Goal: Task Accomplishment & Management: Use online tool/utility

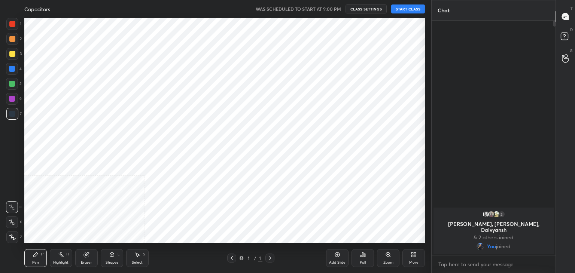
scroll to position [37228, 37052]
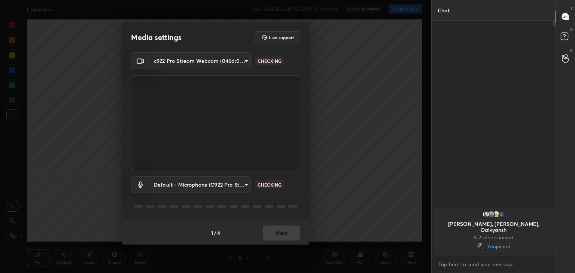
type input "a9fd4f38f379304b0caa4a79f2b732e989e7111bbf315c9f921f4749fc2d4ba3"
type input "default"
click at [275, 231] on button "Next" at bounding box center [281, 233] width 37 height 15
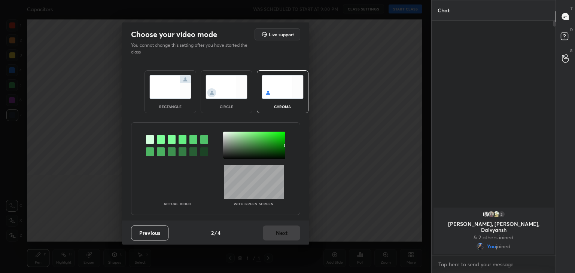
drag, startPoint x: 233, startPoint y: 96, endPoint x: 245, endPoint y: 103, distance: 14.2
click at [233, 96] on img at bounding box center [227, 87] width 42 height 24
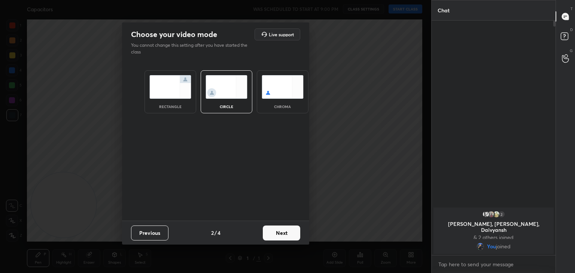
click at [287, 239] on button "Next" at bounding box center [281, 233] width 37 height 15
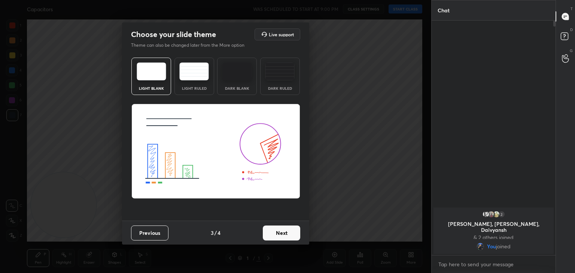
click at [290, 233] on button "Next" at bounding box center [281, 233] width 37 height 15
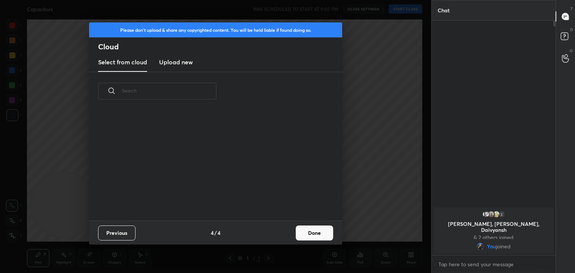
click at [302, 236] on button "Done" at bounding box center [314, 233] width 37 height 15
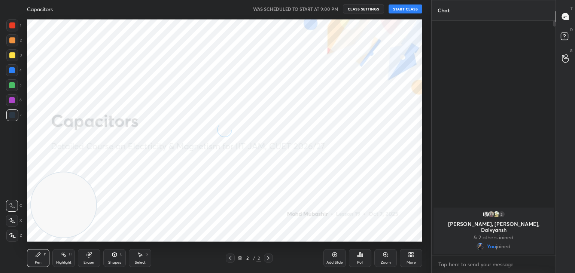
click at [20, 219] on div "X" at bounding box center [14, 221] width 16 height 12
drag, startPoint x: 12, startPoint y: 219, endPoint x: 47, endPoint y: 215, distance: 34.7
click at [12, 219] on icon at bounding box center [12, 220] width 7 height 5
drag, startPoint x: 119, startPoint y: 174, endPoint x: 431, endPoint y: 18, distance: 349.4
click at [442, 23] on div "1 2 3 4 5 6 7 C X Z C X Z E E Erase all H H Capacitors WAS SCHEDULED TO START A…" at bounding box center [287, 136] width 575 height 273
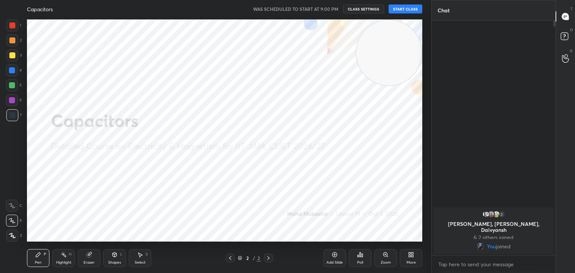
click at [412, 7] on button "START CLASS" at bounding box center [406, 8] width 34 height 9
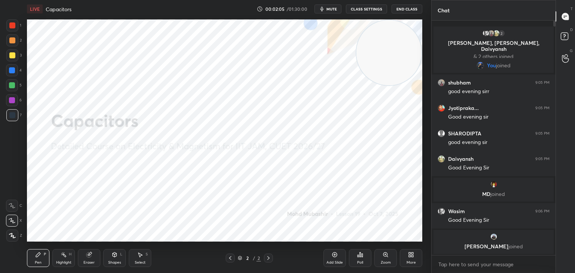
drag, startPoint x: 12, startPoint y: 72, endPoint x: 24, endPoint y: 77, distance: 12.7
click at [12, 73] on div at bounding box center [12, 70] width 6 height 6
drag, startPoint x: 61, startPoint y: 261, endPoint x: 71, endPoint y: 242, distance: 21.1
click at [62, 260] on div "Highlight H" at bounding box center [63, 258] width 22 height 18
drag, startPoint x: 334, startPoint y: 7, endPoint x: 319, endPoint y: 2, distance: 16.0
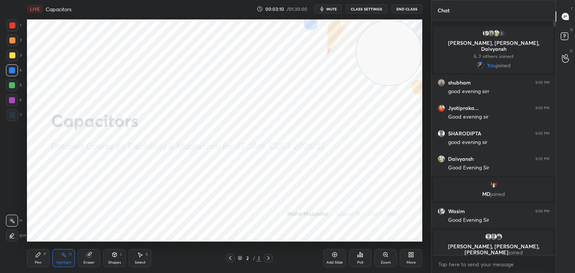
click at [333, 7] on span "mute" at bounding box center [332, 8] width 10 height 5
drag, startPoint x: 324, startPoint y: 10, endPoint x: 333, endPoint y: 9, distance: 9.1
click at [324, 9] on button "unmute" at bounding box center [328, 8] width 27 height 9
click at [229, 258] on icon at bounding box center [230, 258] width 6 height 6
click at [409, 258] on div "More" at bounding box center [411, 258] width 22 height 18
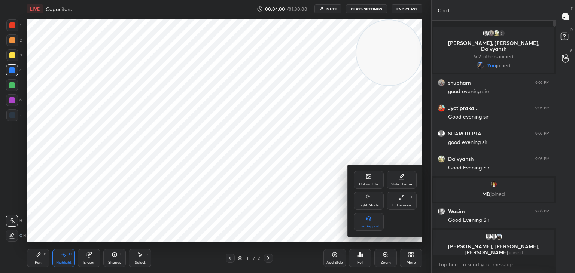
click at [369, 178] on icon at bounding box center [369, 177] width 4 height 3
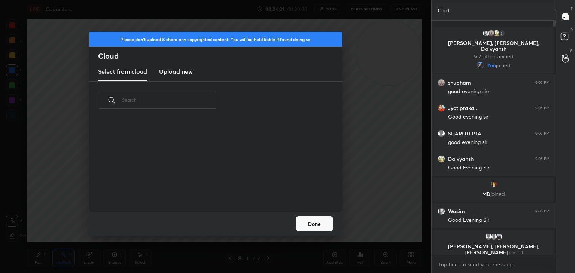
scroll to position [92, 240]
drag, startPoint x: 176, startPoint y: 73, endPoint x: 181, endPoint y: 80, distance: 8.8
click at [174, 71] on h3 "Upload new" at bounding box center [176, 71] width 34 height 9
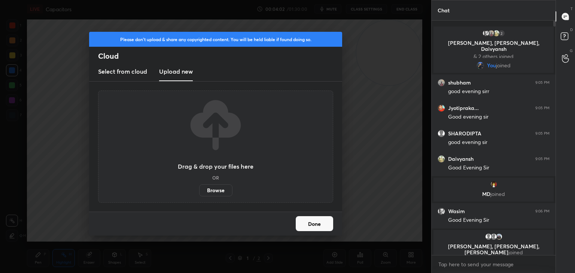
click at [223, 189] on label "Browse" at bounding box center [215, 191] width 33 height 12
click at [199, 189] on input "Browse" at bounding box center [199, 191] width 0 height 12
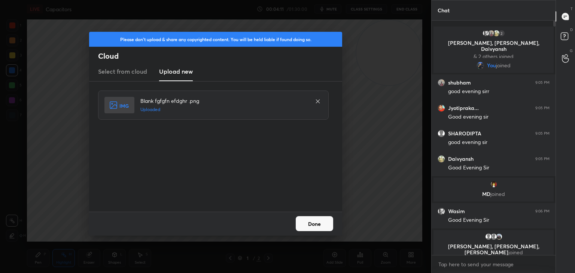
click at [309, 222] on button "Done" at bounding box center [314, 223] width 37 height 15
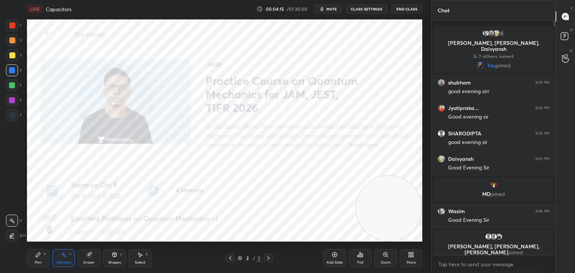
drag, startPoint x: 386, startPoint y: 51, endPoint x: 425, endPoint y: 222, distance: 175.6
click at [427, 222] on div "1 2 3 4 5 6 7 C X Z C X Z E E Erase all H H LIVE Capacitors 00:04:15 / 01:30:00…" at bounding box center [215, 136] width 431 height 273
drag, startPoint x: 8, startPoint y: 25, endPoint x: 12, endPoint y: 26, distance: 4.6
click at [12, 26] on div at bounding box center [12, 25] width 12 height 12
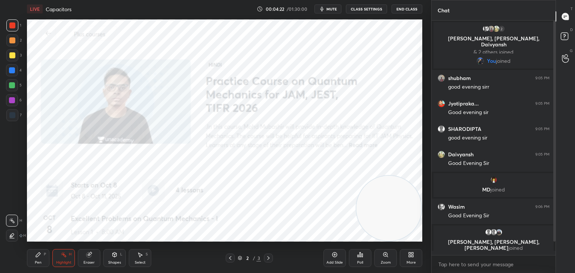
drag, startPoint x: 33, startPoint y: 263, endPoint x: 81, endPoint y: 242, distance: 51.7
click at [36, 261] on div "Pen P" at bounding box center [38, 258] width 22 height 18
drag, startPoint x: 18, startPoint y: 57, endPoint x: 24, endPoint y: 62, distance: 7.4
click at [19, 59] on div "3" at bounding box center [13, 55] width 15 height 12
click at [558, 152] on div "T Messages (T) D Doubts (D) G Raise Hand (G)" at bounding box center [565, 136] width 19 height 273
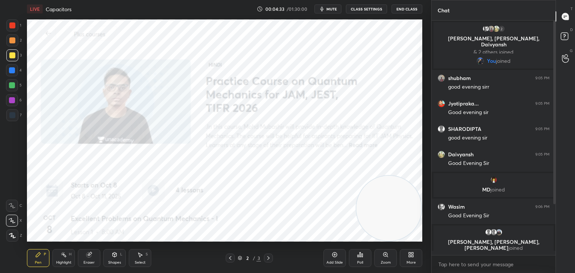
click at [556, 152] on div "T Messages (T) D Doubts (D) G Raise Hand (G)" at bounding box center [565, 136] width 19 height 273
drag, startPoint x: 553, startPoint y: 152, endPoint x: 554, endPoint y: 172, distance: 19.5
click at [554, 172] on div at bounding box center [553, 138] width 4 height 235
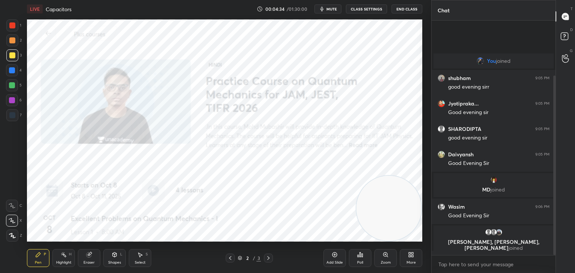
scroll to position [72, 0]
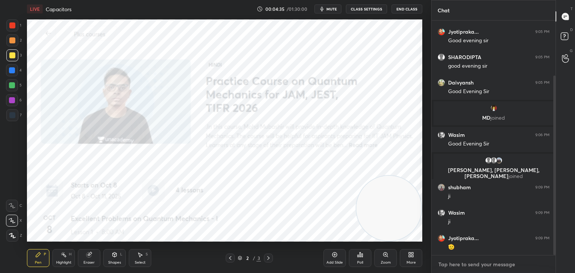
click at [490, 263] on textarea at bounding box center [494, 265] width 112 height 12
click at [13, 72] on div at bounding box center [12, 70] width 6 height 6
drag, startPoint x: 13, startPoint y: 105, endPoint x: 22, endPoint y: 109, distance: 9.6
click at [13, 104] on div at bounding box center [12, 100] width 12 height 12
drag, startPoint x: 11, startPoint y: 88, endPoint x: 15, endPoint y: 94, distance: 7.2
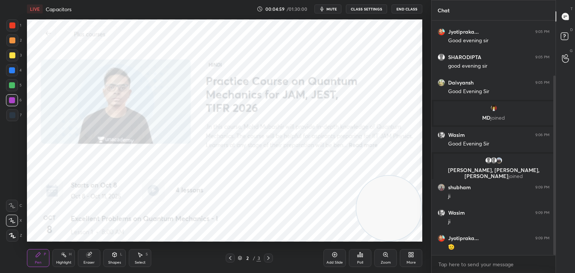
click at [12, 89] on div at bounding box center [12, 85] width 12 height 12
drag, startPoint x: 12, startPoint y: 75, endPoint x: 18, endPoint y: 78, distance: 6.7
click at [13, 75] on div at bounding box center [12, 70] width 12 height 12
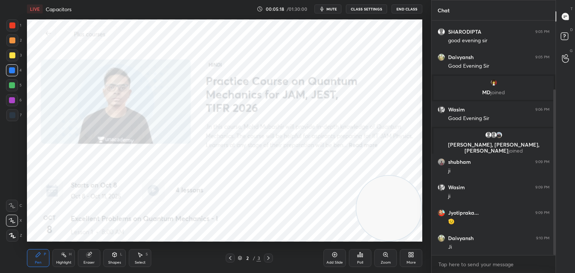
click at [63, 262] on div "Highlight" at bounding box center [63, 263] width 15 height 4
click at [38, 258] on icon at bounding box center [38, 255] width 6 height 6
click at [63, 258] on icon at bounding box center [64, 255] width 6 height 6
type textarea "x"
click at [472, 269] on textarea at bounding box center [494, 265] width 112 height 12
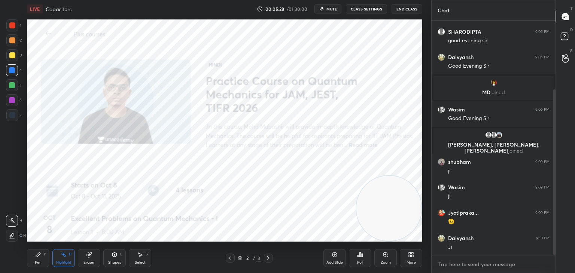
paste textarea "[URL][DOMAIN_NAME]"
type textarea "[URL][DOMAIN_NAME]"
type textarea "x"
type textarea "[URL][DOMAIN_NAME]"
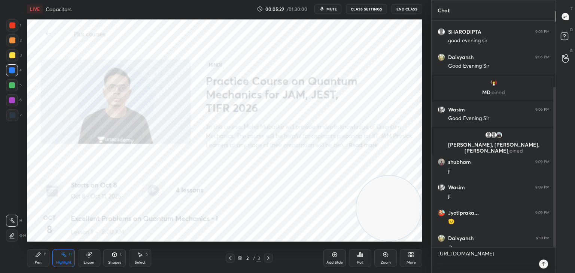
type textarea "x"
drag, startPoint x: 545, startPoint y: 264, endPoint x: 533, endPoint y: 263, distance: 11.7
click at [546, 264] on icon at bounding box center [544, 264] width 6 height 6
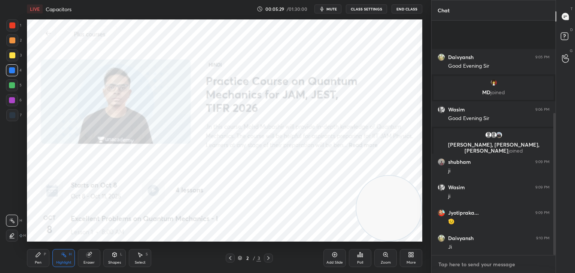
scroll to position [153, 0]
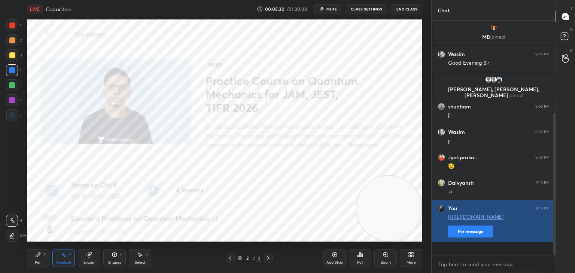
click at [473, 238] on button "Pin message" at bounding box center [470, 232] width 45 height 12
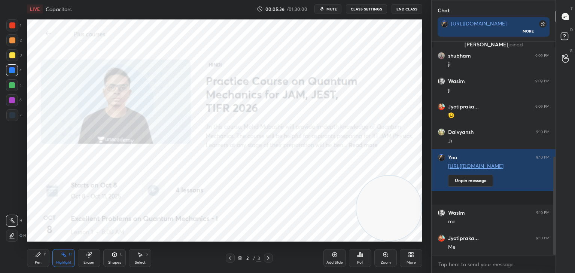
scroll to position [250, 0]
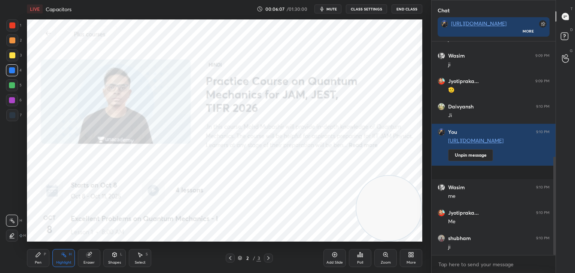
click at [267, 258] on icon at bounding box center [269, 258] width 6 height 6
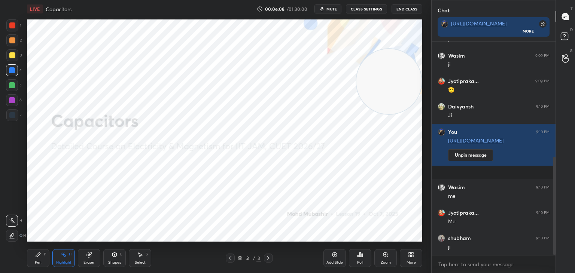
drag, startPoint x: 393, startPoint y: 158, endPoint x: 400, endPoint y: 51, distance: 106.6
click at [400, 53] on video at bounding box center [389, 81] width 65 height 65
click at [41, 260] on div "Pen P" at bounding box center [38, 258] width 22 height 18
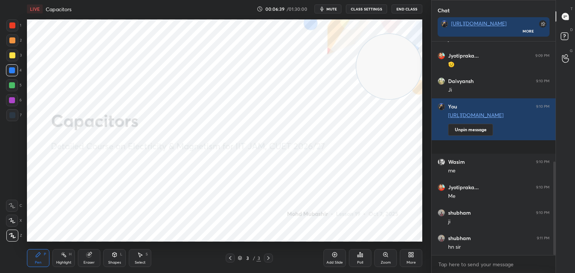
click at [12, 222] on icon at bounding box center [12, 220] width 7 height 5
click at [9, 57] on div at bounding box center [12, 55] width 12 height 12
drag, startPoint x: 12, startPoint y: 86, endPoint x: 19, endPoint y: 85, distance: 7.6
click at [11, 85] on div at bounding box center [12, 85] width 6 height 6
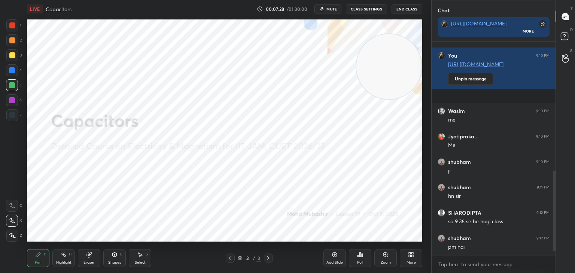
scroll to position [352, 0]
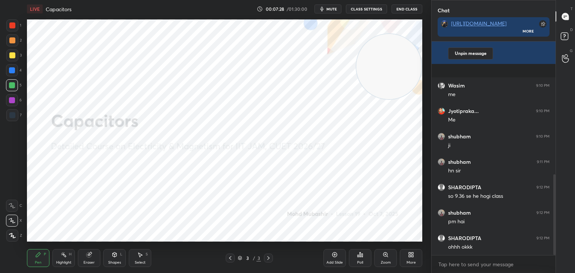
click at [136, 255] on div "Select S" at bounding box center [140, 258] width 22 height 18
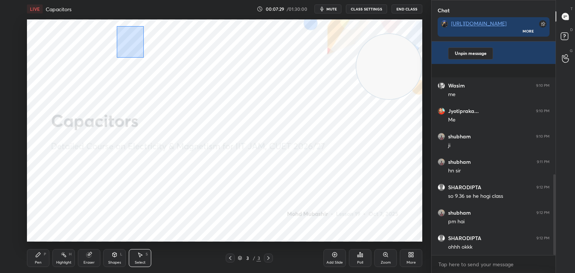
drag, startPoint x: 123, startPoint y: 25, endPoint x: 168, endPoint y: 94, distance: 83.1
click at [157, 86] on div "0 ° Undo Copy Duplicate Duplicate to new slide Delete" at bounding box center [225, 130] width 396 height 222
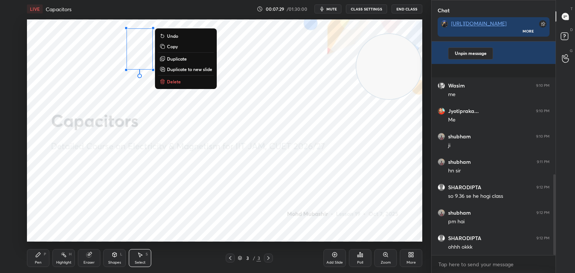
click at [173, 82] on p "Delete" at bounding box center [174, 82] width 14 height 6
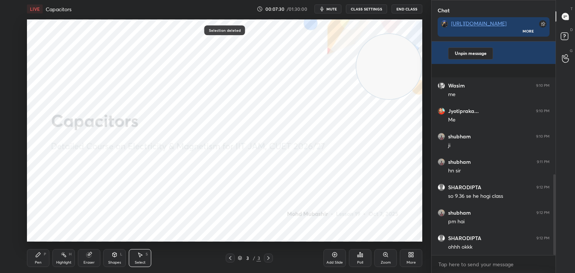
drag, startPoint x: 33, startPoint y: 258, endPoint x: 38, endPoint y: 243, distance: 15.3
click at [34, 257] on div "Pen P" at bounding box center [38, 258] width 22 height 18
click at [14, 71] on div at bounding box center [12, 70] width 6 height 6
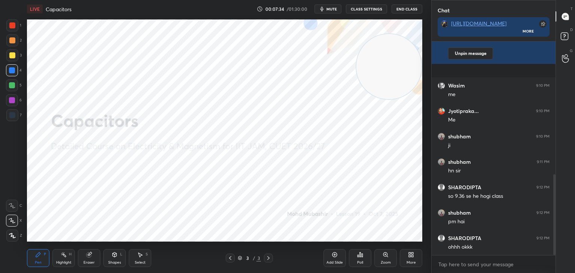
drag, startPoint x: 10, startPoint y: 84, endPoint x: 16, endPoint y: 83, distance: 6.1
click at [12, 83] on div at bounding box center [12, 85] width 6 height 6
drag, startPoint x: 141, startPoint y: 257, endPoint x: 150, endPoint y: 249, distance: 12.2
click at [139, 257] on icon at bounding box center [140, 255] width 6 height 6
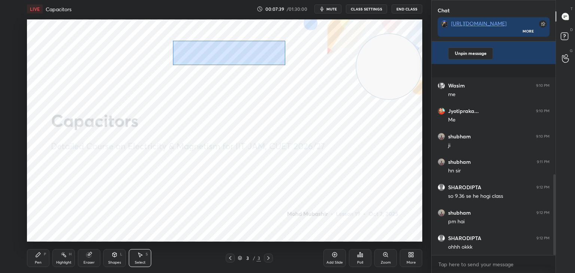
drag, startPoint x: 184, startPoint y: 43, endPoint x: 236, endPoint y: 59, distance: 54.0
click at [286, 67] on div "0 ° Undo Copy Duplicate Duplicate to new slide Delete" at bounding box center [225, 130] width 396 height 222
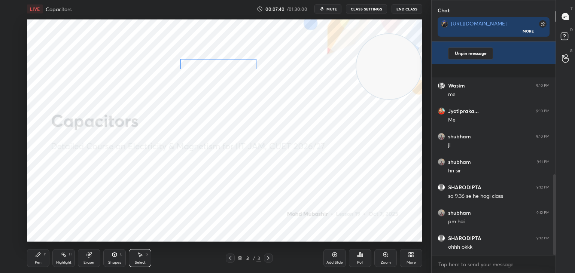
drag, startPoint x: 227, startPoint y: 61, endPoint x: 225, endPoint y: 66, distance: 4.7
click at [225, 66] on div "0 ° Undo Copy Duplicate Duplicate to new slide Delete" at bounding box center [225, 130] width 396 height 222
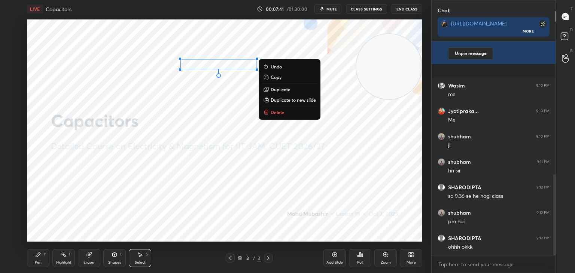
drag, startPoint x: 46, startPoint y: 261, endPoint x: 52, endPoint y: 260, distance: 6.9
click at [44, 261] on div "Pen P" at bounding box center [38, 258] width 22 height 18
click at [55, 259] on div "Highlight H" at bounding box center [63, 258] width 22 height 18
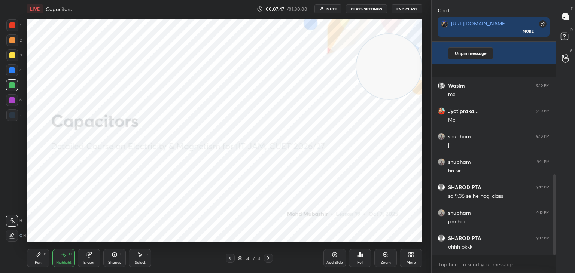
click at [33, 261] on div "Pen P" at bounding box center [38, 258] width 22 height 18
click at [8, 100] on div at bounding box center [12, 100] width 12 height 12
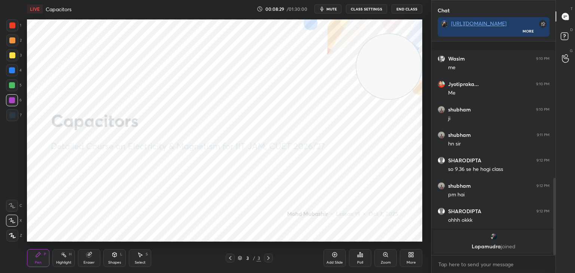
click at [60, 257] on div "Highlight H" at bounding box center [63, 258] width 22 height 18
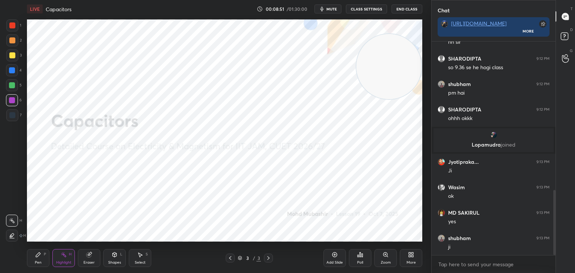
scroll to position [488, 0]
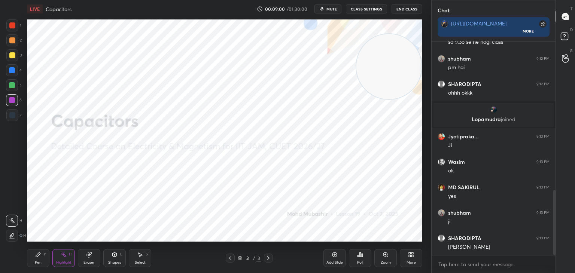
click at [232, 258] on icon at bounding box center [230, 258] width 6 height 6
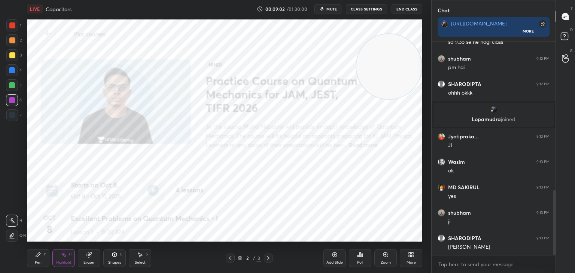
drag, startPoint x: 390, startPoint y: 63, endPoint x: 391, endPoint y: 28, distance: 35.6
click at [399, 34] on video at bounding box center [389, 66] width 65 height 65
click at [271, 257] on icon at bounding box center [269, 258] width 6 height 6
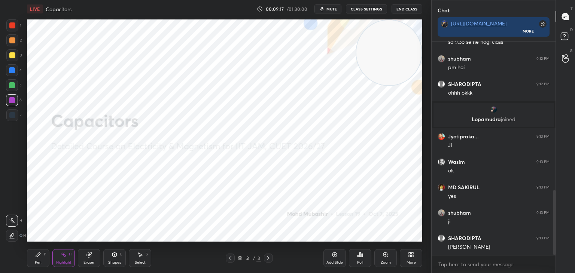
drag, startPoint x: 42, startPoint y: 257, endPoint x: 24, endPoint y: 133, distance: 125.7
click at [40, 257] on div "Pen P" at bounding box center [38, 258] width 22 height 18
click at [9, 88] on div at bounding box center [12, 85] width 12 height 12
click at [10, 39] on div at bounding box center [12, 40] width 6 height 6
click at [270, 257] on icon at bounding box center [269, 258] width 6 height 6
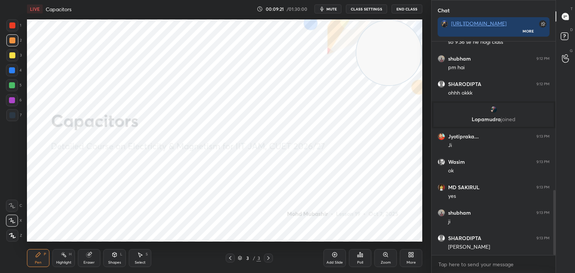
click at [408, 260] on div "More" at bounding box center [411, 258] width 22 height 18
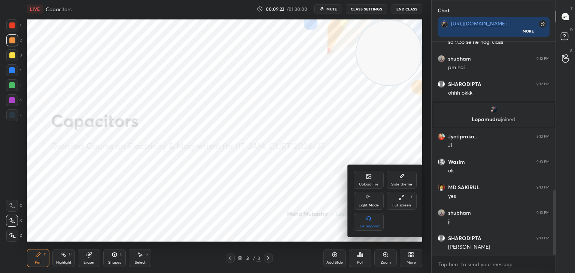
click at [367, 180] on div "Upload File" at bounding box center [369, 180] width 30 height 18
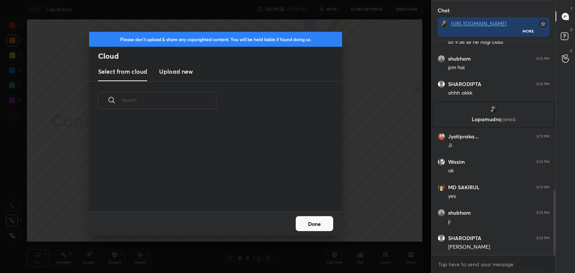
scroll to position [92, 240]
click at [317, 222] on button "Done" at bounding box center [314, 223] width 37 height 15
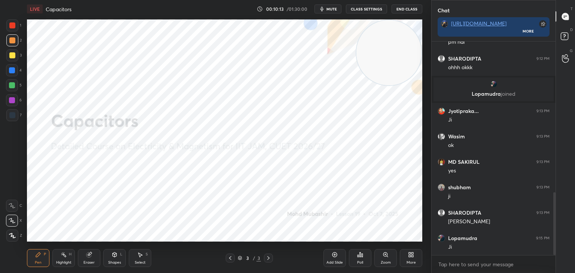
scroll to position [539, 0]
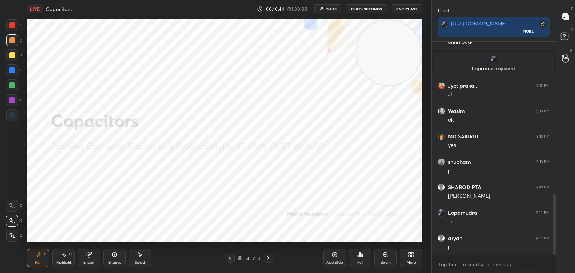
click at [11, 26] on div at bounding box center [12, 25] width 6 height 6
drag, startPoint x: 7, startPoint y: 44, endPoint x: 22, endPoint y: 47, distance: 15.3
click at [10, 43] on div at bounding box center [12, 40] width 12 height 12
click at [141, 263] on div "Select" at bounding box center [140, 263] width 11 height 4
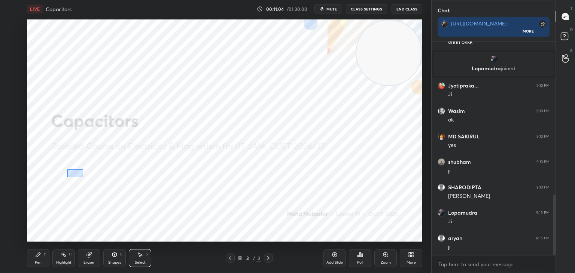
click at [87, 180] on div "0 ° Undo Copy Duplicate Duplicate to new slide Delete" at bounding box center [225, 130] width 396 height 222
drag, startPoint x: 76, startPoint y: 175, endPoint x: 81, endPoint y: 175, distance: 4.6
click at [81, 174] on div "0 ° Undo Copy Duplicate Duplicate to new slide Delete" at bounding box center [225, 130] width 396 height 222
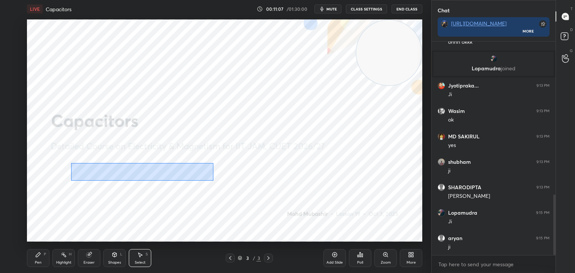
drag, startPoint x: 71, startPoint y: 164, endPoint x: 198, endPoint y: 177, distance: 127.3
click at [212, 180] on div "0 ° Undo Copy Duplicate Duplicate to new slide Delete" at bounding box center [225, 130] width 396 height 222
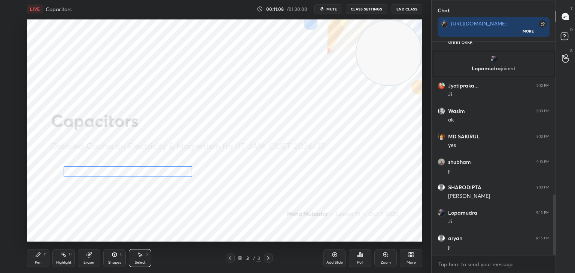
drag, startPoint x: 183, startPoint y: 174, endPoint x: 171, endPoint y: 170, distance: 12.7
click at [168, 171] on div "0 ° Undo Copy Duplicate Duplicate to new slide Delete" at bounding box center [225, 130] width 396 height 222
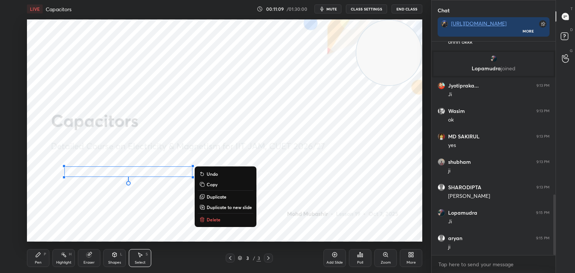
click at [87, 228] on div "0 ° Undo Copy Duplicate Duplicate to new slide Delete" at bounding box center [225, 130] width 396 height 222
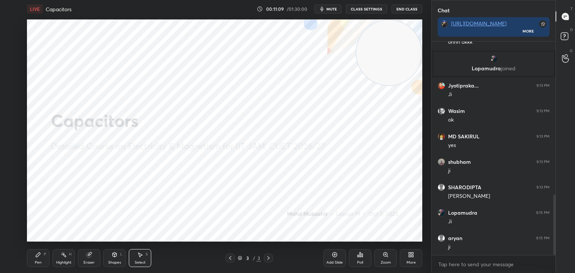
click at [40, 258] on icon at bounding box center [38, 255] width 6 height 6
click at [63, 258] on div "Highlight H" at bounding box center [63, 258] width 22 height 18
click at [37, 267] on div "Pen P Highlight H Eraser Shapes L Select S 3 / 3 Add Slide Poll Zoom More" at bounding box center [225, 258] width 396 height 30
click at [41, 258] on div "Pen P" at bounding box center [38, 258] width 22 height 18
click at [10, 76] on div "4" at bounding box center [14, 71] width 16 height 15
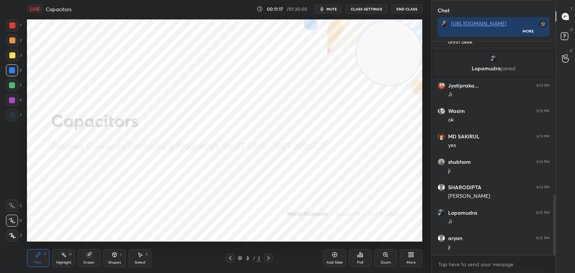
drag, startPoint x: 60, startPoint y: 255, endPoint x: 75, endPoint y: 245, distance: 18.1
click at [62, 255] on div "Highlight H" at bounding box center [63, 258] width 22 height 18
click at [40, 258] on div "Pen P" at bounding box center [38, 258] width 22 height 18
click at [68, 258] on div "Highlight H" at bounding box center [63, 258] width 22 height 18
click at [35, 260] on div "Pen P" at bounding box center [38, 258] width 22 height 18
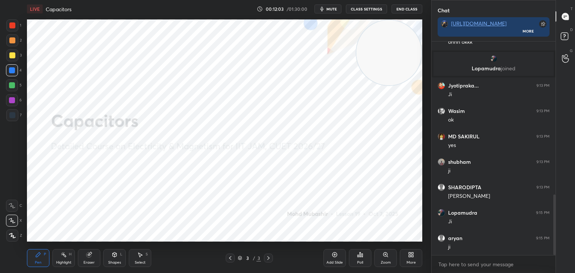
click at [62, 259] on div "Highlight H" at bounding box center [63, 258] width 22 height 18
click at [32, 259] on div "Pen P" at bounding box center [38, 258] width 22 height 18
click at [57, 257] on div "Highlight H" at bounding box center [63, 258] width 22 height 18
click at [43, 257] on div "Pen P" at bounding box center [38, 258] width 22 height 18
click at [67, 258] on div "Highlight H" at bounding box center [63, 258] width 22 height 18
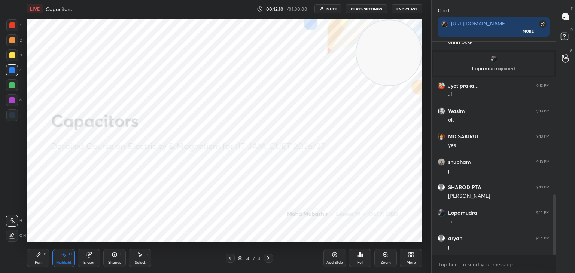
drag, startPoint x: 142, startPoint y: 258, endPoint x: 134, endPoint y: 258, distance: 8.2
click at [140, 258] on div "Select S" at bounding box center [140, 258] width 22 height 18
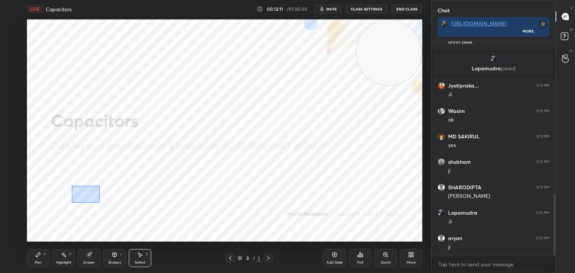
drag, startPoint x: 84, startPoint y: 193, endPoint x: 99, endPoint y: 203, distance: 18.2
click at [99, 203] on div "0 ° Undo Copy Duplicate Duplicate to new slide Delete" at bounding box center [225, 130] width 396 height 222
drag, startPoint x: 85, startPoint y: 194, endPoint x: 76, endPoint y: 194, distance: 9.7
click at [76, 194] on div "0 ° Undo Copy Duplicate Duplicate to new slide Delete" at bounding box center [225, 130] width 396 height 222
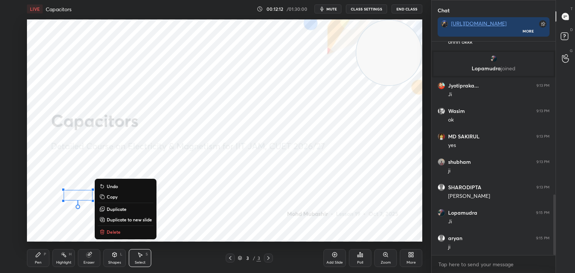
click at [56, 213] on div "0 ° Undo Copy Duplicate Duplicate to new slide Delete" at bounding box center [225, 130] width 396 height 222
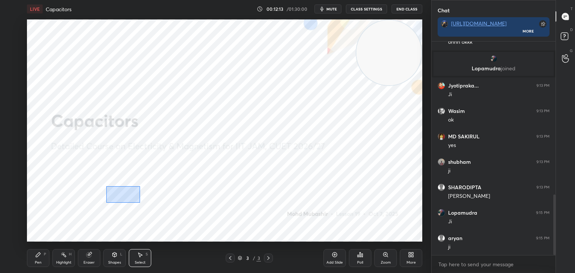
drag, startPoint x: 113, startPoint y: 187, endPoint x: 128, endPoint y: 197, distance: 18.4
click at [139, 203] on div "0 ° Undo Copy Duplicate Duplicate to new slide Delete" at bounding box center [225, 130] width 396 height 222
drag, startPoint x: 121, startPoint y: 194, endPoint x: 106, endPoint y: 209, distance: 20.9
click at [124, 193] on div "0 ° Undo Copy Duplicate Duplicate to new slide Delete" at bounding box center [225, 130] width 396 height 222
drag, startPoint x: 103, startPoint y: 215, endPoint x: 129, endPoint y: 191, distance: 35.5
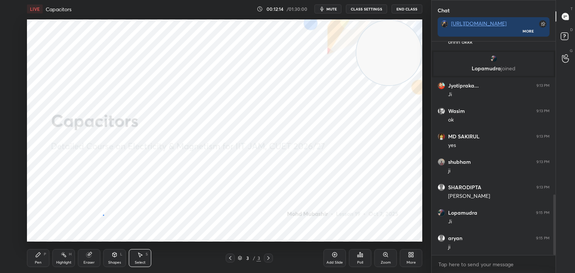
click at [106, 215] on div "0 ° Undo Copy Duplicate Duplicate to new slide Delete" at bounding box center [225, 130] width 396 height 222
drag, startPoint x: 128, startPoint y: 183, endPoint x: 141, endPoint y: 201, distance: 21.7
click at [141, 201] on div "0 ° Undo Copy Duplicate Duplicate to new slide Delete" at bounding box center [225, 130] width 396 height 222
drag, startPoint x: 131, startPoint y: 189, endPoint x: 125, endPoint y: 191, distance: 6.2
click at [127, 191] on div "0 ° Undo Copy Duplicate Duplicate to new slide Delete" at bounding box center [225, 130] width 396 height 222
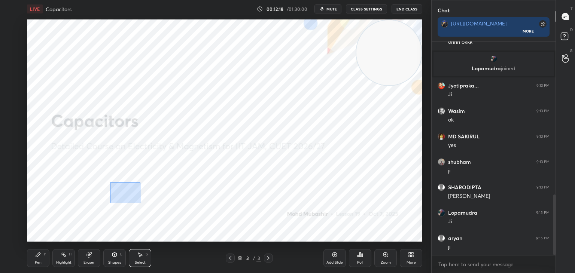
drag, startPoint x: 110, startPoint y: 183, endPoint x: 137, endPoint y: 200, distance: 31.8
click at [139, 202] on div "0 ° Undo Copy Duplicate Duplicate to new slide Delete" at bounding box center [225, 130] width 396 height 222
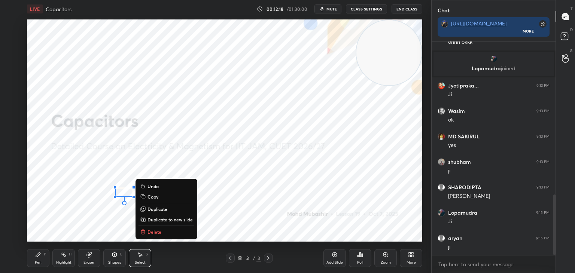
scroll to position [564, 0]
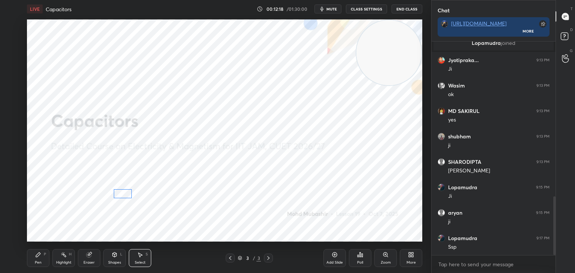
click at [127, 196] on div "0 ° Undo Copy Duplicate Duplicate to new slide Delete" at bounding box center [225, 130] width 396 height 222
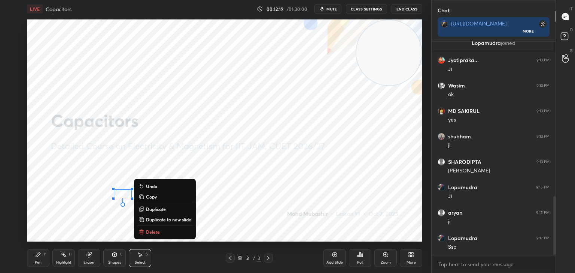
drag, startPoint x: 80, startPoint y: 222, endPoint x: 140, endPoint y: 209, distance: 61.0
click at [81, 222] on div "0 ° Undo Copy Duplicate Duplicate to new slide Delete" at bounding box center [225, 130] width 396 height 222
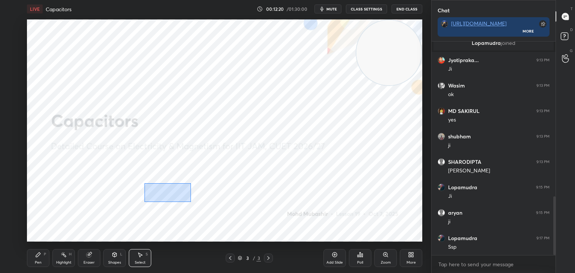
drag, startPoint x: 145, startPoint y: 184, endPoint x: 164, endPoint y: 192, distance: 21.3
click at [191, 202] on div "0 ° Undo Copy Duplicate Duplicate to new slide Delete" at bounding box center [225, 130] width 396 height 222
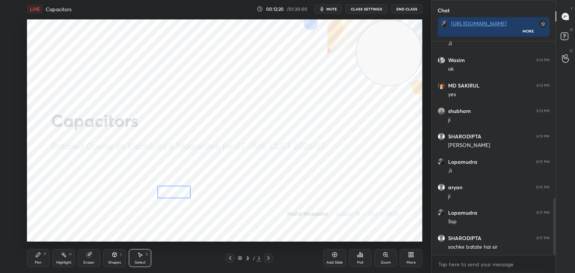
click at [174, 193] on div "0 ° Undo Copy Duplicate Duplicate to new slide Delete" at bounding box center [225, 130] width 396 height 222
click at [109, 222] on div "0 ° Undo Copy Duplicate Duplicate to new slide Delete" at bounding box center [225, 130] width 396 height 222
click at [71, 261] on div "Highlight" at bounding box center [63, 263] width 15 height 4
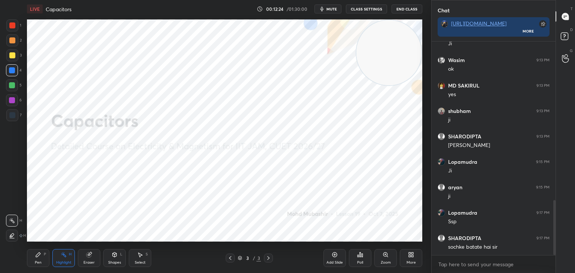
scroll to position [615, 0]
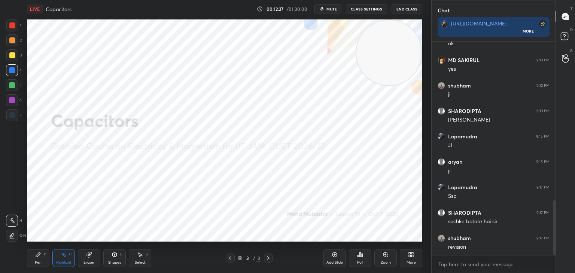
click at [410, 261] on div "More" at bounding box center [411, 263] width 9 height 4
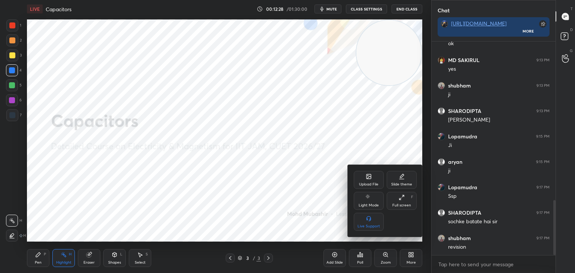
click at [367, 182] on div "Upload File" at bounding box center [369, 180] width 30 height 18
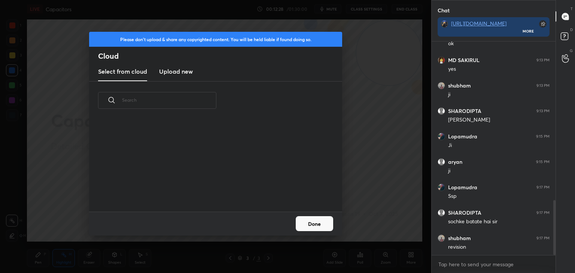
scroll to position [92, 240]
click at [172, 73] on h3 "Upload new" at bounding box center [176, 71] width 34 height 9
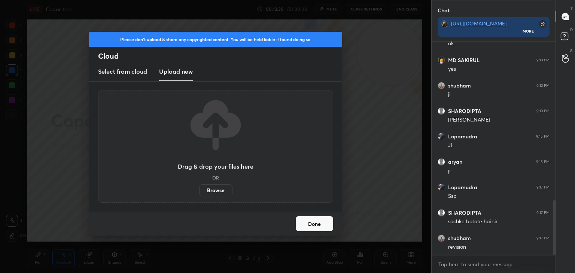
click at [224, 190] on label "Browse" at bounding box center [215, 191] width 33 height 12
click at [199, 190] on input "Browse" at bounding box center [199, 191] width 0 height 12
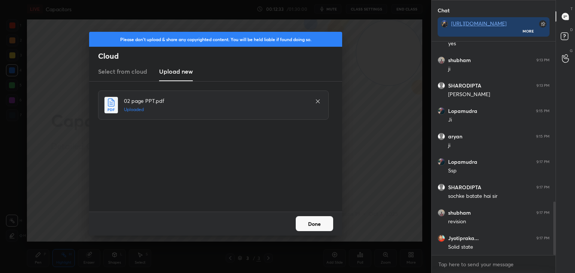
click at [322, 228] on button "Done" at bounding box center [314, 223] width 37 height 15
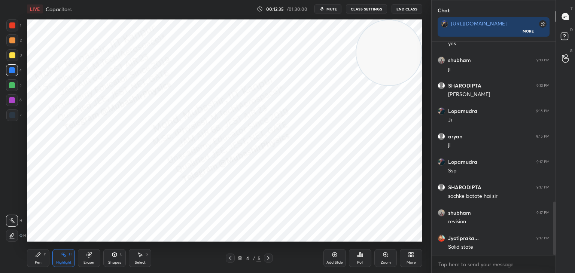
click at [227, 258] on div at bounding box center [230, 258] width 9 height 9
click at [265, 259] on div at bounding box center [268, 258] width 9 height 9
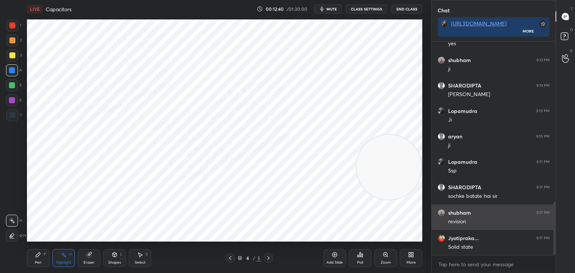
drag, startPoint x: 382, startPoint y: 52, endPoint x: 441, endPoint y: 215, distance: 172.7
click at [441, 215] on div "1 2 3 4 5 6 7 C X Z C X Z E E Erase all H H LIVE Capacitors 00:12:40 / 01:30:00…" at bounding box center [287, 136] width 575 height 273
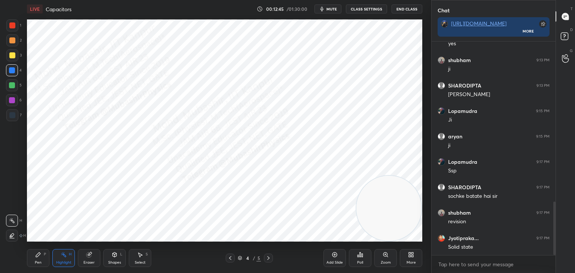
drag, startPoint x: 393, startPoint y: 218, endPoint x: 410, endPoint y: 231, distance: 21.9
click at [410, 232] on video at bounding box center [389, 208] width 65 height 65
drag, startPoint x: 230, startPoint y: 258, endPoint x: 222, endPoint y: 248, distance: 12.6
click at [228, 258] on icon at bounding box center [230, 258] width 6 height 6
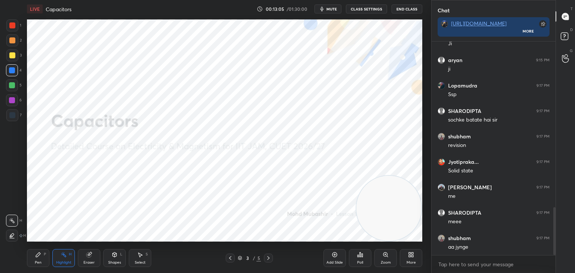
scroll to position [742, 0]
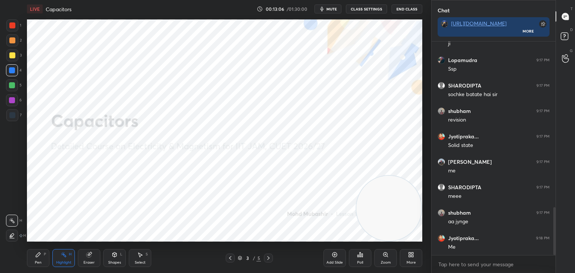
click at [270, 258] on icon at bounding box center [269, 258] width 6 height 6
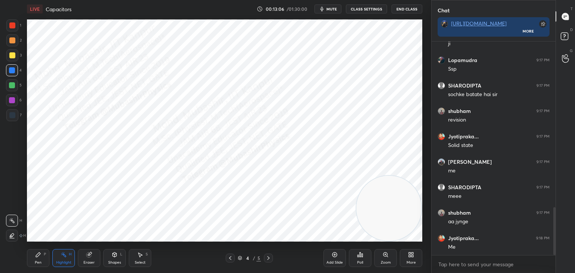
click at [38, 257] on icon at bounding box center [38, 255] width 4 height 4
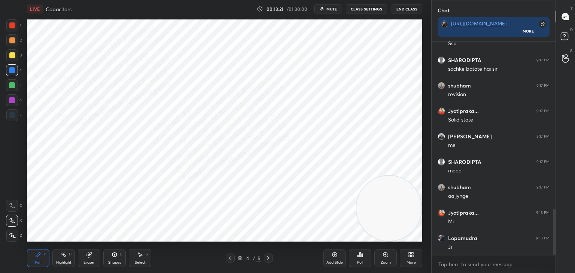
click at [61, 261] on div "Highlight" at bounding box center [63, 263] width 15 height 4
click at [63, 252] on circle at bounding box center [63, 252] width 1 height 1
click at [34, 258] on div "Pen P" at bounding box center [38, 258] width 22 height 18
drag, startPoint x: 13, startPoint y: 23, endPoint x: 21, endPoint y: 28, distance: 10.1
click at [14, 23] on div at bounding box center [12, 25] width 6 height 6
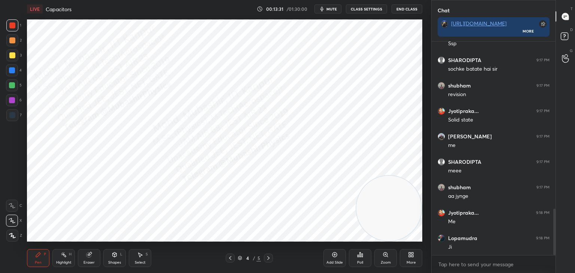
drag, startPoint x: 116, startPoint y: 261, endPoint x: 114, endPoint y: 255, distance: 6.8
click at [114, 261] on div "Shapes" at bounding box center [114, 263] width 13 height 4
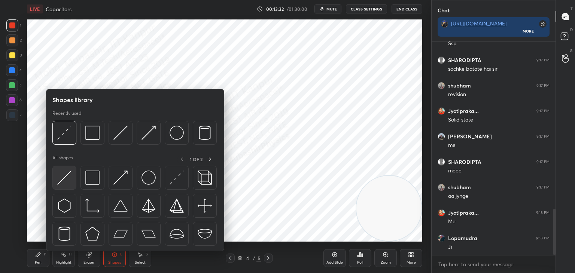
click at [61, 183] on img at bounding box center [64, 178] width 14 height 14
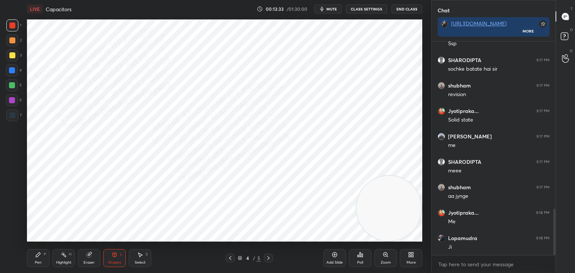
click at [11, 118] on div at bounding box center [12, 115] width 12 height 12
click at [331, 8] on span "mute" at bounding box center [332, 8] width 10 height 5
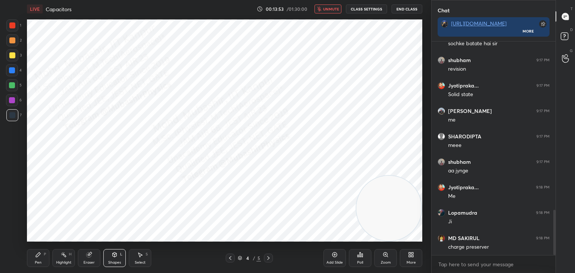
click at [328, 7] on span "unmute" at bounding box center [331, 8] width 16 height 5
click at [332, 8] on span "mute" at bounding box center [332, 8] width 10 height 5
click at [326, 8] on span "unmute" at bounding box center [331, 8] width 16 height 5
click at [325, 9] on icon "button" at bounding box center [322, 9] width 6 height 6
click at [331, 10] on span "unmute" at bounding box center [331, 8] width 16 height 5
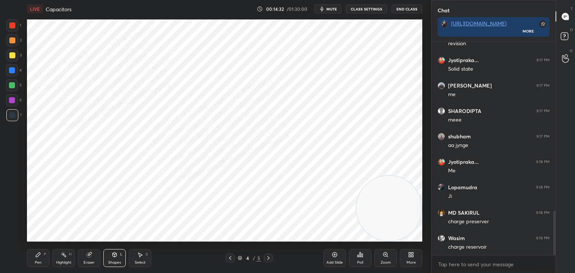
scroll to position [844, 0]
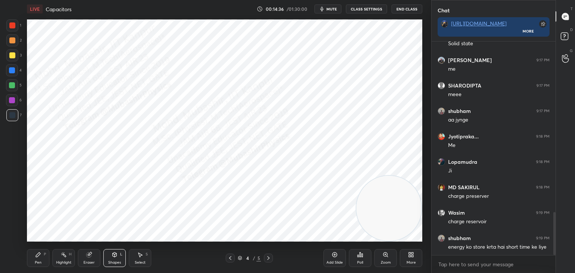
click at [61, 258] on div "Highlight H" at bounding box center [63, 258] width 22 height 18
click at [327, 8] on button "mute" at bounding box center [328, 8] width 27 height 9
click at [326, 11] on span "unmute" at bounding box center [331, 8] width 16 height 5
drag, startPoint x: 37, startPoint y: 258, endPoint x: 7, endPoint y: 121, distance: 140.7
click at [35, 258] on div "Pen P" at bounding box center [38, 258] width 22 height 18
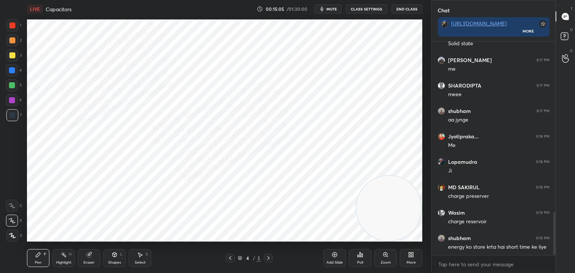
click at [12, 73] on div at bounding box center [12, 70] width 6 height 6
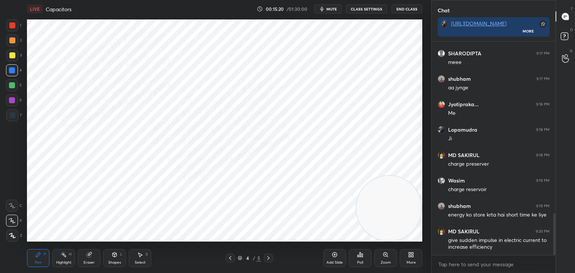
drag, startPoint x: 6, startPoint y: 101, endPoint x: 21, endPoint y: 107, distance: 15.8
click at [7, 101] on div at bounding box center [12, 100] width 12 height 12
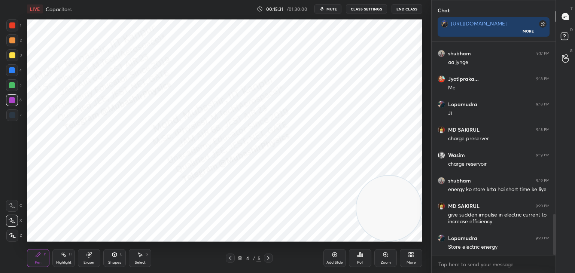
drag, startPoint x: 16, startPoint y: 86, endPoint x: 21, endPoint y: 108, distance: 22.9
click at [16, 89] on div at bounding box center [12, 85] width 12 height 12
click at [333, 12] on button "mute" at bounding box center [328, 8] width 27 height 9
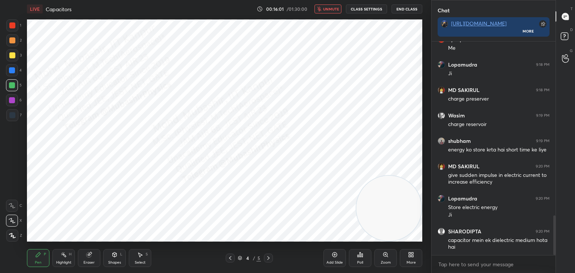
click at [328, 8] on span "unmute" at bounding box center [331, 8] width 16 height 5
click at [54, 258] on div "Highlight H" at bounding box center [63, 258] width 22 height 18
click at [34, 259] on div "Pen P" at bounding box center [38, 258] width 22 height 18
drag, startPoint x: 60, startPoint y: 258, endPoint x: 88, endPoint y: 246, distance: 31.0
click at [58, 257] on div "Highlight H" at bounding box center [63, 258] width 22 height 18
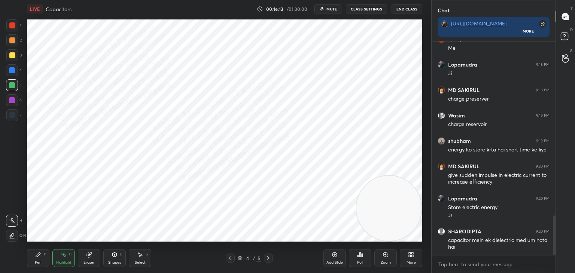
click at [327, 8] on button "mute" at bounding box center [328, 8] width 27 height 9
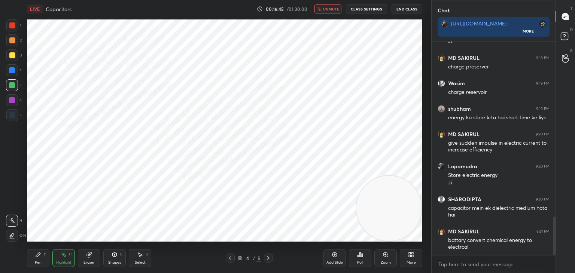
click at [325, 8] on span "unmute" at bounding box center [331, 8] width 16 height 5
click at [143, 257] on div "Select S" at bounding box center [140, 258] width 22 height 18
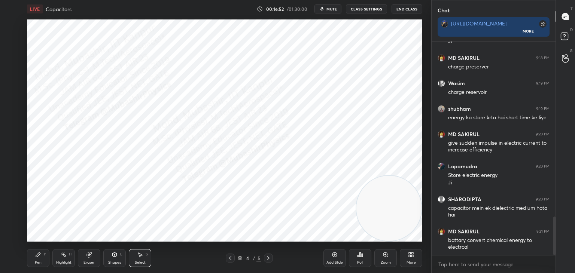
scroll to position [1006, 0]
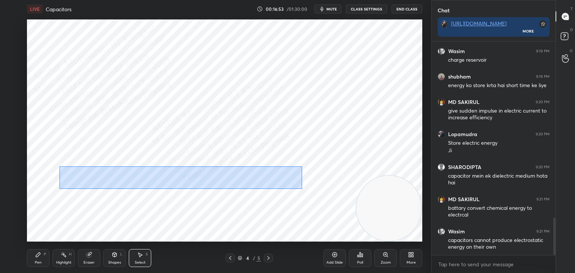
drag, startPoint x: 60, startPoint y: 167, endPoint x: 278, endPoint y: 182, distance: 218.5
click at [301, 189] on div "0 ° Undo Copy Duplicate Duplicate to new slide Delete" at bounding box center [225, 130] width 396 height 222
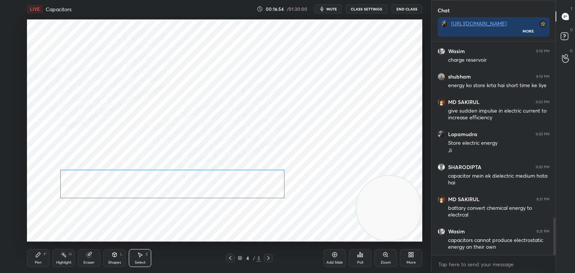
drag, startPoint x: 259, startPoint y: 175, endPoint x: 252, endPoint y: 176, distance: 7.2
click at [249, 187] on div "0 ° Undo Copy Duplicate Duplicate to new slide Delete" at bounding box center [225, 130] width 396 height 222
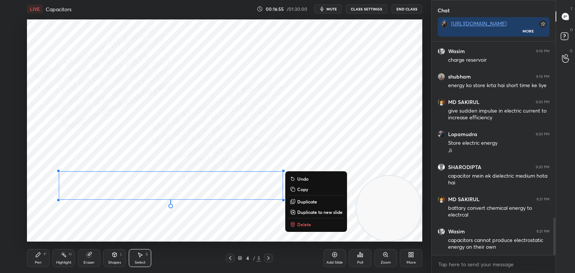
click at [247, 141] on div "0 ° Undo Copy Duplicate Duplicate to new slide Delete" at bounding box center [225, 130] width 396 height 222
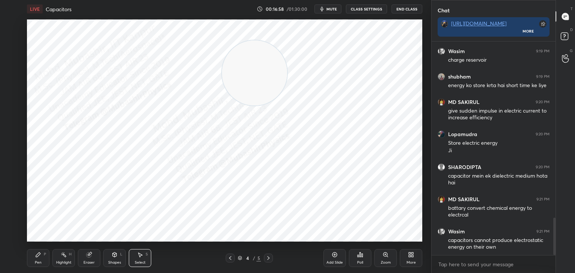
drag, startPoint x: 335, startPoint y: 146, endPoint x: 250, endPoint y: 66, distance: 117.1
click at [253, 72] on video at bounding box center [254, 72] width 65 height 65
click at [70, 261] on div "Highlight" at bounding box center [63, 263] width 15 height 4
click at [230, 257] on icon at bounding box center [230, 258] width 6 height 6
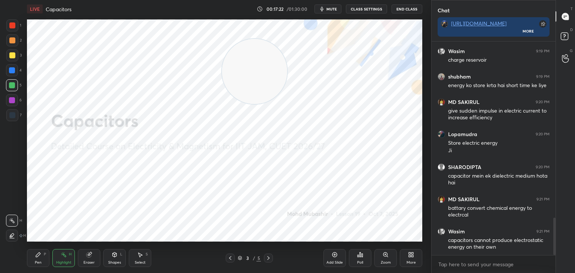
drag, startPoint x: 253, startPoint y: 69, endPoint x: 272, endPoint y: 178, distance: 110.2
click at [298, 252] on div "LIVE Capacitors 00:17:22 / 01:30:00 mute CLASS SETTINGS End Class Setting up yo…" at bounding box center [225, 136] width 402 height 273
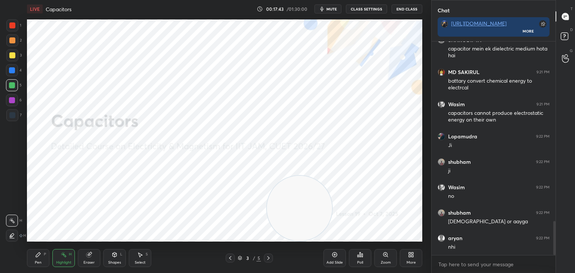
scroll to position [1159, 0]
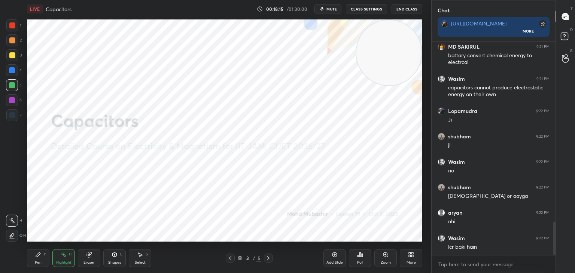
drag, startPoint x: 326, startPoint y: 140, endPoint x: 423, endPoint y: -16, distance: 183.3
click at [423, 0] on html "1 2 3 4 5 6 7 C X Z C X Z E E Erase all H H LIVE Capacitors 00:18:15 / 01:30:00…" at bounding box center [287, 0] width 575 height 0
click at [270, 260] on div at bounding box center [268, 258] width 9 height 9
click at [268, 256] on icon at bounding box center [269, 258] width 6 height 6
click at [42, 264] on div "Pen P" at bounding box center [38, 258] width 22 height 18
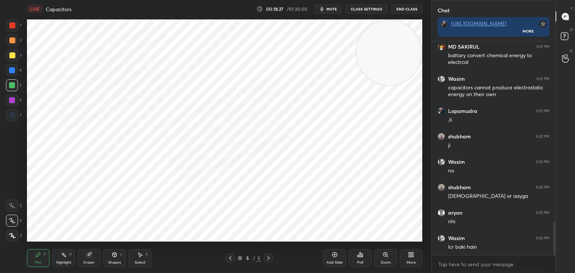
drag, startPoint x: 9, startPoint y: 66, endPoint x: 13, endPoint y: 71, distance: 7.2
click at [9, 66] on div at bounding box center [12, 70] width 12 height 12
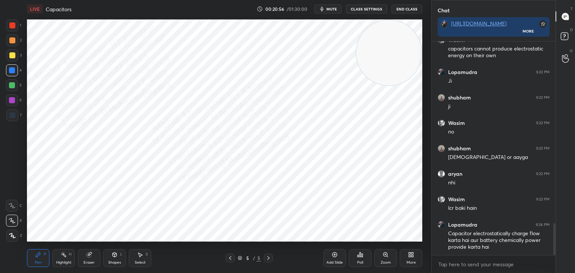
scroll to position [1223, 0]
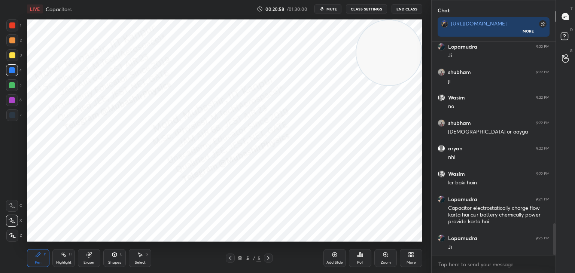
click at [227, 260] on div at bounding box center [230, 258] width 9 height 9
click at [411, 257] on icon at bounding box center [411, 255] width 6 height 6
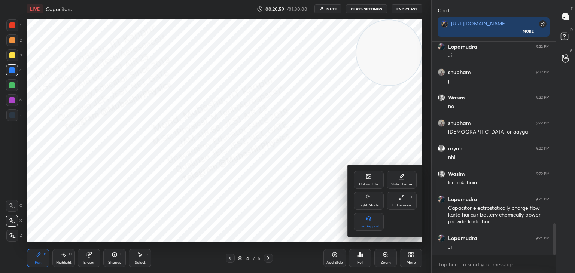
click at [367, 179] on icon at bounding box center [369, 177] width 6 height 6
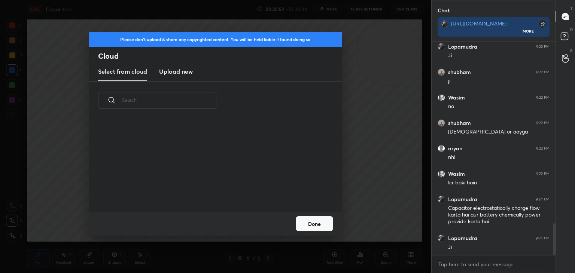
scroll to position [92, 240]
drag, startPoint x: 173, startPoint y: 72, endPoint x: 208, endPoint y: 71, distance: 34.5
click at [173, 73] on h3 "Upload new" at bounding box center [176, 71] width 34 height 9
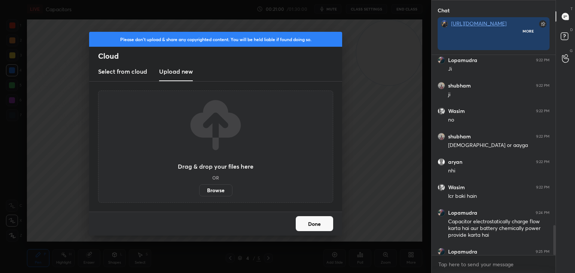
scroll to position [2, 2]
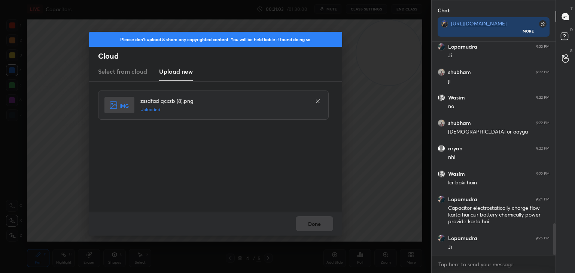
click at [315, 223] on button "Done" at bounding box center [314, 223] width 37 height 15
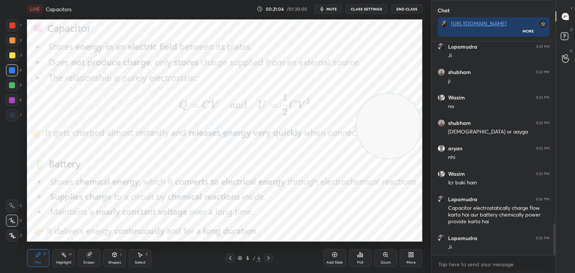
drag, startPoint x: 428, startPoint y: 116, endPoint x: 388, endPoint y: 190, distance: 84.7
click at [448, 197] on div "1 2 3 4 5 6 7 C X Z C X Z E E Erase all H H LIVE Capacitors 00:21:04 / 01:30:00…" at bounding box center [287, 136] width 575 height 273
click at [12, 42] on div at bounding box center [12, 40] width 6 height 6
drag, startPoint x: 12, startPoint y: 70, endPoint x: 21, endPoint y: 70, distance: 8.6
click at [13, 70] on div at bounding box center [12, 70] width 6 height 6
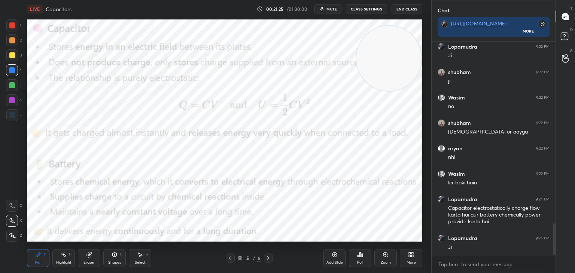
drag, startPoint x: 400, startPoint y: 196, endPoint x: 400, endPoint y: 91, distance: 105.2
click at [416, 60] on video at bounding box center [389, 58] width 65 height 65
drag, startPoint x: 15, startPoint y: 97, endPoint x: 25, endPoint y: 116, distance: 21.6
click at [14, 97] on div at bounding box center [12, 100] width 12 height 12
click at [10, 69] on div at bounding box center [12, 70] width 6 height 6
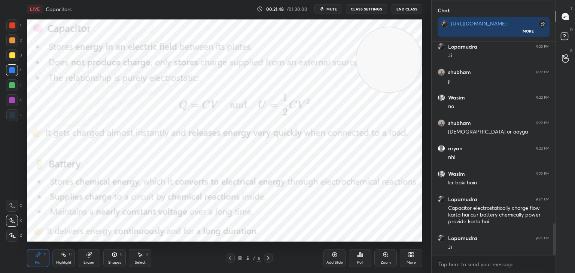
drag, startPoint x: 66, startPoint y: 260, endPoint x: 75, endPoint y: 252, distance: 11.7
click at [67, 258] on div "Highlight H" at bounding box center [63, 258] width 22 height 18
click at [331, 7] on span "mute" at bounding box center [332, 8] width 10 height 5
click at [329, 8] on span "unmute" at bounding box center [331, 8] width 16 height 5
click at [411, 254] on icon at bounding box center [411, 255] width 6 height 6
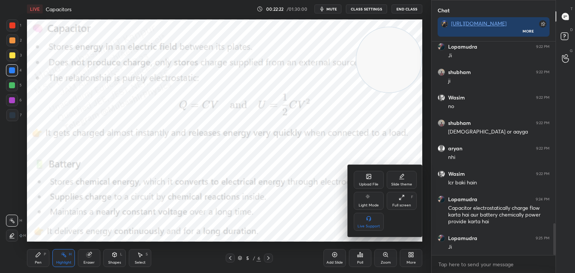
click at [373, 178] on div "Upload File" at bounding box center [369, 180] width 30 height 18
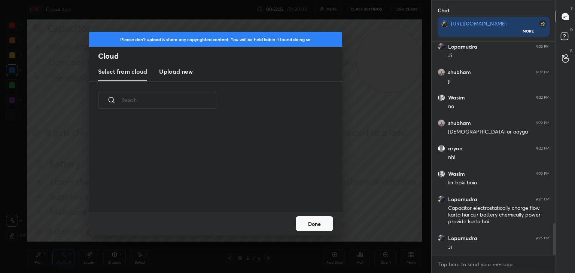
scroll to position [92, 240]
click at [176, 66] on new "Upload new" at bounding box center [176, 72] width 34 height 19
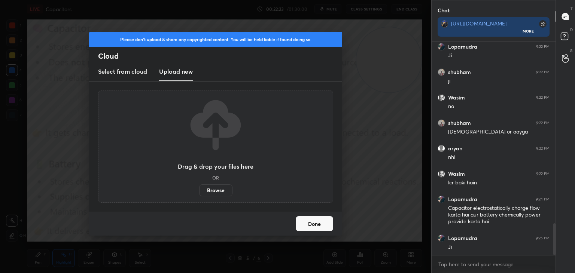
scroll to position [2, 2]
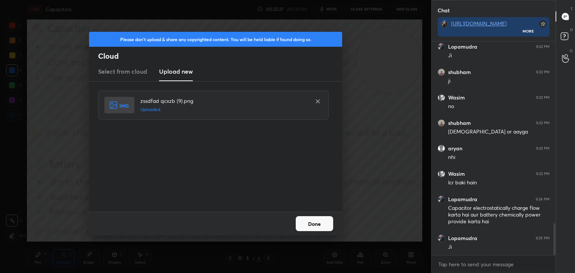
drag, startPoint x: 327, startPoint y: 227, endPoint x: 246, endPoint y: 154, distance: 109.2
click at [327, 227] on button "Done" at bounding box center [314, 223] width 37 height 15
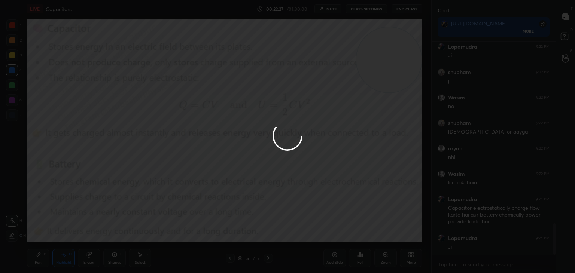
scroll to position [1249, 0]
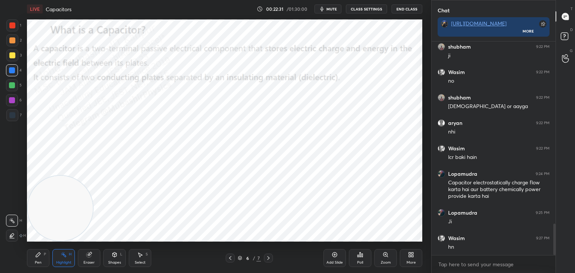
click at [36, 242] on div "Setting up your live class Poll for secs No correct answer Start poll" at bounding box center [225, 130] width 396 height 222
drag, startPoint x: 45, startPoint y: 251, endPoint x: 41, endPoint y: 245, distance: 7.4
click at [43, 251] on div "Pen P" at bounding box center [38, 258] width 22 height 18
click at [12, 29] on div at bounding box center [12, 25] width 12 height 12
drag, startPoint x: 15, startPoint y: 55, endPoint x: 25, endPoint y: 55, distance: 10.1
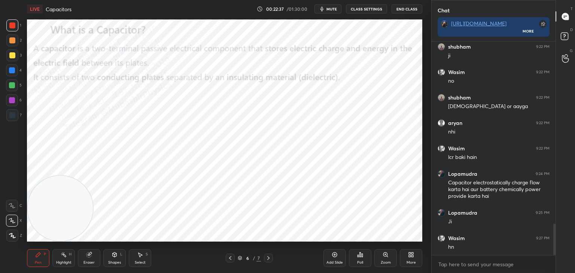
click at [15, 55] on div at bounding box center [12, 55] width 12 height 12
drag, startPoint x: 14, startPoint y: 87, endPoint x: 24, endPoint y: 87, distance: 10.5
click at [15, 87] on div at bounding box center [12, 85] width 6 height 6
drag, startPoint x: 13, startPoint y: 100, endPoint x: 23, endPoint y: 98, distance: 9.6
click at [13, 100] on div at bounding box center [12, 100] width 6 height 6
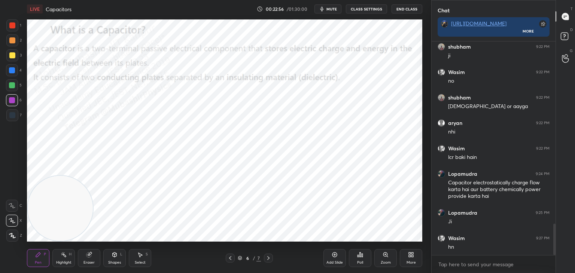
drag, startPoint x: 12, startPoint y: 73, endPoint x: 21, endPoint y: 73, distance: 9.0
click at [15, 73] on div at bounding box center [12, 70] width 12 height 12
drag, startPoint x: 60, startPoint y: 259, endPoint x: 79, endPoint y: 245, distance: 23.5
click at [61, 257] on div "Highlight H" at bounding box center [63, 258] width 22 height 18
click at [334, 8] on span "mute" at bounding box center [332, 8] width 10 height 5
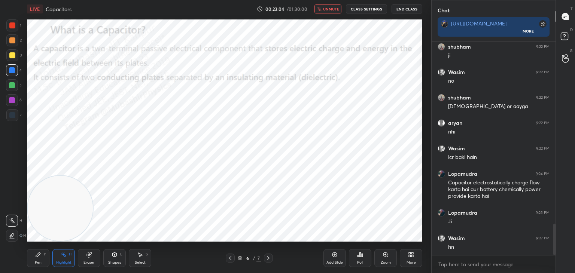
click at [327, 7] on button "unmute" at bounding box center [328, 8] width 27 height 9
click at [343, 8] on div "00:23:09 / 01:30:00 mute CLASS SETTINGS End Class" at bounding box center [340, 8] width 166 height 9
click at [327, 8] on button "mute" at bounding box center [328, 8] width 27 height 9
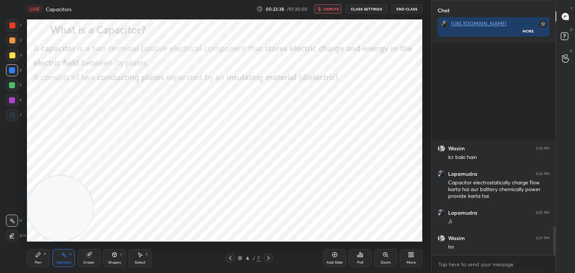
scroll to position [1376, 0]
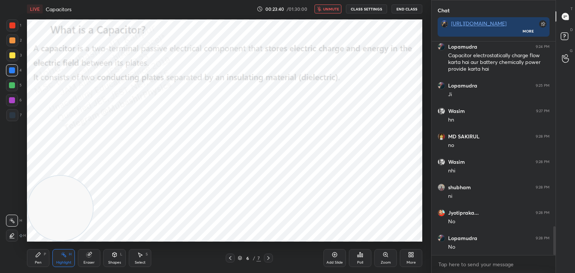
click at [328, 9] on span "unmute" at bounding box center [331, 8] width 16 height 5
click at [411, 257] on icon at bounding box center [411, 255] width 6 height 6
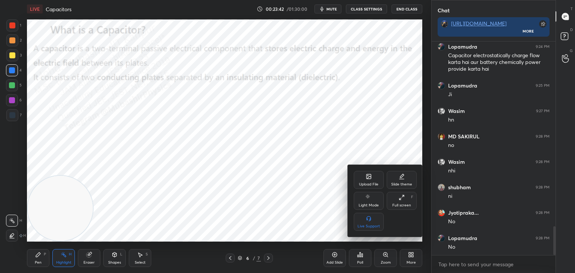
click at [367, 177] on icon at bounding box center [369, 177] width 6 height 6
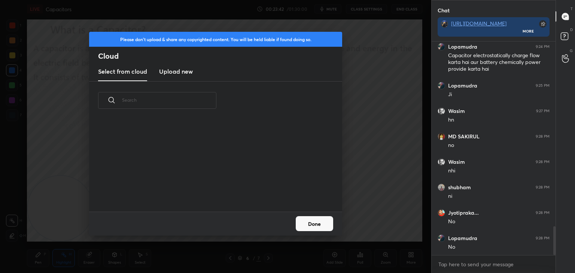
scroll to position [92, 240]
drag, startPoint x: 168, startPoint y: 77, endPoint x: 172, endPoint y: 72, distance: 6.1
click at [167, 76] on new "Upload new" at bounding box center [176, 72] width 34 height 19
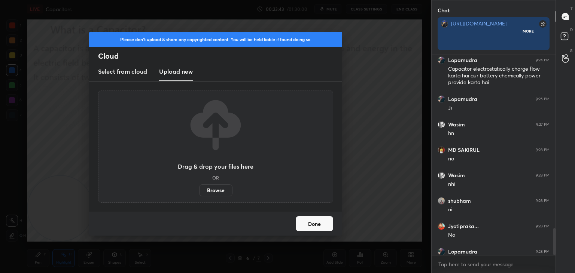
scroll to position [2, 2]
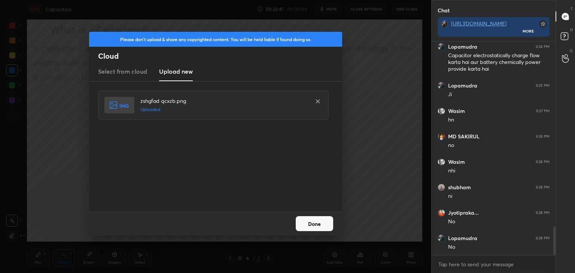
drag, startPoint x: 315, startPoint y: 220, endPoint x: 269, endPoint y: 224, distance: 46.6
click at [315, 222] on button "Done" at bounding box center [314, 223] width 37 height 15
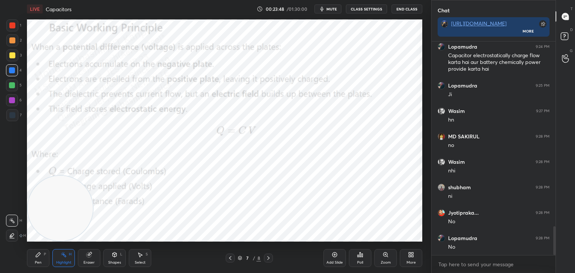
drag, startPoint x: 44, startPoint y: 252, endPoint x: 46, endPoint y: 234, distance: 18.5
click at [43, 254] on div "Pen P" at bounding box center [38, 258] width 22 height 18
drag, startPoint x: 136, startPoint y: 200, endPoint x: 352, endPoint y: 175, distance: 217.5
click at [370, 186] on video at bounding box center [378, 201] width 65 height 65
click at [18, 41] on div "2" at bounding box center [13, 40] width 15 height 12
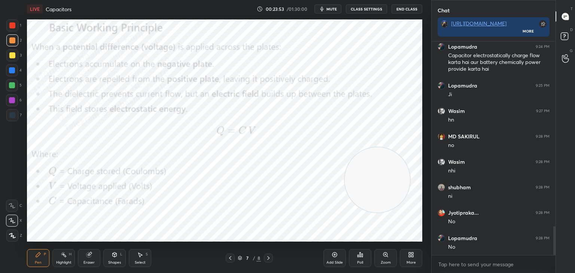
click at [13, 72] on div at bounding box center [12, 70] width 6 height 6
click at [9, 86] on div at bounding box center [12, 85] width 6 height 6
click at [12, 101] on div at bounding box center [12, 100] width 6 height 6
drag, startPoint x: 352, startPoint y: 159, endPoint x: 86, endPoint y: 104, distance: 271.6
click at [116, 104] on video at bounding box center [148, 117] width 65 height 65
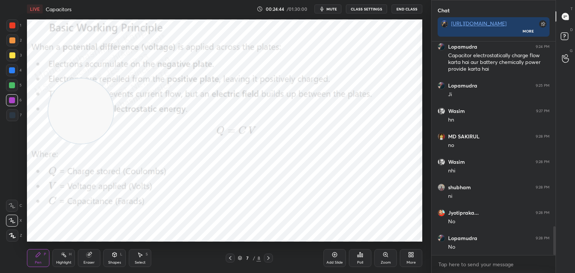
click at [5, 72] on div "1 2 3 4 5 6 7 C X Z C X Z E E Erase all H H" at bounding box center [12, 130] width 24 height 222
drag, startPoint x: 13, startPoint y: 72, endPoint x: 65, endPoint y: 85, distance: 52.8
click at [13, 72] on div at bounding box center [12, 70] width 6 height 6
click at [12, 88] on div at bounding box center [12, 85] width 6 height 6
drag, startPoint x: 9, startPoint y: 55, endPoint x: 99, endPoint y: 113, distance: 107.1
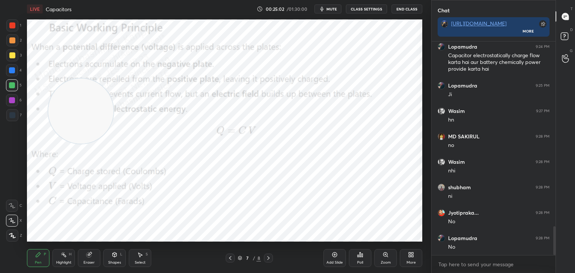
click at [12, 56] on div at bounding box center [12, 55] width 6 height 6
click at [69, 258] on div "Highlight H" at bounding box center [63, 258] width 22 height 18
click at [413, 258] on div "More" at bounding box center [411, 258] width 22 height 18
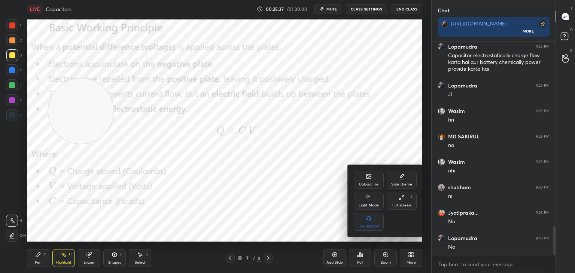
click at [366, 178] on icon at bounding box center [369, 177] width 6 height 6
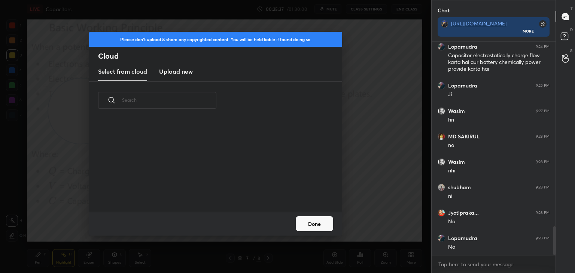
scroll to position [92, 240]
click at [174, 71] on h3 "Upload new" at bounding box center [176, 71] width 34 height 9
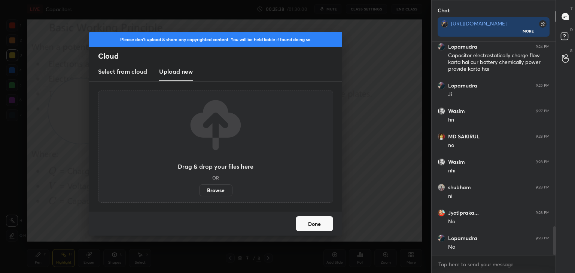
scroll to position [2, 2]
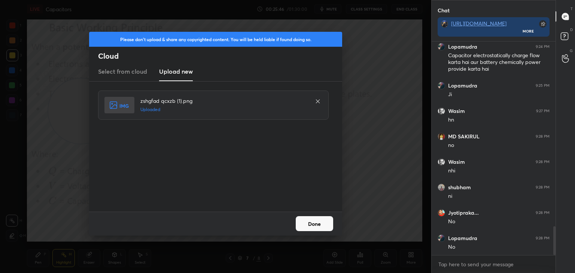
click at [316, 225] on button "Done" at bounding box center [314, 223] width 37 height 15
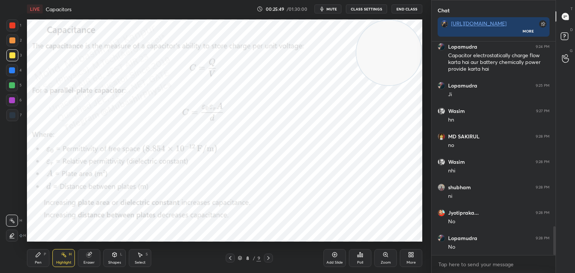
drag, startPoint x: 72, startPoint y: 127, endPoint x: 401, endPoint y: 57, distance: 336.1
click at [415, 37] on video at bounding box center [389, 52] width 65 height 65
drag, startPoint x: 385, startPoint y: 65, endPoint x: 403, endPoint y: 51, distance: 23.5
click at [406, 50] on video at bounding box center [389, 52] width 65 height 65
drag, startPoint x: 397, startPoint y: 133, endPoint x: 374, endPoint y: 149, distance: 27.7
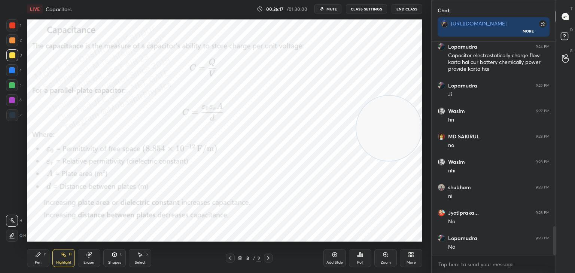
click at [396, 148] on video at bounding box center [389, 128] width 65 height 65
drag, startPoint x: 39, startPoint y: 261, endPoint x: 46, endPoint y: 248, distance: 15.6
click at [40, 260] on div "Pen P" at bounding box center [38, 258] width 22 height 18
drag, startPoint x: 12, startPoint y: 74, endPoint x: 21, endPoint y: 73, distance: 9.0
click at [12, 72] on div at bounding box center [12, 70] width 12 height 12
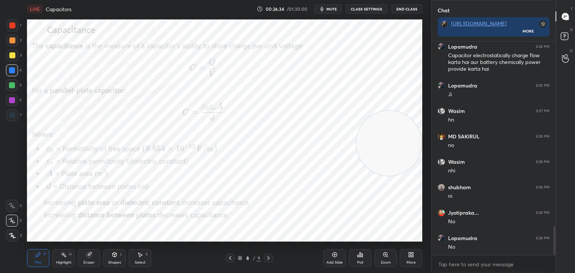
drag, startPoint x: 12, startPoint y: 104, endPoint x: 19, endPoint y: 104, distance: 7.9
click at [15, 104] on div at bounding box center [12, 100] width 12 height 12
click at [12, 91] on div at bounding box center [12, 85] width 12 height 12
drag, startPoint x: 388, startPoint y: 96, endPoint x: 385, endPoint y: 10, distance: 86.5
click at [385, 10] on div "LIVE Capacitors 00:26:42 / 01:30:00 mute CLASS SETTINGS End Class Setting up yo…" at bounding box center [225, 136] width 402 height 273
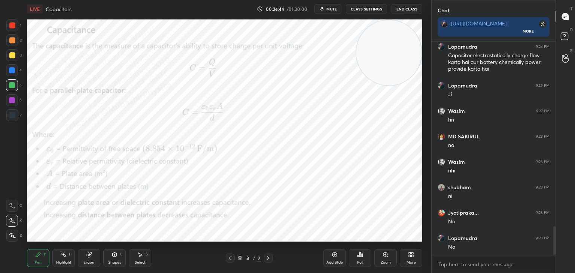
click at [14, 41] on div at bounding box center [12, 40] width 6 height 6
click at [12, 82] on div at bounding box center [12, 85] width 12 height 12
click at [12, 56] on div at bounding box center [12, 55] width 6 height 6
click at [12, 77] on div "4" at bounding box center [14, 71] width 16 height 15
drag, startPoint x: 10, startPoint y: 62, endPoint x: 27, endPoint y: 76, distance: 21.3
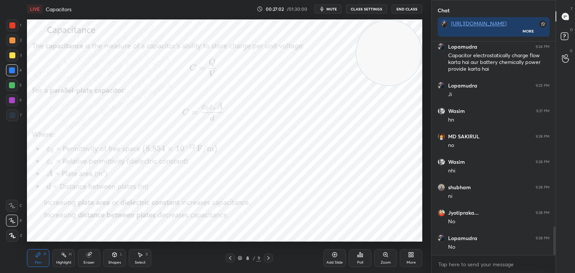
click at [10, 62] on div "3" at bounding box center [13, 56] width 15 height 15
click at [12, 73] on div at bounding box center [12, 70] width 6 height 6
drag, startPoint x: 60, startPoint y: 260, endPoint x: 97, endPoint y: 248, distance: 39.4
click at [58, 260] on div "Highlight H" at bounding box center [63, 258] width 22 height 18
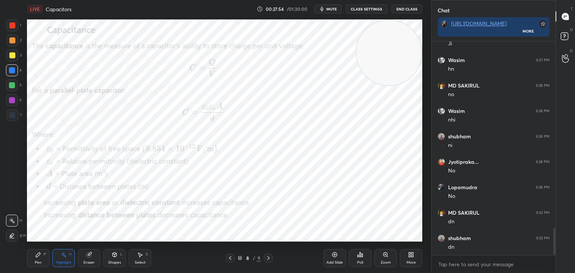
scroll to position [1452, 0]
click at [407, 257] on div "More" at bounding box center [411, 258] width 22 height 18
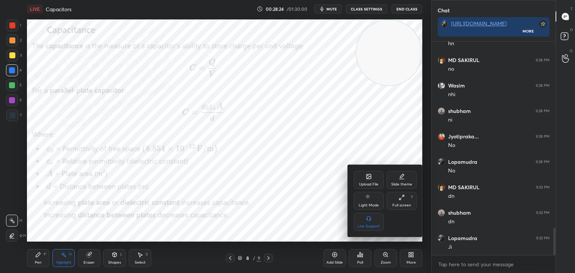
click at [367, 183] on div "Upload File" at bounding box center [368, 185] width 19 height 4
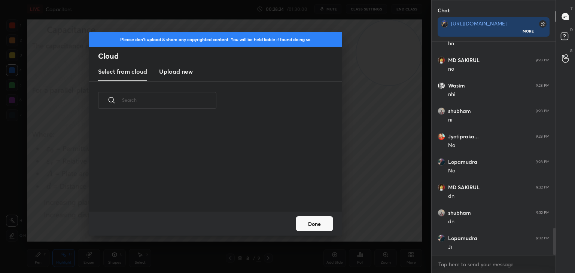
scroll to position [2, 4]
click at [183, 71] on h3 "Upload new" at bounding box center [176, 71] width 34 height 9
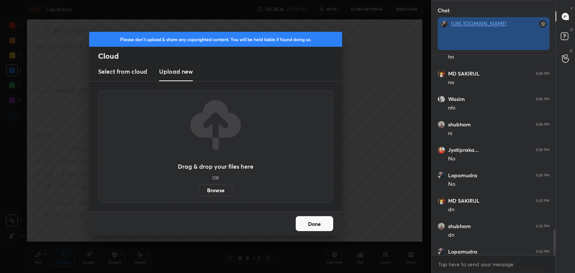
scroll to position [230, 122]
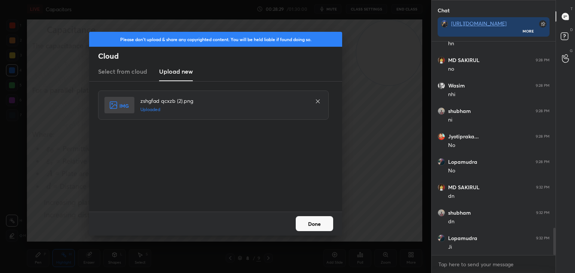
drag, startPoint x: 316, startPoint y: 227, endPoint x: 342, endPoint y: 186, distance: 48.0
click at [314, 225] on button "Done" at bounding box center [314, 223] width 37 height 15
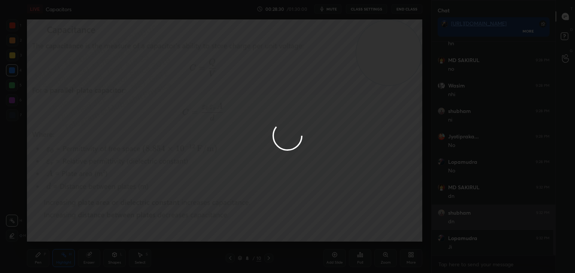
drag, startPoint x: 430, startPoint y: 199, endPoint x: 439, endPoint y: 219, distance: 23.0
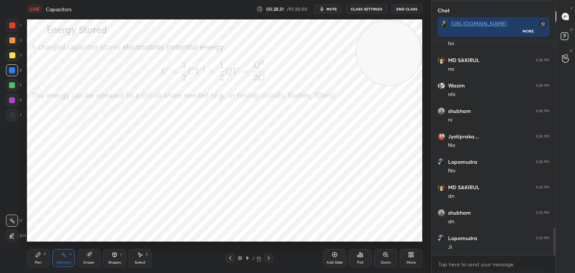
drag, startPoint x: 386, startPoint y: 50, endPoint x: 363, endPoint y: 228, distance: 179.0
click at [383, 85] on video at bounding box center [389, 52] width 65 height 65
drag, startPoint x: 34, startPoint y: 261, endPoint x: 39, endPoint y: 252, distance: 10.4
click at [34, 261] on div "Pen P" at bounding box center [38, 258] width 22 height 18
click at [14, 55] on div at bounding box center [12, 55] width 6 height 6
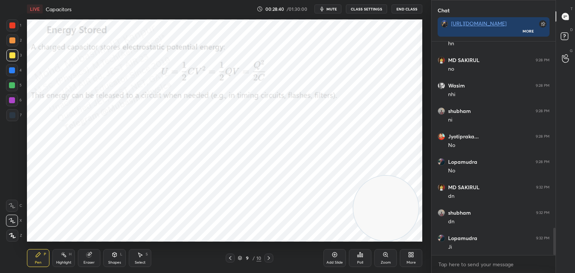
drag, startPoint x: 12, startPoint y: 44, endPoint x: 19, endPoint y: 49, distance: 9.3
click at [12, 44] on div at bounding box center [12, 40] width 12 height 12
click at [410, 254] on icon at bounding box center [410, 254] width 2 height 2
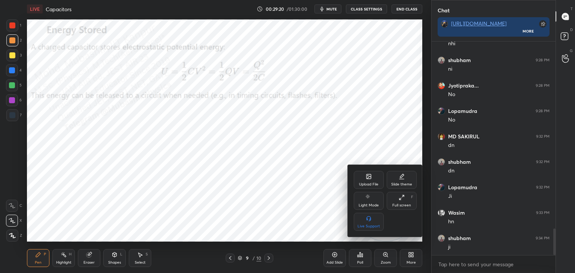
click at [370, 179] on div "Upload File" at bounding box center [369, 180] width 30 height 18
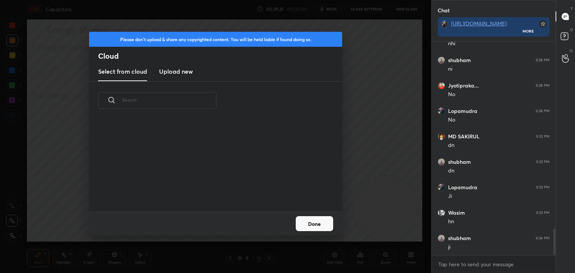
scroll to position [92, 240]
drag, startPoint x: 161, startPoint y: 74, endPoint x: 167, endPoint y: 73, distance: 6.8
click at [160, 72] on h3 "Upload new" at bounding box center [176, 71] width 34 height 9
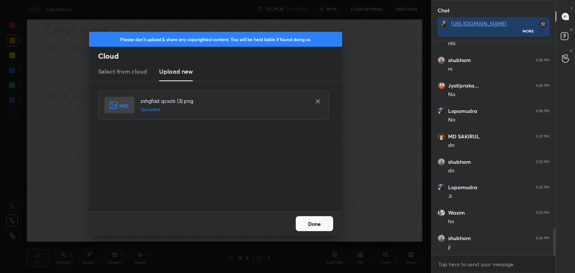
click at [316, 224] on button "Done" at bounding box center [314, 223] width 37 height 15
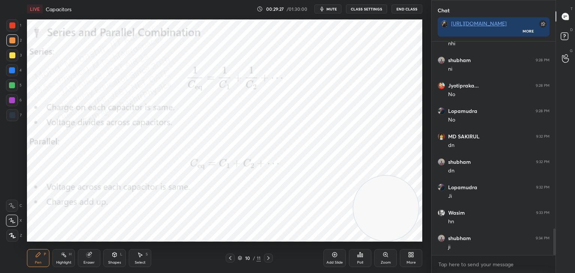
click at [12, 73] on div at bounding box center [12, 70] width 6 height 6
drag, startPoint x: 397, startPoint y: 218, endPoint x: 87, endPoint y: 25, distance: 364.7
click at [91, 12] on div "LIVE Capacitors 00:29:59 / 01:30:00 mute CLASS SETTINGS End Class Setting up yo…" at bounding box center [225, 136] width 402 height 273
drag, startPoint x: 8, startPoint y: 101, endPoint x: 24, endPoint y: 106, distance: 17.1
click at [8, 103] on div at bounding box center [12, 100] width 12 height 12
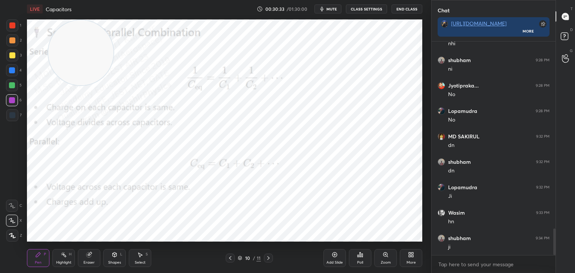
click at [64, 252] on div "Highlight H" at bounding box center [63, 258] width 22 height 18
drag, startPoint x: 34, startPoint y: 264, endPoint x: 33, endPoint y: 260, distance: 4.3
click at [33, 263] on div "Pen P" at bounding box center [38, 258] width 22 height 18
click at [7, 41] on div at bounding box center [12, 40] width 12 height 12
drag, startPoint x: 13, startPoint y: 88, endPoint x: 21, endPoint y: 93, distance: 8.7
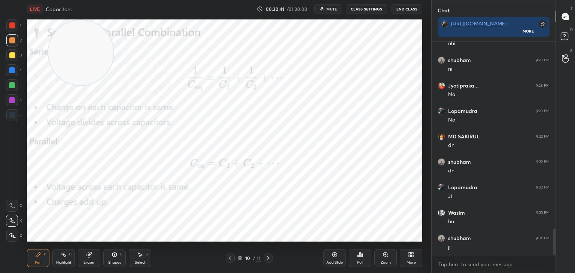
click at [14, 89] on div at bounding box center [12, 85] width 12 height 12
drag, startPoint x: 60, startPoint y: 261, endPoint x: 71, endPoint y: 255, distance: 11.7
click at [62, 261] on div "Highlight" at bounding box center [63, 263] width 15 height 4
click at [411, 260] on div "More" at bounding box center [411, 258] width 22 height 18
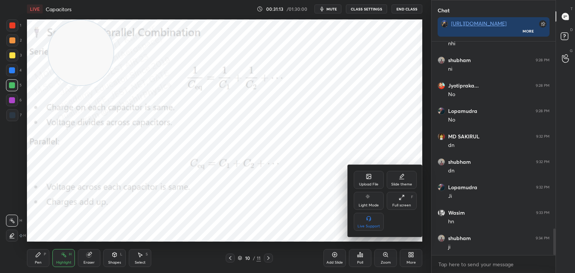
click at [368, 179] on icon at bounding box center [369, 177] width 6 height 6
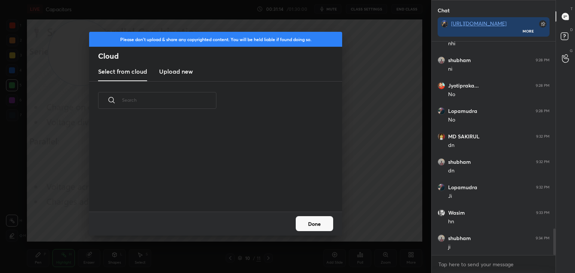
click at [180, 67] on h3 "Upload new" at bounding box center [176, 71] width 34 height 9
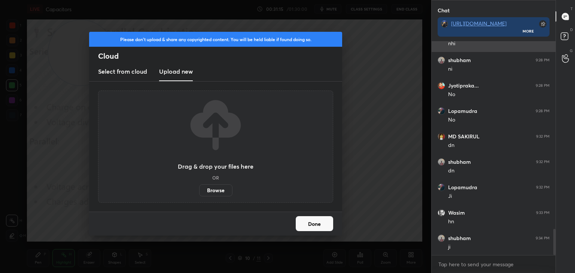
scroll to position [1536, 0]
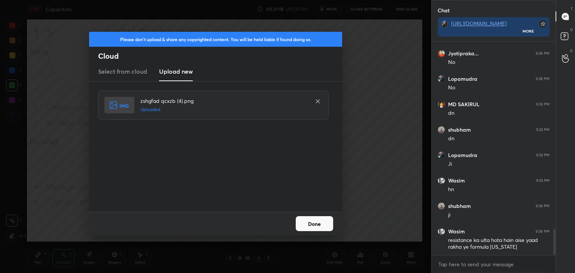
drag, startPoint x: 299, startPoint y: 222, endPoint x: 307, endPoint y: 219, distance: 7.9
click at [300, 222] on button "Done" at bounding box center [314, 223] width 37 height 15
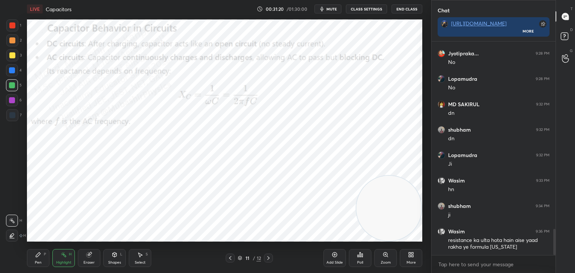
drag, startPoint x: 90, startPoint y: 59, endPoint x: 394, endPoint y: 221, distance: 344.5
click at [437, 237] on div "1 2 3 4 5 6 7 C X Z C X Z E E Erase all H H LIVE Capacitors 00:31:20 / 01:30:00…" at bounding box center [287, 136] width 575 height 273
drag, startPoint x: 36, startPoint y: 255, endPoint x: 37, endPoint y: 245, distance: 10.2
click at [36, 254] on icon at bounding box center [38, 255] width 6 height 6
drag, startPoint x: 69, startPoint y: 264, endPoint x: 170, endPoint y: 260, distance: 102.0
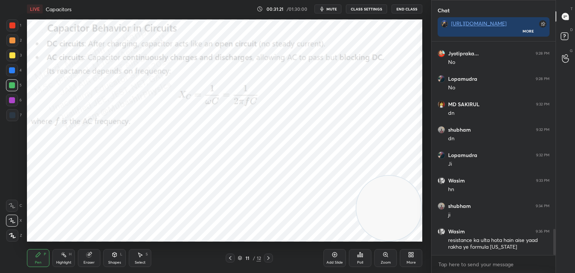
click at [69, 263] on div "Highlight" at bounding box center [63, 263] width 15 height 4
click at [230, 257] on icon at bounding box center [230, 258] width 6 height 6
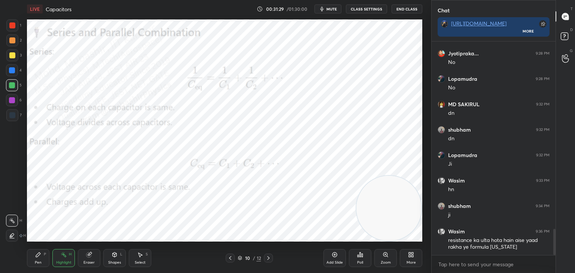
click at [269, 261] on icon at bounding box center [269, 258] width 6 height 6
drag, startPoint x: 42, startPoint y: 261, endPoint x: 37, endPoint y: 248, distance: 14.2
click at [41, 260] on div "Pen P" at bounding box center [38, 258] width 22 height 18
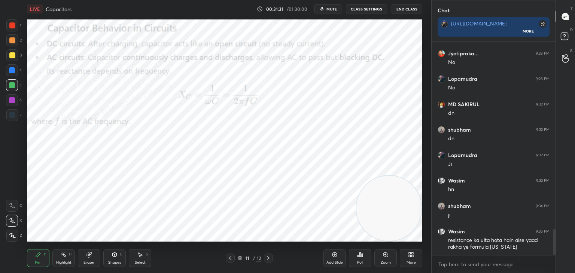
drag, startPoint x: 9, startPoint y: 43, endPoint x: 17, endPoint y: 54, distance: 13.5
click at [10, 42] on div at bounding box center [12, 40] width 6 height 6
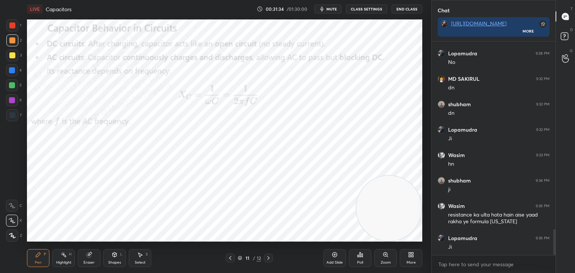
click at [16, 70] on div at bounding box center [12, 70] width 12 height 12
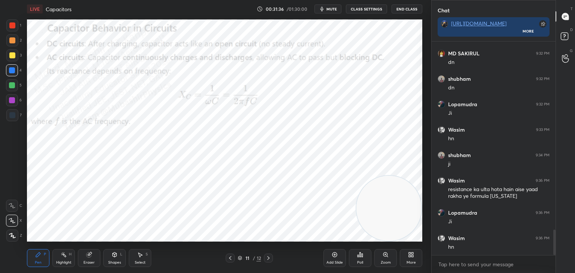
click at [13, 25] on div at bounding box center [12, 25] width 6 height 6
drag, startPoint x: 12, startPoint y: 103, endPoint x: 20, endPoint y: 112, distance: 12.8
click at [12, 102] on div at bounding box center [12, 100] width 6 height 6
click at [16, 88] on div at bounding box center [12, 85] width 12 height 12
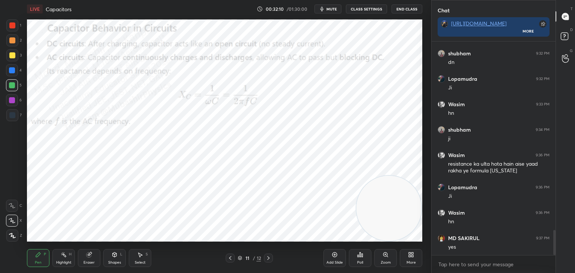
scroll to position [1637, 0]
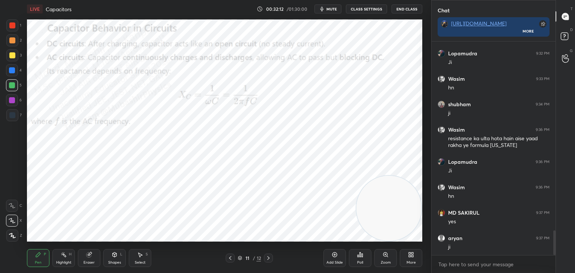
drag, startPoint x: 12, startPoint y: 57, endPoint x: 16, endPoint y: 59, distance: 4.9
click at [16, 59] on div at bounding box center [12, 55] width 12 height 12
click at [12, 74] on div at bounding box center [12, 70] width 12 height 12
click at [69, 257] on div "Highlight H" at bounding box center [63, 258] width 22 height 18
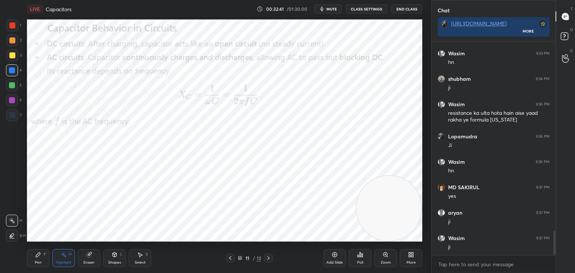
click at [412, 258] on icon at bounding box center [411, 255] width 6 height 6
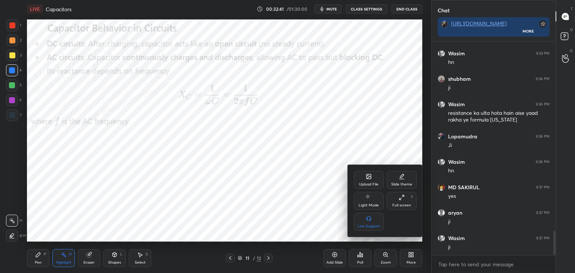
click at [367, 179] on icon at bounding box center [369, 177] width 4 height 3
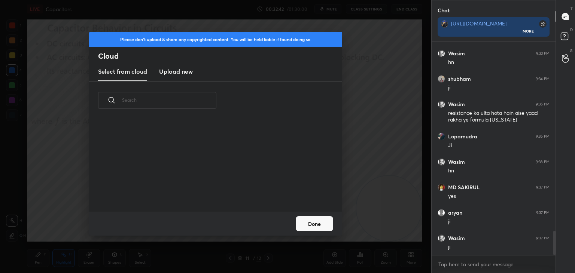
scroll to position [92, 240]
drag, startPoint x: 176, startPoint y: 66, endPoint x: 185, endPoint y: 77, distance: 13.8
click at [177, 68] on new "Upload new" at bounding box center [176, 72] width 34 height 19
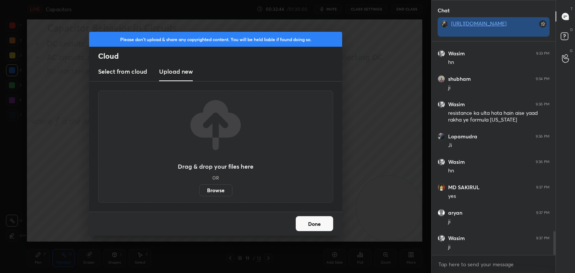
scroll to position [1688, 0]
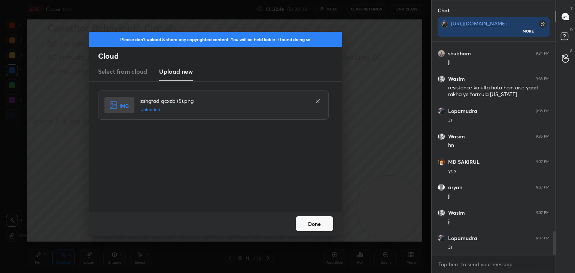
click at [316, 224] on button "Done" at bounding box center [314, 223] width 37 height 15
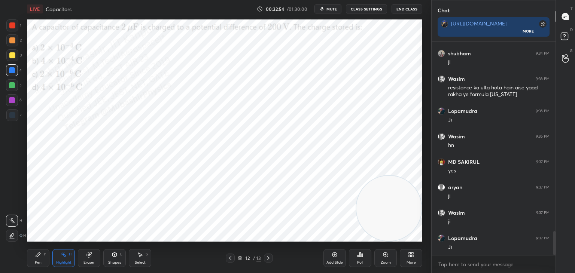
drag, startPoint x: 328, startPoint y: 10, endPoint x: 332, endPoint y: 9, distance: 3.8
click at [329, 10] on span "mute" at bounding box center [332, 8] width 10 height 5
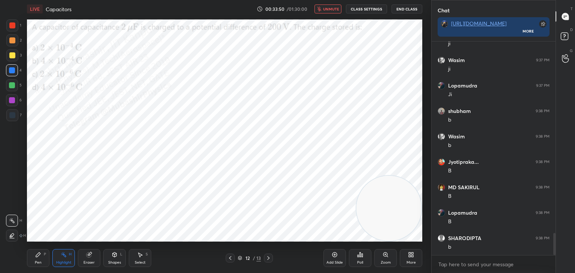
scroll to position [1867, 0]
click at [333, 8] on span "unmute" at bounding box center [331, 8] width 16 height 5
click at [40, 261] on div "Pen" at bounding box center [38, 263] width 7 height 4
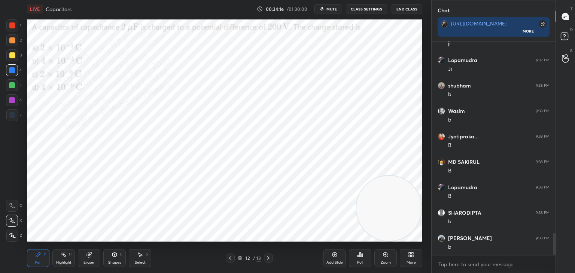
drag, startPoint x: 60, startPoint y: 263, endPoint x: 64, endPoint y: 252, distance: 11.6
click at [60, 260] on div "Highlight H" at bounding box center [63, 258] width 22 height 18
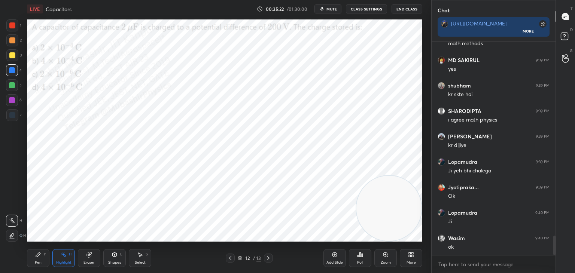
scroll to position [2121, 0]
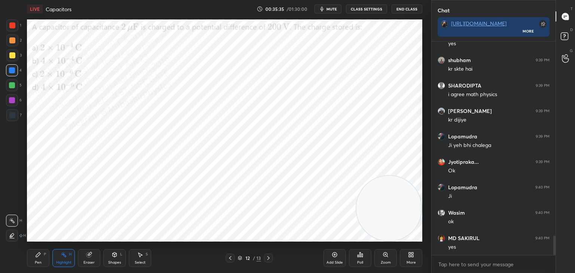
click at [411, 260] on div "More" at bounding box center [411, 258] width 22 height 18
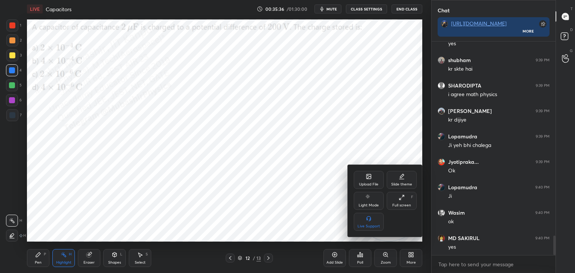
click at [365, 179] on div "Upload File" at bounding box center [369, 180] width 30 height 18
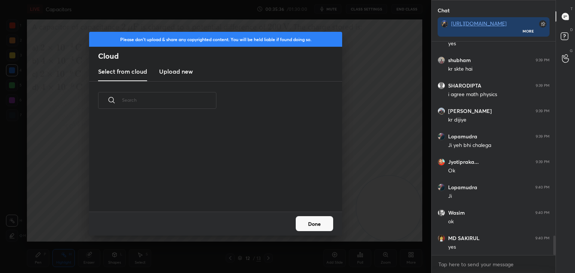
scroll to position [92, 240]
click at [185, 72] on h3 "Upload new" at bounding box center [176, 71] width 34 height 9
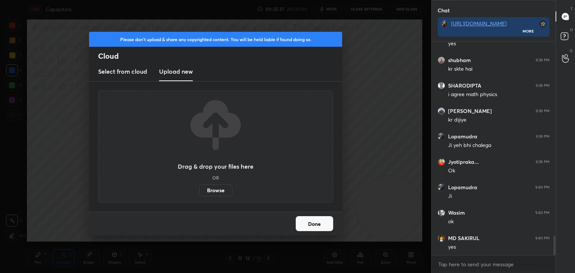
scroll to position [230, 122]
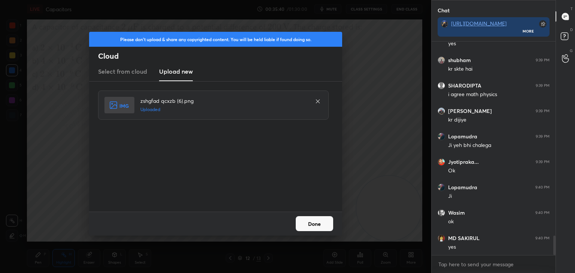
click at [317, 227] on button "Done" at bounding box center [314, 223] width 37 height 15
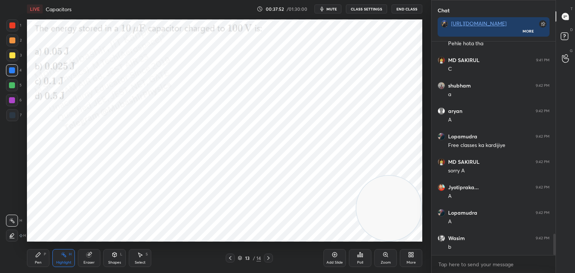
scroll to position [1947, 0]
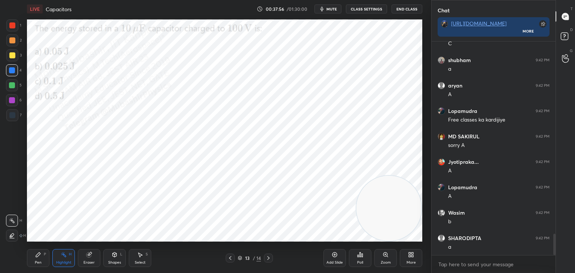
click at [36, 258] on div "Pen P" at bounding box center [38, 258] width 22 height 18
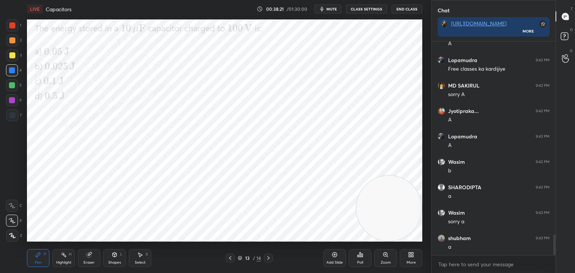
scroll to position [2023, 0]
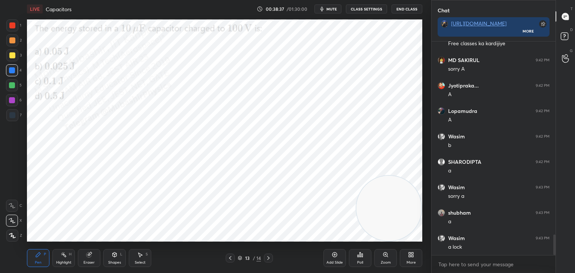
drag, startPoint x: 14, startPoint y: 38, endPoint x: 16, endPoint y: 41, distance: 4.0
click at [13, 40] on div at bounding box center [12, 40] width 6 height 6
click at [409, 257] on icon at bounding box center [411, 255] width 6 height 6
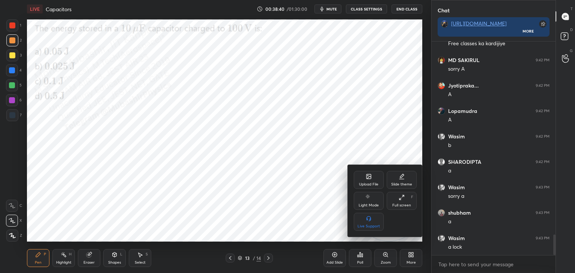
click at [369, 176] on icon at bounding box center [369, 177] width 4 height 4
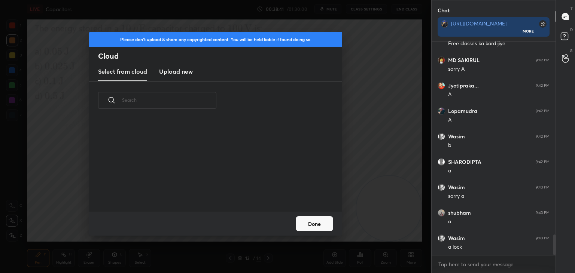
click at [170, 72] on h3 "Upload new" at bounding box center [176, 71] width 34 height 9
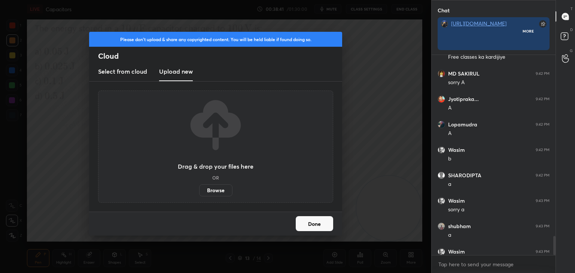
scroll to position [2, 2]
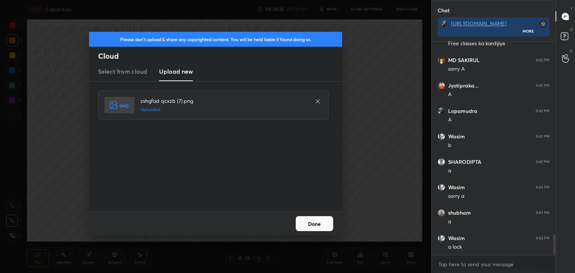
drag, startPoint x: 312, startPoint y: 224, endPoint x: 315, endPoint y: 205, distance: 19.0
click at [313, 224] on button "Done" at bounding box center [314, 223] width 37 height 15
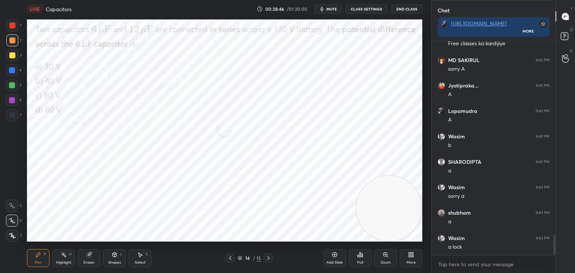
click at [328, 6] on button "mute" at bounding box center [328, 8] width 27 height 9
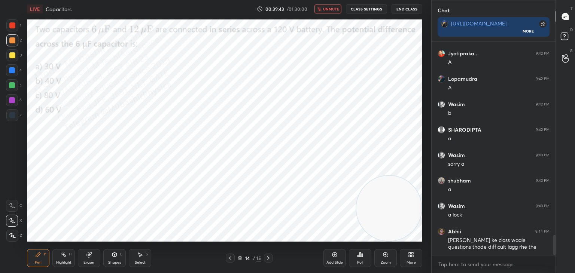
scroll to position [2081, 0]
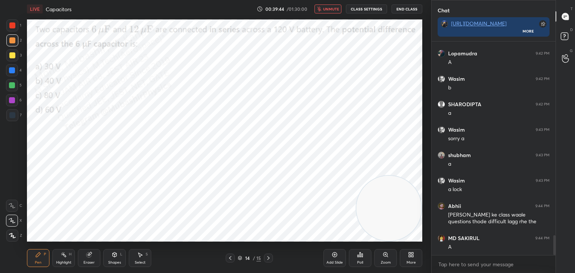
click at [328, 9] on span "unmute" at bounding box center [331, 8] width 16 height 5
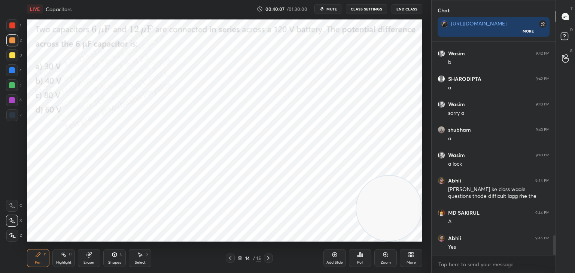
click at [12, 73] on div at bounding box center [12, 70] width 12 height 12
drag, startPoint x: 11, startPoint y: 28, endPoint x: 24, endPoint y: 31, distance: 13.3
click at [13, 28] on div at bounding box center [12, 25] width 6 height 6
click at [10, 71] on div at bounding box center [12, 70] width 6 height 6
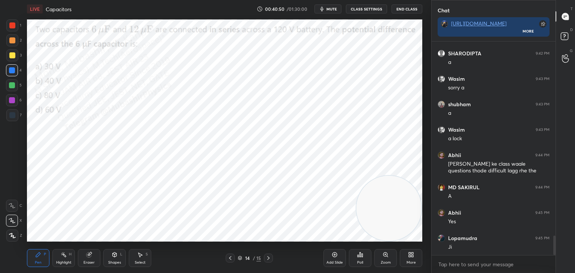
scroll to position [2157, 0]
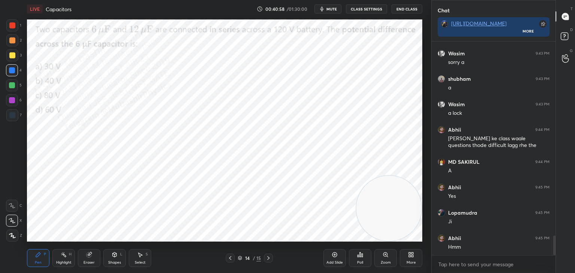
drag, startPoint x: 15, startPoint y: 41, endPoint x: 15, endPoint y: 46, distance: 4.5
click at [15, 43] on div at bounding box center [12, 40] width 12 height 12
drag, startPoint x: 390, startPoint y: 198, endPoint x: 132, endPoint y: 92, distance: 278.6
click at [139, 78] on video at bounding box center [123, 76] width 65 height 65
drag, startPoint x: 67, startPoint y: 263, endPoint x: 92, endPoint y: 251, distance: 27.3
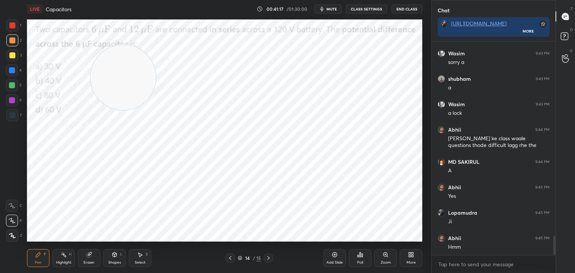
click at [66, 261] on div "Highlight" at bounding box center [63, 263] width 15 height 4
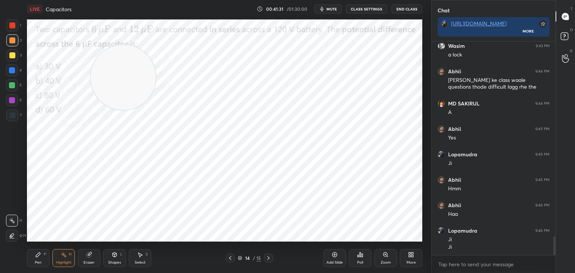
scroll to position [2241, 0]
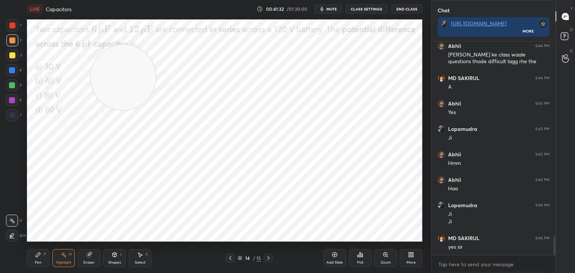
click at [80, 259] on div "Eraser" at bounding box center [89, 258] width 22 height 18
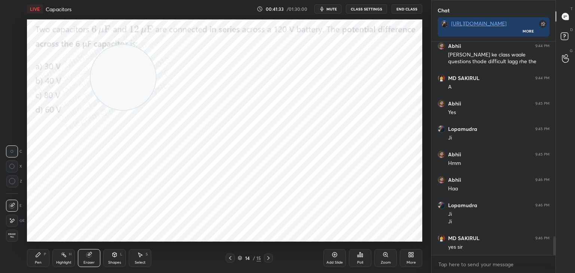
click at [11, 237] on span "Erase all" at bounding box center [11, 235] width 11 height 5
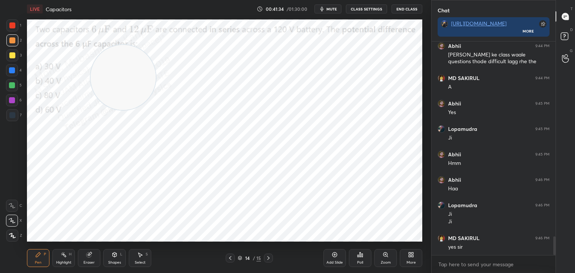
drag, startPoint x: 61, startPoint y: 261, endPoint x: 72, endPoint y: 249, distance: 15.9
click at [61, 260] on div "Highlight H" at bounding box center [63, 258] width 22 height 18
drag, startPoint x: 89, startPoint y: 131, endPoint x: 109, endPoint y: 191, distance: 62.9
click at [72, 167] on video at bounding box center [101, 134] width 65 height 65
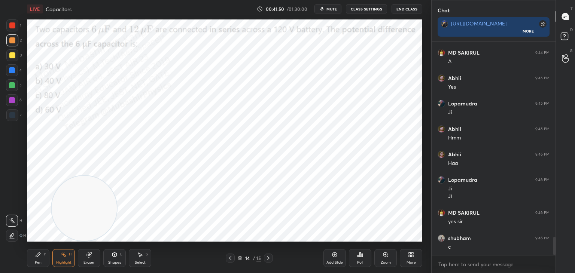
scroll to position [2292, 0]
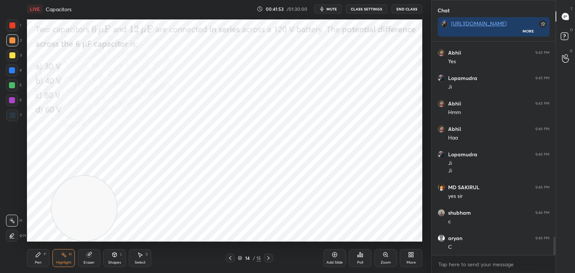
click at [327, 9] on button "mute" at bounding box center [328, 8] width 27 height 9
click at [328, 10] on span "unmute" at bounding box center [331, 8] width 16 height 5
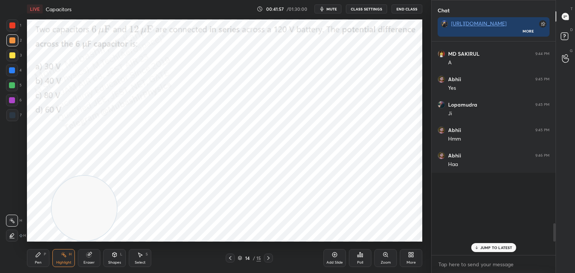
scroll to position [2318, 0]
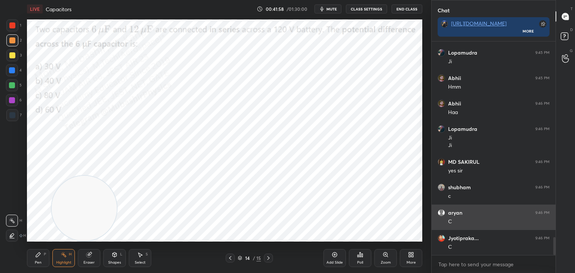
drag, startPoint x: 554, startPoint y: 243, endPoint x: 495, endPoint y: 212, distance: 67.0
click at [552, 0] on html "1 2 3 4 5 6 7 C X Z C X Z E E Erase all H H LIVE Capacitors 00:41:58 / 01:30:00…" at bounding box center [287, 0] width 575 height 0
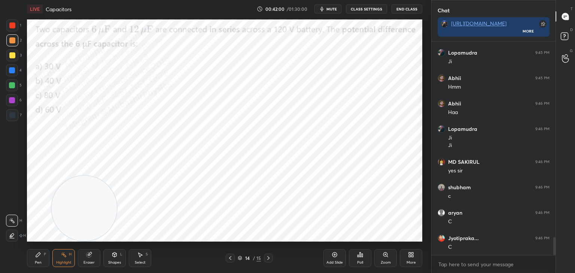
click at [327, 7] on button "mute" at bounding box center [328, 8] width 27 height 9
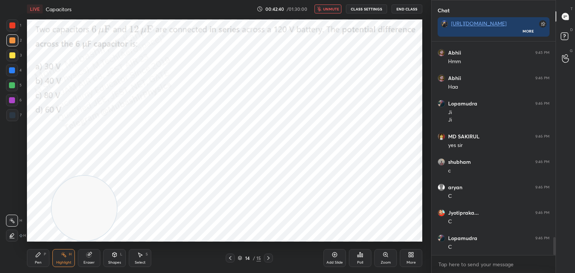
click at [317, 10] on button "unmute" at bounding box center [328, 8] width 27 height 9
click at [320, 8] on button "mute" at bounding box center [328, 8] width 27 height 9
click at [327, 9] on span "unmute" at bounding box center [331, 8] width 16 height 5
drag, startPoint x: 88, startPoint y: 204, endPoint x: 48, endPoint y: 234, distance: 50.3
click at [47, 218] on video at bounding box center [60, 208] width 65 height 65
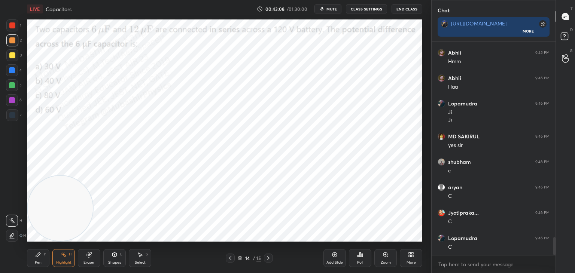
click at [39, 258] on icon at bounding box center [38, 255] width 6 height 6
click at [58, 258] on div "Highlight H" at bounding box center [63, 258] width 22 height 18
drag, startPoint x: 53, startPoint y: 210, endPoint x: 90, endPoint y: 218, distance: 37.8
click at [70, 240] on video at bounding box center [77, 208] width 65 height 65
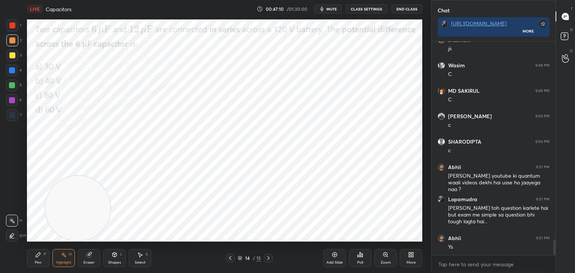
scroll to position [2694, 0]
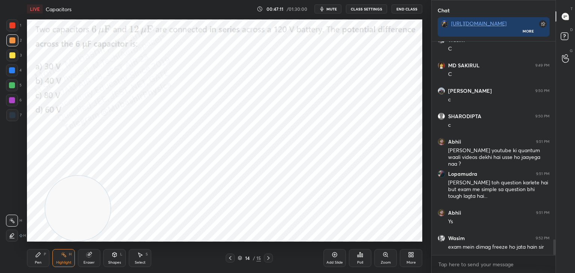
click at [39, 258] on icon at bounding box center [38, 255] width 6 height 6
click at [10, 74] on div at bounding box center [12, 70] width 12 height 12
drag, startPoint x: 555, startPoint y: 243, endPoint x: 563, endPoint y: 282, distance: 39.4
click at [563, 0] on html "1 2 3 4 5 6 7 C X Z C X Z E E Erase all H H LIVE Capacitors 00:47:20 / 01:30:00…" at bounding box center [287, 0] width 575 height 0
click at [231, 258] on icon at bounding box center [230, 258] width 6 height 6
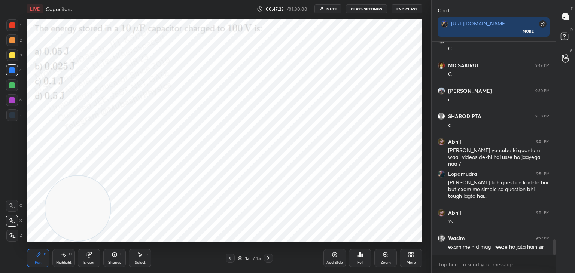
click at [231, 258] on icon at bounding box center [230, 258] width 6 height 6
click at [232, 258] on icon at bounding box center [230, 258] width 6 height 6
click at [68, 260] on div "Highlight H" at bounding box center [63, 258] width 22 height 18
drag, startPoint x: 37, startPoint y: 264, endPoint x: 48, endPoint y: 246, distance: 20.0
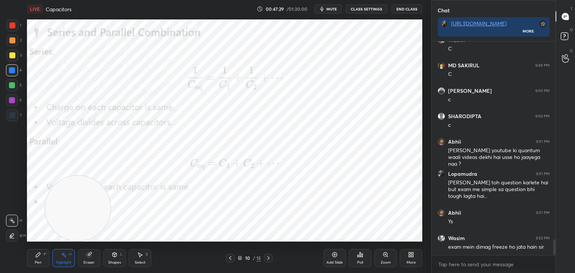
click at [37, 264] on div "Pen" at bounding box center [38, 263] width 7 height 4
drag, startPoint x: 104, startPoint y: 206, endPoint x: 206, endPoint y: 146, distance: 117.5
click at [216, 173] on video at bounding box center [183, 204] width 65 height 65
click at [15, 26] on div at bounding box center [12, 25] width 6 height 6
drag, startPoint x: 209, startPoint y: 184, endPoint x: 47, endPoint y: 247, distance: 173.9
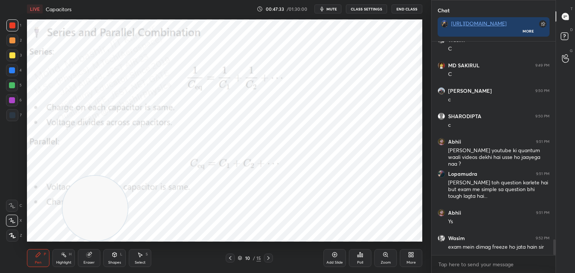
click at [101, 234] on video at bounding box center [95, 208] width 65 height 65
click at [60, 258] on div "Highlight H" at bounding box center [63, 258] width 22 height 18
click at [270, 256] on icon at bounding box center [269, 258] width 6 height 6
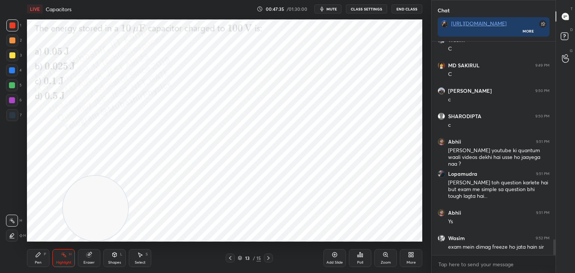
click at [271, 256] on icon at bounding box center [269, 258] width 6 height 6
click at [270, 258] on icon at bounding box center [269, 258] width 6 height 6
click at [228, 258] on icon at bounding box center [230, 258] width 6 height 6
click at [39, 260] on div "Pen P" at bounding box center [38, 258] width 22 height 18
click at [12, 71] on div at bounding box center [12, 70] width 6 height 6
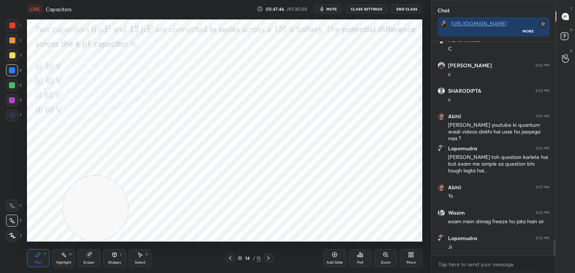
scroll to position [2745, 0]
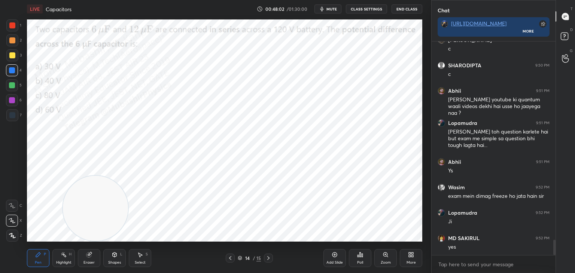
click at [15, 105] on div at bounding box center [12, 100] width 12 height 12
drag, startPoint x: 108, startPoint y: 104, endPoint x: 76, endPoint y: 91, distance: 34.9
click at [103, 89] on video at bounding box center [107, 93] width 65 height 65
drag, startPoint x: 14, startPoint y: 86, endPoint x: 25, endPoint y: 81, distance: 12.2
click at [13, 86] on div at bounding box center [12, 85] width 6 height 6
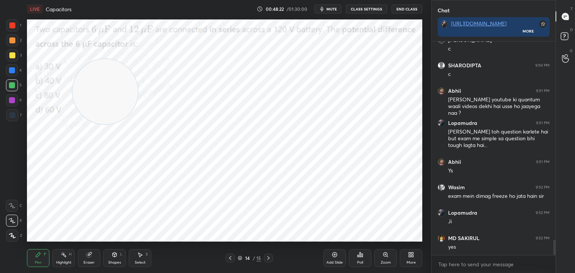
drag, startPoint x: 101, startPoint y: 79, endPoint x: 88, endPoint y: 112, distance: 35.6
click at [88, 121] on video at bounding box center [105, 91] width 65 height 65
drag, startPoint x: 105, startPoint y: 98, endPoint x: 100, endPoint y: 108, distance: 11.2
click at [106, 101] on video at bounding box center [92, 133] width 65 height 65
drag, startPoint x: 119, startPoint y: 102, endPoint x: 132, endPoint y: 119, distance: 21.9
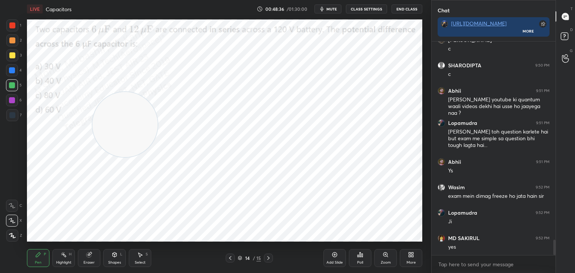
click at [131, 121] on video at bounding box center [125, 124] width 65 height 65
click at [10, 40] on div at bounding box center [12, 40] width 6 height 6
click at [65, 264] on div "Highlight" at bounding box center [63, 263] width 15 height 4
drag, startPoint x: 367, startPoint y: 206, endPoint x: 372, endPoint y: 209, distance: 5.4
click at [382, 212] on video at bounding box center [378, 208] width 65 height 65
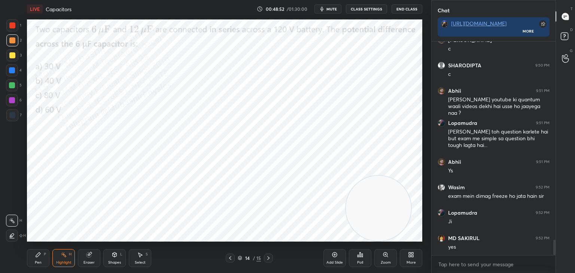
drag, startPoint x: 375, startPoint y: 207, endPoint x: 381, endPoint y: 195, distance: 13.1
click at [384, 197] on video at bounding box center [378, 208] width 65 height 65
click at [402, 258] on div "More" at bounding box center [411, 258] width 22 height 18
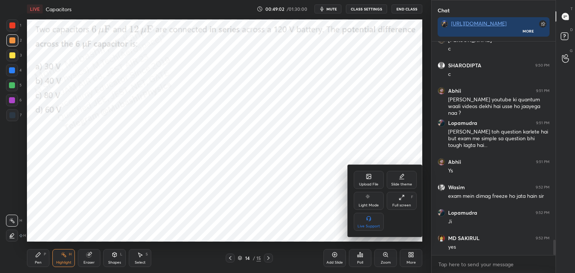
click at [366, 183] on div "Upload File" at bounding box center [368, 185] width 19 height 4
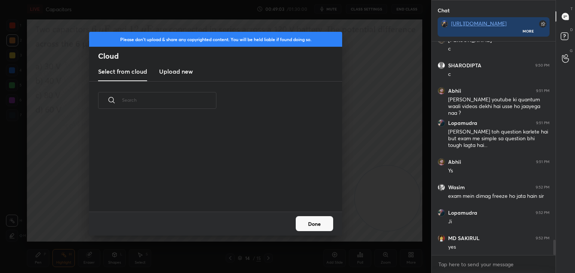
click at [185, 76] on h3 "Upload new" at bounding box center [176, 71] width 34 height 9
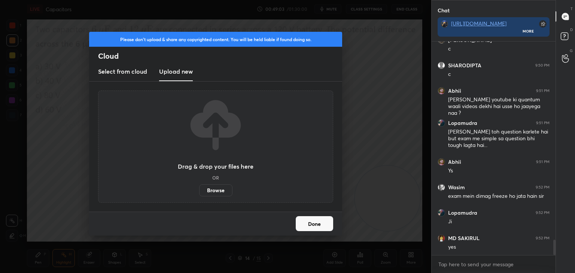
scroll to position [2, 2]
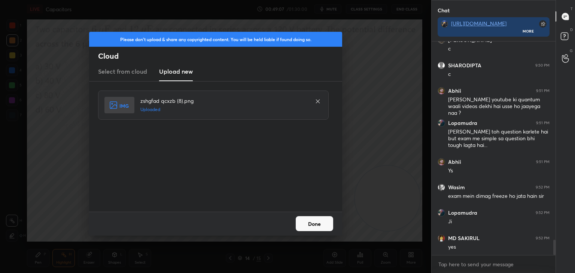
click at [316, 224] on button "Done" at bounding box center [314, 223] width 37 height 15
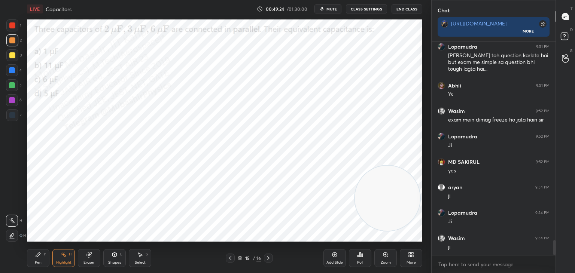
scroll to position [2847, 0]
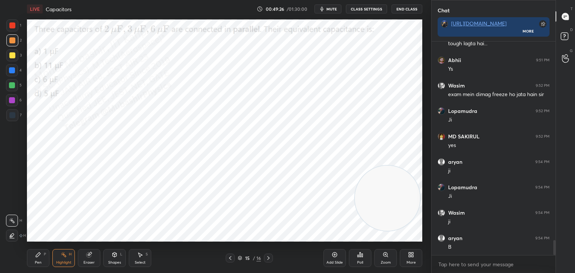
click at [39, 258] on div "Pen P" at bounding box center [38, 258] width 22 height 18
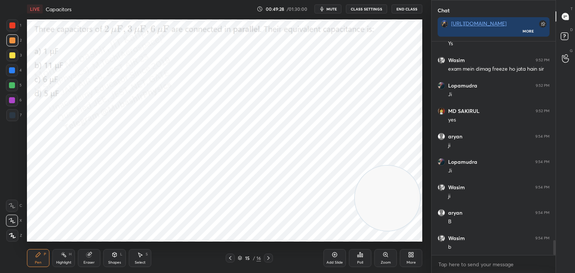
click at [13, 71] on div at bounding box center [12, 70] width 6 height 6
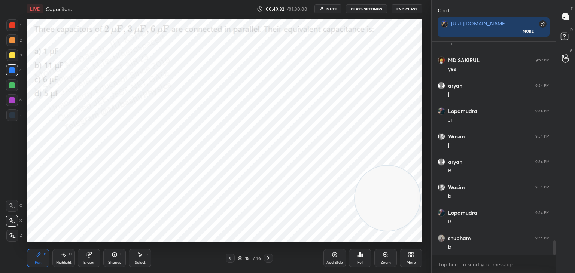
scroll to position [2949, 0]
click at [412, 260] on div "More" at bounding box center [411, 258] width 22 height 18
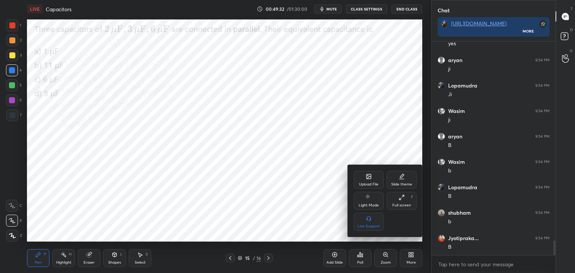
click at [364, 178] on div "Upload File" at bounding box center [369, 180] width 30 height 18
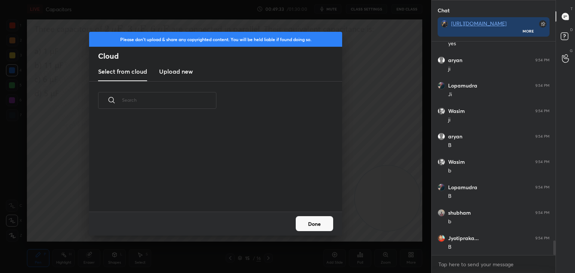
scroll to position [92, 240]
click at [167, 72] on h3 "Upload new" at bounding box center [176, 71] width 34 height 9
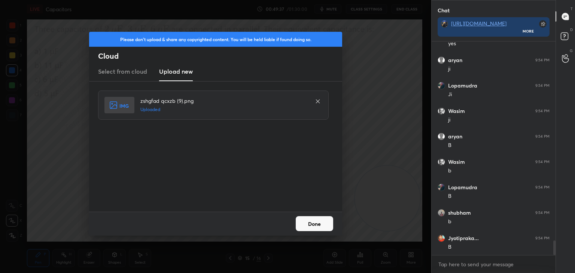
click at [306, 225] on button "Done" at bounding box center [314, 223] width 37 height 15
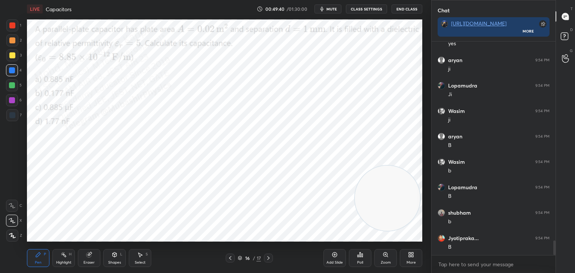
click at [333, 9] on span "mute" at bounding box center [332, 8] width 10 height 5
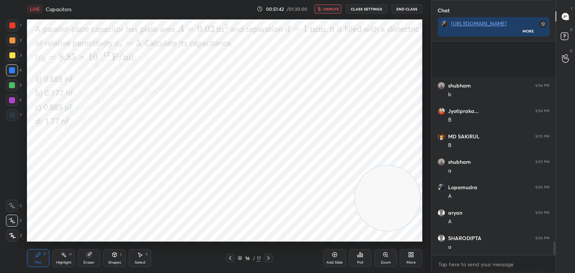
scroll to position [3153, 0]
click at [322, 7] on icon "button" at bounding box center [319, 9] width 4 height 4
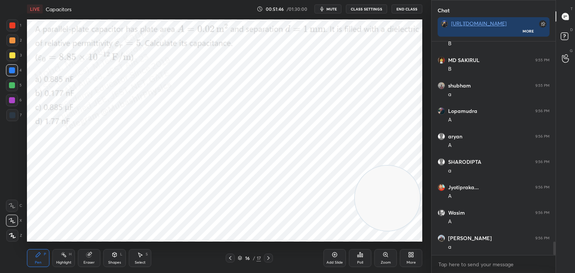
scroll to position [3178, 0]
click at [411, 256] on icon at bounding box center [411, 255] width 6 height 6
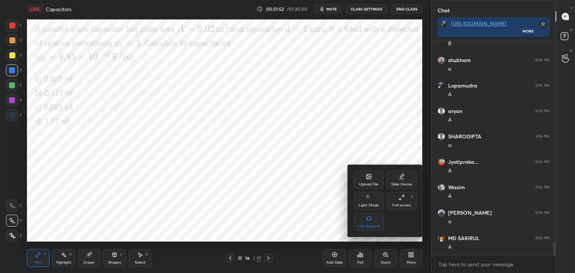
click at [370, 180] on icon at bounding box center [369, 177] width 6 height 6
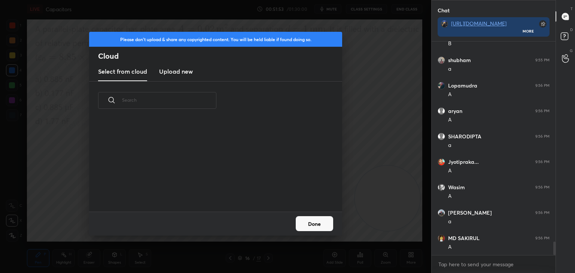
scroll to position [92, 240]
click at [176, 68] on h3 "Upload new" at bounding box center [176, 71] width 34 height 9
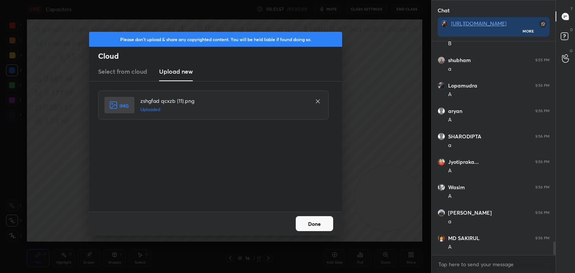
click at [301, 225] on button "Done" at bounding box center [314, 223] width 37 height 15
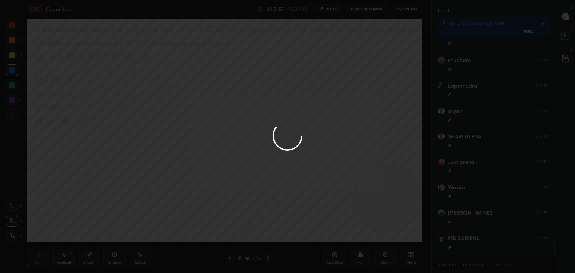
click at [57, 261] on div "Highlight H" at bounding box center [63, 258] width 22 height 18
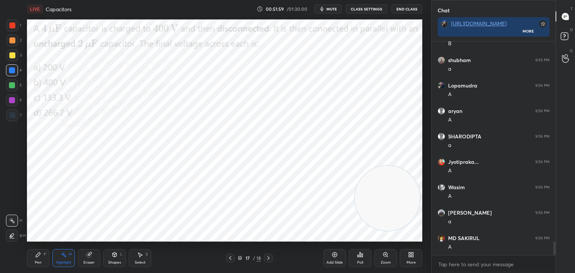
drag, startPoint x: 415, startPoint y: 228, endPoint x: 396, endPoint y: 215, distance: 22.6
click at [415, 227] on video at bounding box center [387, 198] width 65 height 65
drag, startPoint x: 330, startPoint y: 8, endPoint x: 324, endPoint y: 10, distance: 6.5
click at [329, 9] on span "mute" at bounding box center [332, 8] width 10 height 5
click at [337, 10] on span "unmute" at bounding box center [331, 8] width 16 height 5
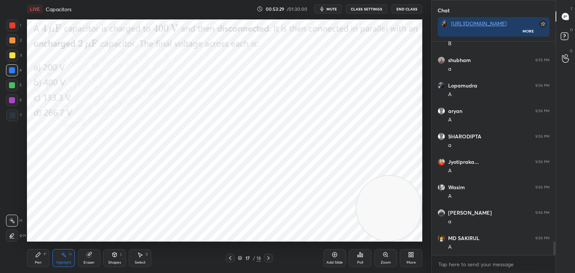
click at [334, 8] on span "mute" at bounding box center [332, 8] width 10 height 5
click at [326, 8] on span "unmute" at bounding box center [331, 8] width 16 height 5
click at [331, 8] on span "mute" at bounding box center [332, 8] width 10 height 5
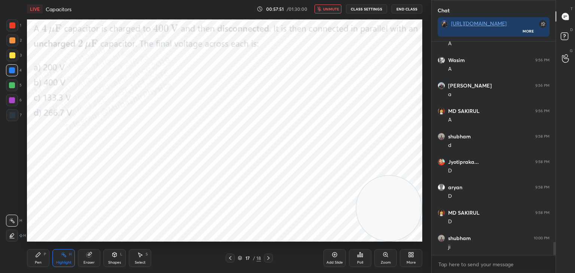
click at [330, 8] on span "unmute" at bounding box center [331, 8] width 16 height 5
drag, startPoint x: 40, startPoint y: 255, endPoint x: 43, endPoint y: 245, distance: 11.2
click at [40, 255] on icon at bounding box center [38, 255] width 6 height 6
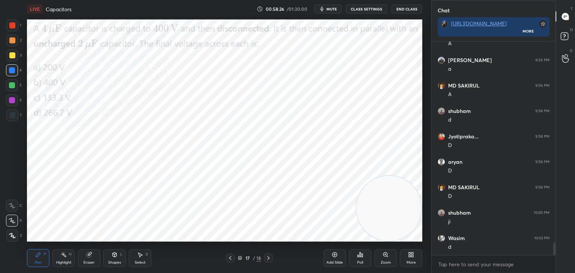
drag, startPoint x: 12, startPoint y: 100, endPoint x: 25, endPoint y: 100, distance: 12.7
click at [12, 99] on div at bounding box center [12, 100] width 6 height 6
click at [65, 263] on div "Highlight" at bounding box center [63, 263] width 15 height 4
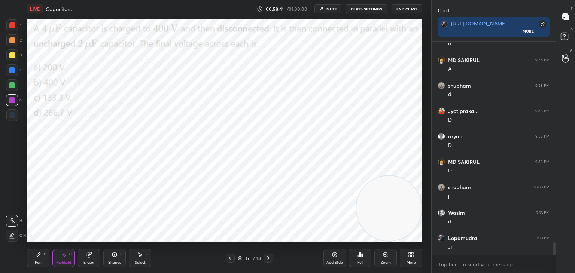
drag, startPoint x: 42, startPoint y: 255, endPoint x: 62, endPoint y: 257, distance: 19.9
click at [43, 257] on div "Pen P" at bounding box center [38, 258] width 22 height 18
click at [64, 257] on rect at bounding box center [65, 256] width 4 height 4
click at [140, 261] on div "Select" at bounding box center [140, 263] width 11 height 4
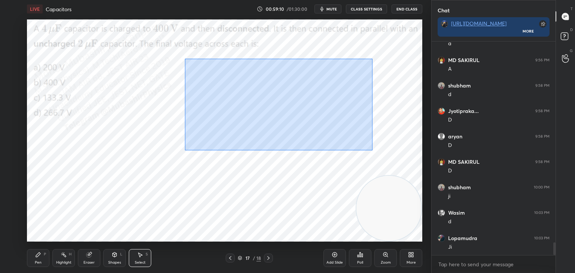
drag, startPoint x: 185, startPoint y: 59, endPoint x: 334, endPoint y: 121, distance: 161.9
click at [385, 139] on div "0 ° Undo Copy Duplicate Duplicate to new slide Delete" at bounding box center [225, 130] width 396 height 222
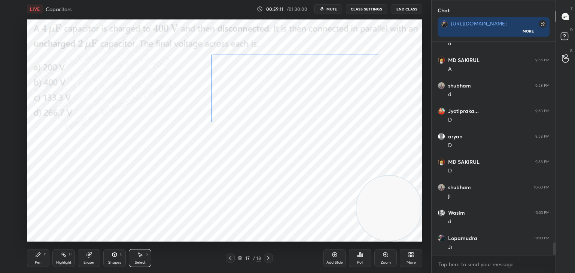
drag, startPoint x: 310, startPoint y: 100, endPoint x: 328, endPoint y: 91, distance: 20.3
click at [330, 90] on div "0 ° Undo Copy Duplicate Duplicate to new slide Delete" at bounding box center [225, 130] width 396 height 222
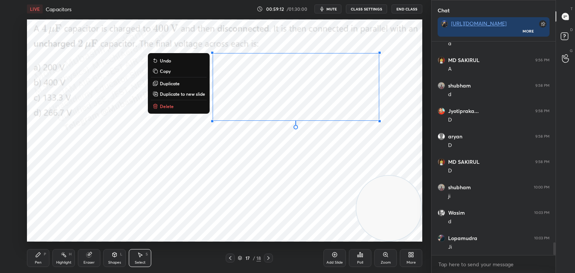
drag, startPoint x: 42, startPoint y: 255, endPoint x: 45, endPoint y: 250, distance: 6.4
click at [44, 254] on div "Pen P" at bounding box center [38, 258] width 22 height 18
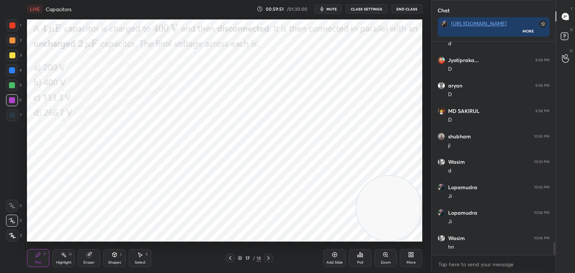
scroll to position [3433, 0]
drag, startPoint x: 367, startPoint y: 206, endPoint x: 354, endPoint y: 128, distance: 79.1
click at [361, 166] on video at bounding box center [388, 198] width 65 height 65
click at [10, 43] on div at bounding box center [12, 40] width 6 height 6
click at [14, 28] on div at bounding box center [12, 25] width 12 height 12
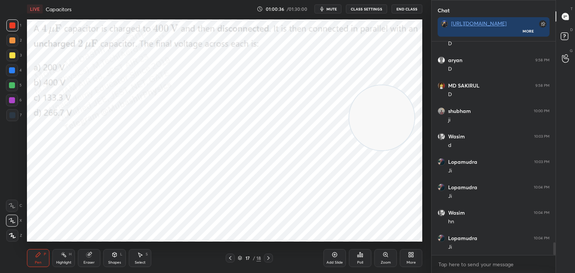
scroll to position [3458, 0]
click at [268, 258] on icon at bounding box center [269, 258] width 6 height 6
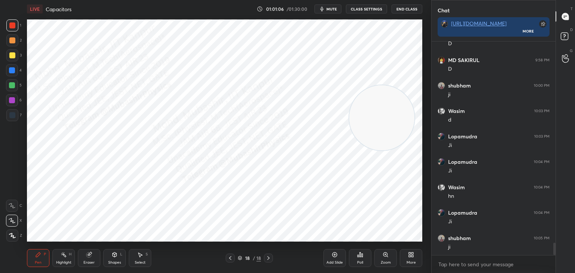
click at [12, 119] on div at bounding box center [12, 115] width 12 height 12
drag, startPoint x: 141, startPoint y: 258, endPoint x: 140, endPoint y: 246, distance: 12.0
click at [141, 257] on icon at bounding box center [140, 255] width 6 height 6
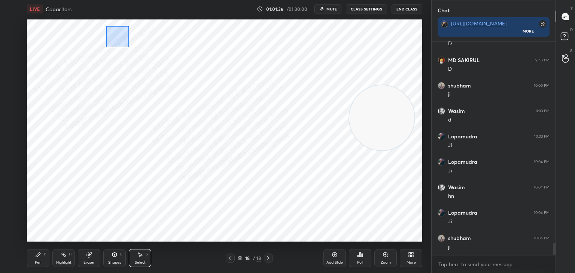
drag, startPoint x: 106, startPoint y: 26, endPoint x: 133, endPoint y: 50, distance: 35.8
click at [129, 47] on div "0 ° Undo Copy Duplicate Duplicate to new slide Delete" at bounding box center [225, 130] width 396 height 222
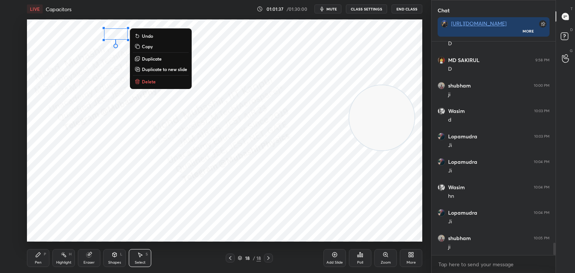
click at [114, 67] on div "0 ° Undo Copy Duplicate Duplicate to new slide Delete" at bounding box center [225, 130] width 396 height 222
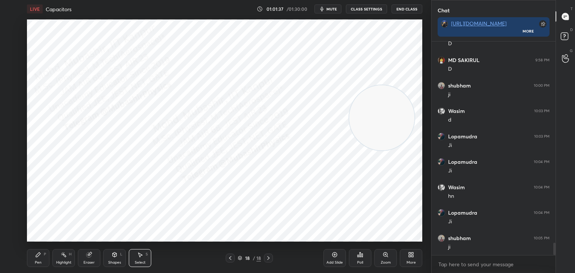
drag, startPoint x: 122, startPoint y: 44, endPoint x: 132, endPoint y: 52, distance: 12.8
click at [126, 50] on div "0 ° Undo Copy Duplicate Duplicate to new slide Delete" at bounding box center [225, 130] width 396 height 222
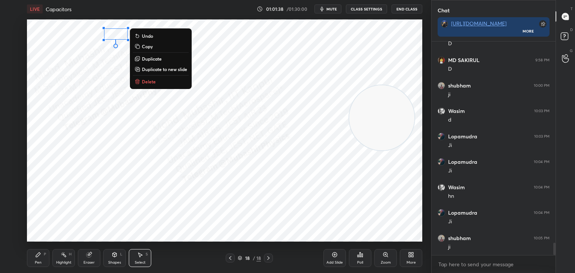
click at [154, 82] on p "Delete" at bounding box center [149, 82] width 14 height 6
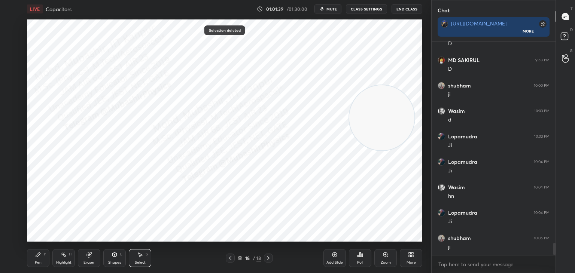
click at [38, 253] on icon at bounding box center [38, 255] width 6 height 6
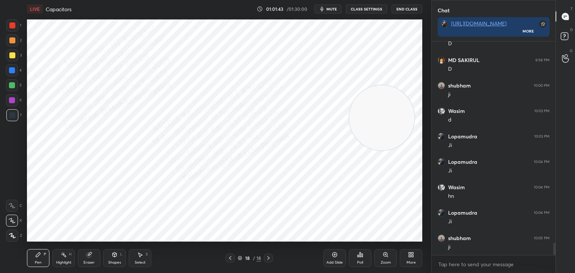
drag, startPoint x: 140, startPoint y: 260, endPoint x: 132, endPoint y: 251, distance: 12.2
click at [137, 257] on div "Select S" at bounding box center [140, 258] width 22 height 18
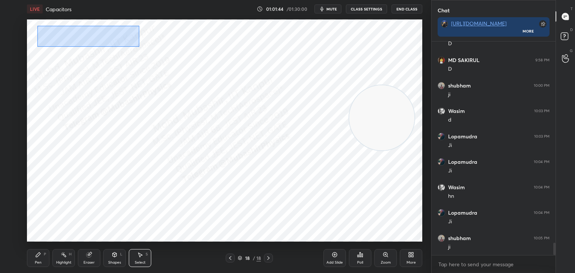
drag, startPoint x: 37, startPoint y: 26, endPoint x: 137, endPoint y: 46, distance: 101.7
click at [139, 46] on div "0 ° Undo Copy Duplicate Duplicate to new slide Delete" at bounding box center [225, 130] width 396 height 222
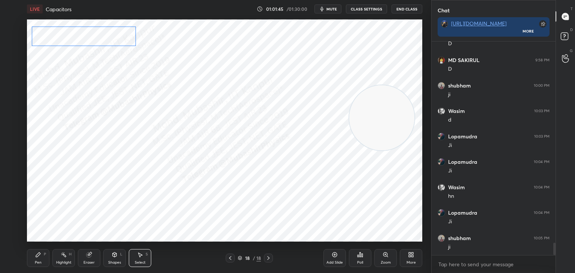
drag, startPoint x: 120, startPoint y: 39, endPoint x: 115, endPoint y: 37, distance: 5.5
click at [115, 37] on div "0 ° Undo Copy Duplicate Duplicate to new slide Delete" at bounding box center [225, 130] width 396 height 222
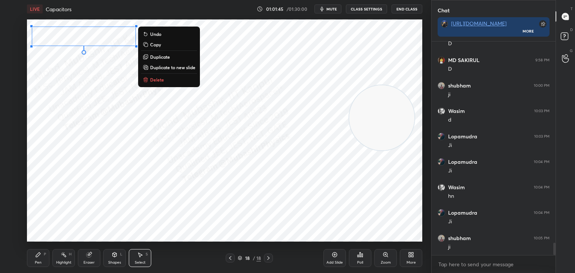
click at [95, 89] on div "0 ° Undo Copy Duplicate Duplicate to new slide Delete" at bounding box center [225, 130] width 396 height 222
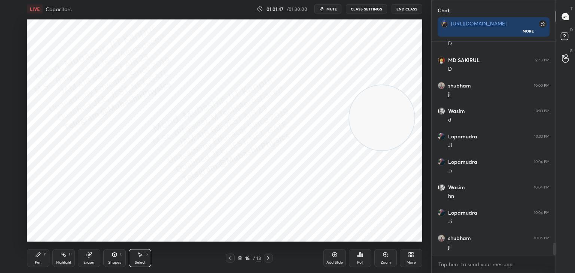
click at [64, 258] on icon at bounding box center [64, 255] width 6 height 6
click at [35, 258] on div "Pen P" at bounding box center [38, 258] width 22 height 18
click at [116, 252] on div "Shapes L" at bounding box center [114, 258] width 22 height 18
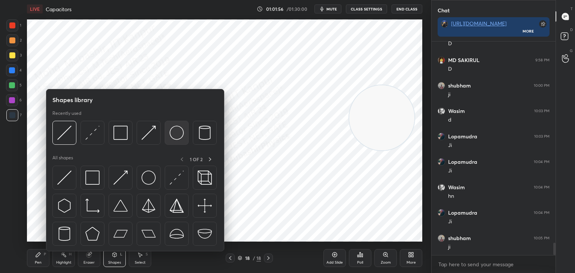
click at [173, 140] on div at bounding box center [177, 133] width 24 height 24
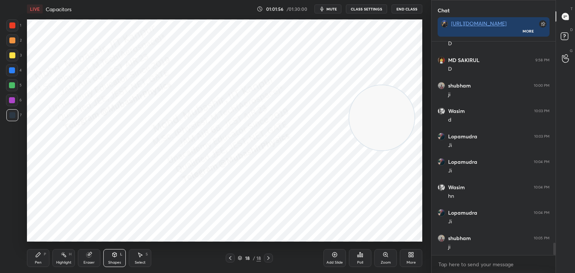
drag, startPoint x: 9, startPoint y: 102, endPoint x: 16, endPoint y: 102, distance: 7.5
click at [12, 102] on div at bounding box center [12, 100] width 6 height 6
drag, startPoint x: 37, startPoint y: 261, endPoint x: 36, endPoint y: 257, distance: 4.9
click at [35, 261] on div "Pen" at bounding box center [38, 263] width 7 height 4
click at [9, 53] on div at bounding box center [12, 55] width 12 height 12
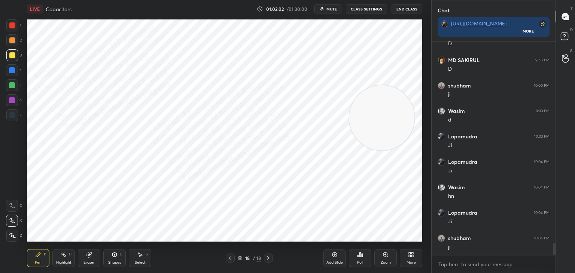
click at [15, 88] on div at bounding box center [12, 85] width 12 height 12
drag, startPoint x: 12, startPoint y: 39, endPoint x: 21, endPoint y: 42, distance: 9.7
click at [12, 39] on div at bounding box center [12, 40] width 6 height 6
click at [114, 258] on div "Shapes L" at bounding box center [114, 258] width 22 height 18
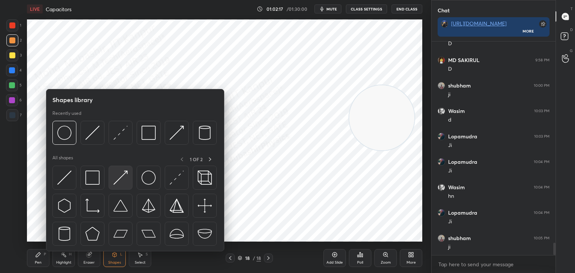
click at [124, 179] on img at bounding box center [120, 178] width 14 height 14
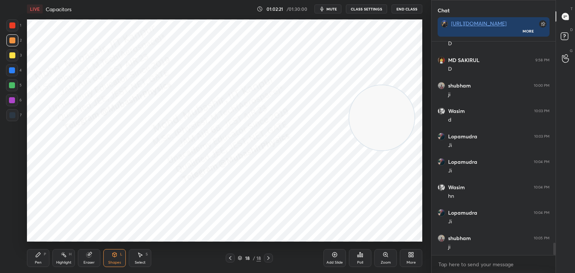
click at [43, 260] on div "Pen P" at bounding box center [38, 258] width 22 height 18
drag, startPoint x: 15, startPoint y: 72, endPoint x: 20, endPoint y: 71, distance: 4.9
click at [16, 71] on div at bounding box center [12, 70] width 12 height 12
drag, startPoint x: 363, startPoint y: 119, endPoint x: 32, endPoint y: 236, distance: 351.0
click at [19, 244] on div "1 2 3 4 5 6 7 C X Z C X Z E E Erase all H H LIVE Capacitors 01:02:24 / 01:30:00…" at bounding box center [212, 136] width 425 height 273
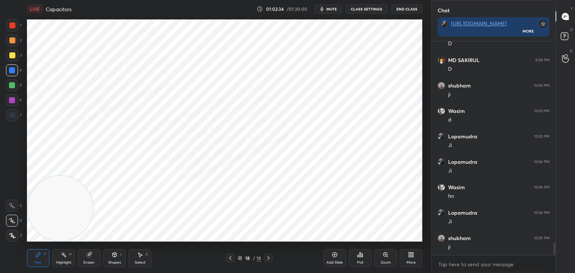
click at [110, 260] on div "Shapes L" at bounding box center [114, 258] width 22 height 18
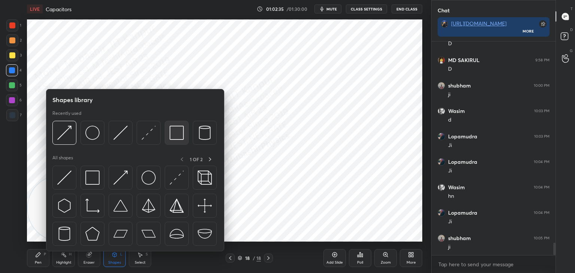
click at [175, 136] on img at bounding box center [177, 133] width 14 height 14
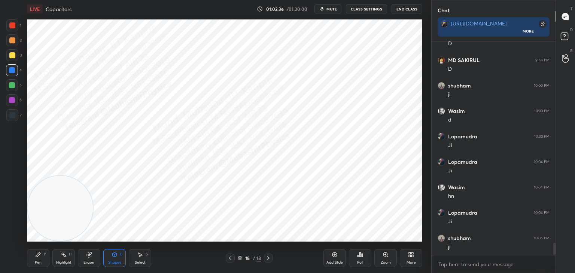
click at [9, 28] on div at bounding box center [12, 25] width 6 height 6
drag, startPoint x: 333, startPoint y: 7, endPoint x: 337, endPoint y: 19, distance: 12.6
click at [333, 9] on span "mute" at bounding box center [332, 8] width 10 height 5
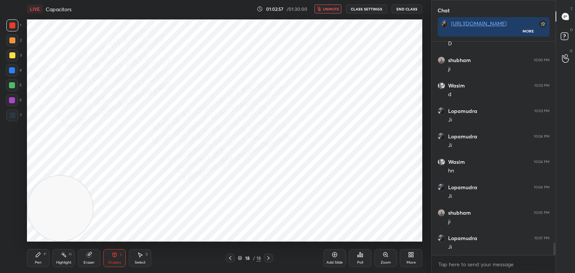
click at [143, 257] on div "Select S" at bounding box center [140, 258] width 22 height 18
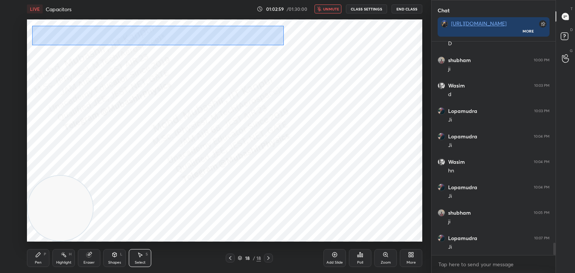
drag, startPoint x: 32, startPoint y: 25, endPoint x: 279, endPoint y: 39, distance: 246.8
click at [282, 45] on div "0 ° Undo Copy Duplicate Duplicate to new slide Delete" at bounding box center [225, 130] width 396 height 222
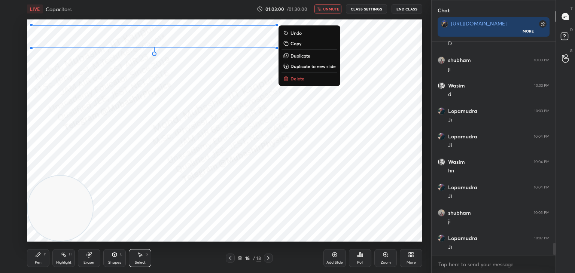
click at [300, 44] on p "Copy" at bounding box center [296, 43] width 11 height 6
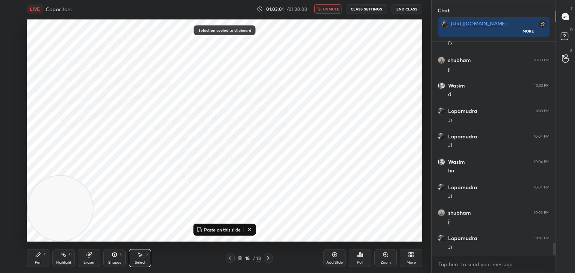
click at [411, 258] on icon at bounding box center [411, 255] width 6 height 6
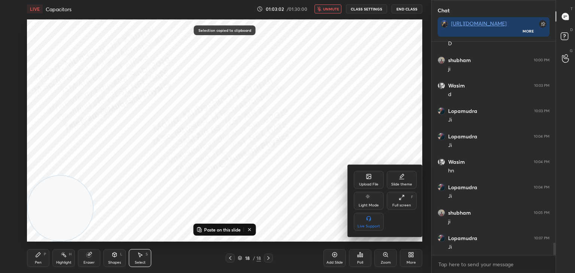
click at [365, 182] on div "Upload File" at bounding box center [369, 180] width 30 height 18
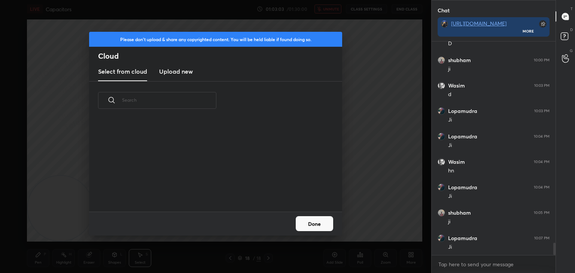
click at [178, 72] on h3 "Upload new" at bounding box center [176, 71] width 34 height 9
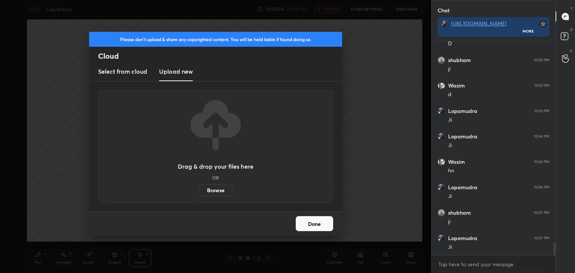
click at [220, 191] on label "Browse" at bounding box center [215, 191] width 33 height 12
click at [199, 191] on input "Browse" at bounding box center [199, 191] width 0 height 12
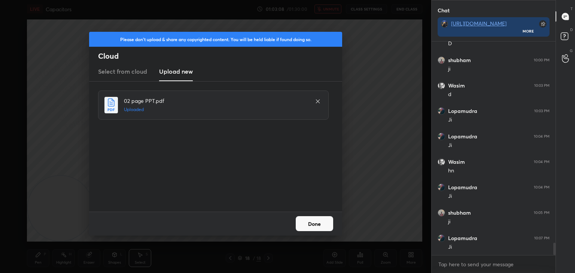
click at [318, 224] on button "Done" at bounding box center [314, 223] width 37 height 15
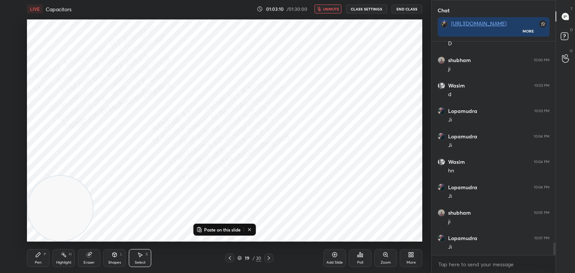
drag, startPoint x: 231, startPoint y: 258, endPoint x: 230, endPoint y: 254, distance: 3.8
click at [230, 258] on icon at bounding box center [230, 258] width 6 height 6
click at [324, 10] on button "unmute" at bounding box center [328, 8] width 27 height 9
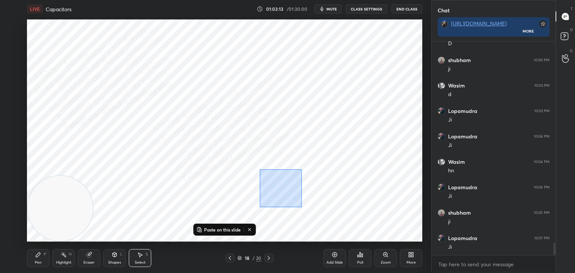
drag, startPoint x: 260, startPoint y: 207, endPoint x: 307, endPoint y: 188, distance: 50.9
click at [307, 191] on div "0 ° Undo Copy Paste here Duplicate Duplicate to new slide Delete" at bounding box center [225, 130] width 396 height 222
click at [319, 199] on div "0 ° Undo Copy Paste here Duplicate Duplicate to new slide Delete" at bounding box center [225, 130] width 396 height 222
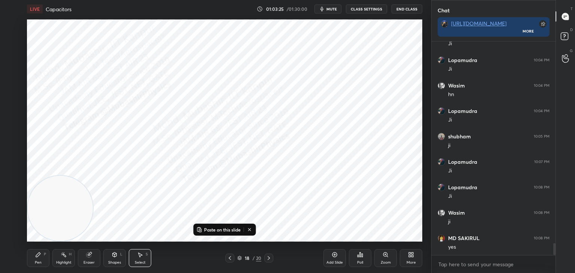
scroll to position [3586, 0]
click at [267, 258] on icon at bounding box center [269, 258] width 6 height 6
click at [38, 255] on icon at bounding box center [38, 255] width 4 height 4
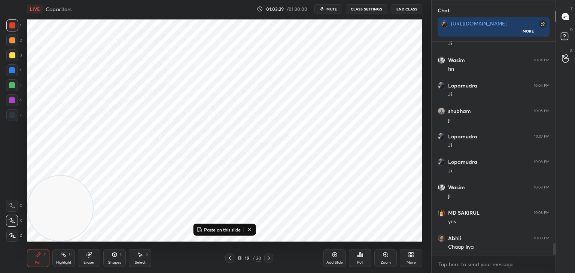
scroll to position [3611, 0]
click at [216, 227] on button "Paste on this slide" at bounding box center [218, 229] width 47 height 9
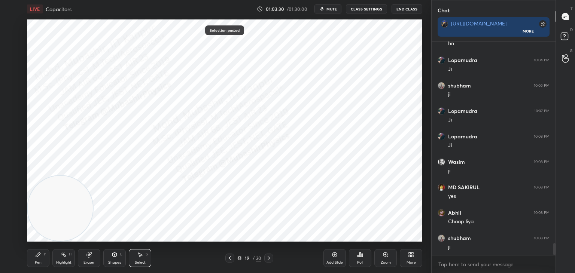
drag, startPoint x: 39, startPoint y: 260, endPoint x: 36, endPoint y: 238, distance: 21.9
click at [38, 260] on div "Pen P" at bounding box center [38, 258] width 22 height 18
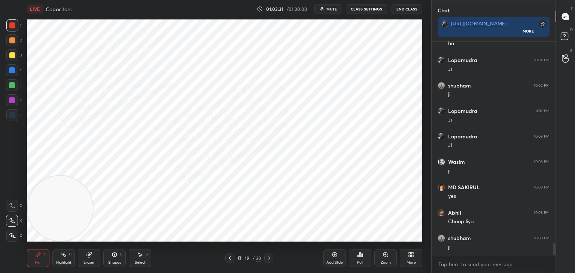
drag, startPoint x: 11, startPoint y: 113, endPoint x: 21, endPoint y: 110, distance: 10.2
click at [12, 113] on div at bounding box center [12, 115] width 6 height 6
click at [111, 265] on div "Shapes" at bounding box center [114, 263] width 13 height 4
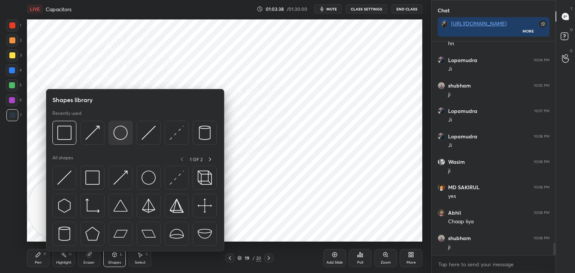
click at [118, 134] on img at bounding box center [120, 133] width 14 height 14
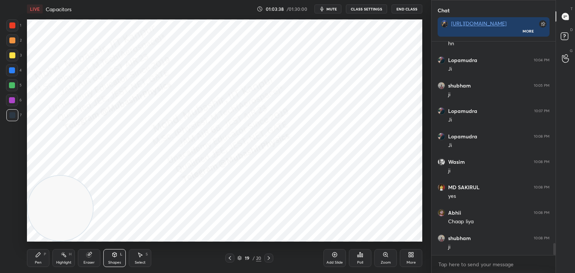
click at [13, 99] on div at bounding box center [12, 100] width 6 height 6
click at [117, 258] on icon at bounding box center [115, 255] width 6 height 6
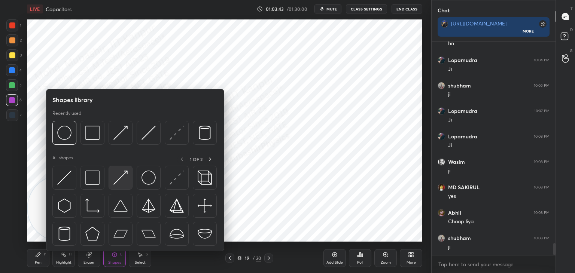
click at [121, 183] on img at bounding box center [120, 178] width 14 height 14
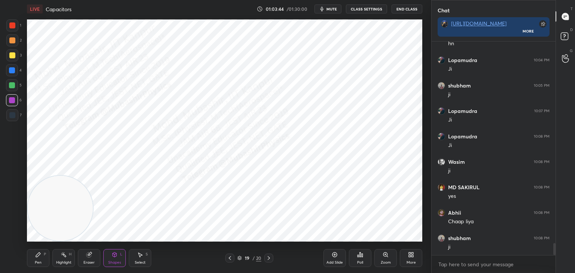
click at [12, 40] on div at bounding box center [12, 40] width 6 height 6
drag, startPoint x: 36, startPoint y: 254, endPoint x: 19, endPoint y: 110, distance: 144.0
click at [36, 253] on icon at bounding box center [38, 255] width 6 height 6
drag, startPoint x: 10, startPoint y: 88, endPoint x: 18, endPoint y: 93, distance: 9.5
click at [12, 89] on div at bounding box center [12, 85] width 12 height 12
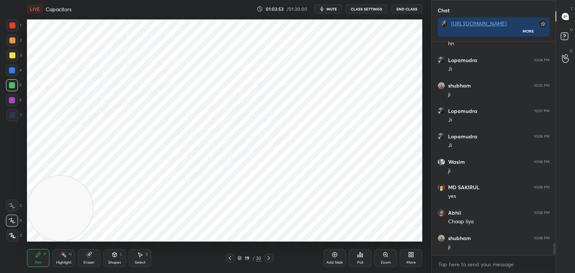
click at [9, 72] on div at bounding box center [12, 70] width 6 height 6
click at [114, 255] on div "Shapes L" at bounding box center [114, 258] width 22 height 18
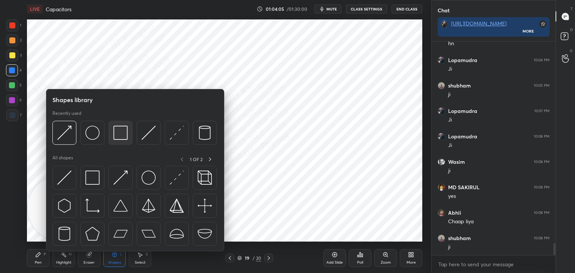
click at [123, 133] on img at bounding box center [120, 133] width 14 height 14
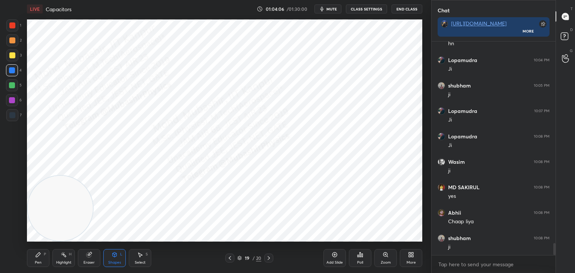
drag, startPoint x: 6, startPoint y: 23, endPoint x: 8, endPoint y: 27, distance: 4.5
click at [7, 26] on div "1 2 3 4 5 6 7" at bounding box center [14, 71] width 16 height 105
drag, startPoint x: 10, startPoint y: 20, endPoint x: 15, endPoint y: 28, distance: 9.3
click at [12, 23] on div at bounding box center [12, 25] width 12 height 12
click at [65, 258] on icon at bounding box center [64, 255] width 6 height 6
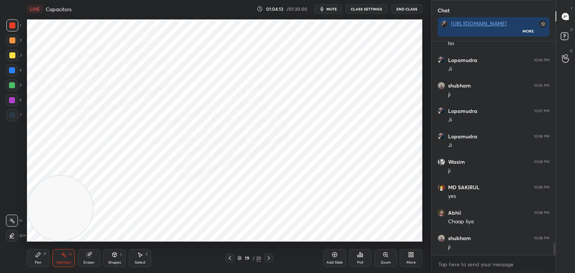
click at [334, 11] on span "mute" at bounding box center [332, 8] width 10 height 5
click at [114, 262] on div "Shapes" at bounding box center [114, 263] width 13 height 4
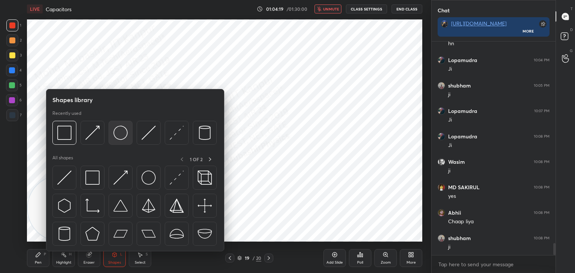
click at [117, 133] on img at bounding box center [120, 133] width 14 height 14
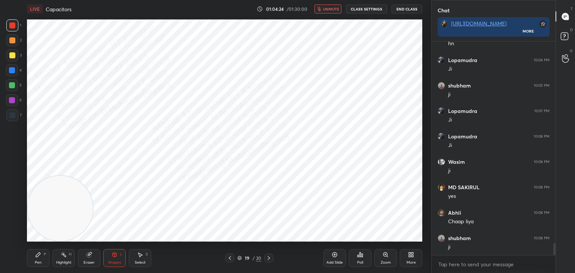
click at [15, 119] on div at bounding box center [12, 115] width 12 height 12
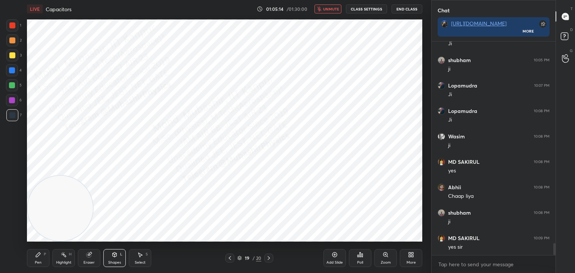
click at [331, 8] on span "unmute" at bounding box center [331, 8] width 16 height 5
click at [269, 258] on icon at bounding box center [269, 258] width 6 height 6
drag, startPoint x: 121, startPoint y: 206, endPoint x: 425, endPoint y: 214, distance: 304.6
click at [427, 224] on div "1 2 3 4 5 6 7 C X Z C X Z E E Erase all H H LIVE Capacitors 01:05:16 / 01:30:00…" at bounding box center [215, 136] width 431 height 273
drag, startPoint x: 38, startPoint y: 255, endPoint x: 36, endPoint y: 248, distance: 7.6
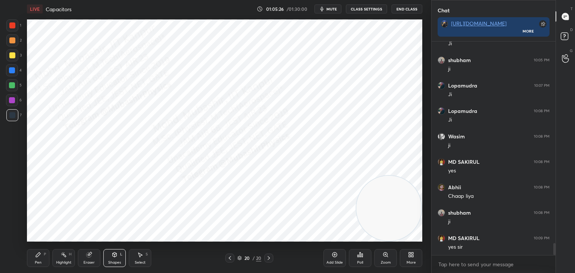
click at [39, 255] on icon at bounding box center [38, 255] width 4 height 4
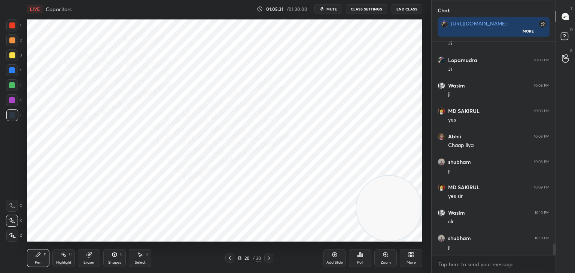
scroll to position [3713, 0]
click at [120, 257] on div "L" at bounding box center [121, 255] width 2 height 4
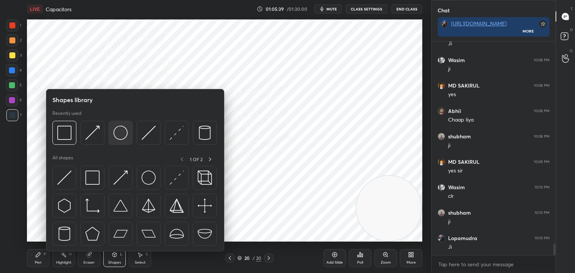
click at [123, 131] on img at bounding box center [120, 133] width 14 height 14
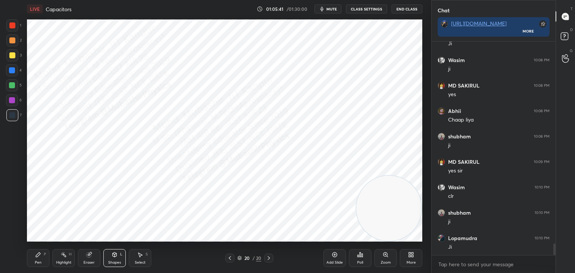
click at [12, 43] on div at bounding box center [12, 40] width 12 height 12
click at [140, 258] on div "Select S" at bounding box center [140, 258] width 22 height 18
drag, startPoint x: 110, startPoint y: 86, endPoint x: 125, endPoint y: 92, distance: 16.1
click at [119, 88] on div "0 ° Undo Copy Paste here Duplicate Duplicate to new slide Delete" at bounding box center [225, 130] width 396 height 222
click at [114, 83] on div "0 ° Undo Copy Paste here Duplicate Duplicate to new slide Delete" at bounding box center [225, 130] width 396 height 222
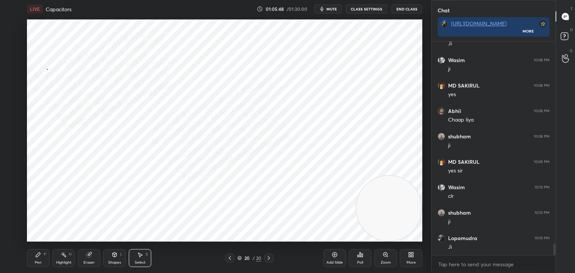
drag, startPoint x: 47, startPoint y: 69, endPoint x: 179, endPoint y: 125, distance: 143.0
click at [176, 125] on div "0 ° Undo Copy Paste here Duplicate Duplicate to new slide Delete" at bounding box center [225, 130] width 396 height 222
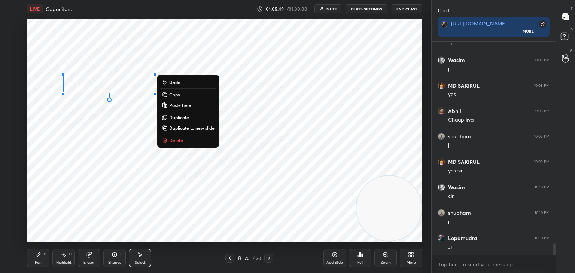
click at [182, 116] on p "Duplicate" at bounding box center [179, 118] width 20 height 6
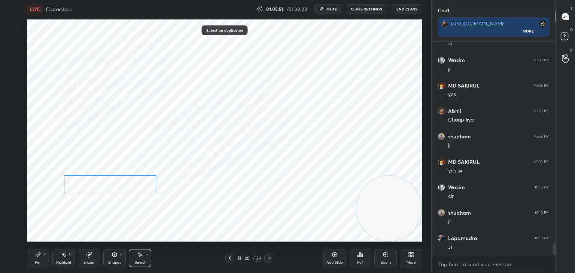
drag, startPoint x: 128, startPoint y: 96, endPoint x: 120, endPoint y: 188, distance: 92.1
click at [120, 188] on div "0 ° Undo Copy Paste here Duplicate Duplicate to new slide Delete" at bounding box center [225, 130] width 396 height 222
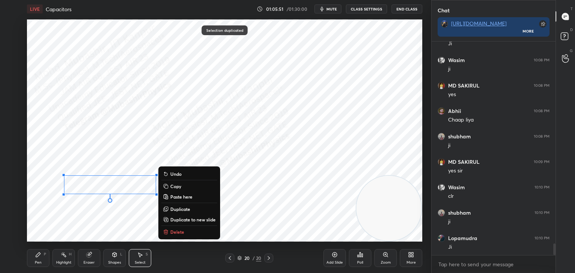
click at [113, 260] on div "Shapes L" at bounding box center [114, 258] width 22 height 18
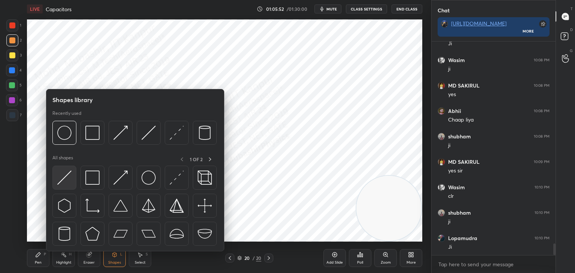
click at [61, 176] on img at bounding box center [64, 178] width 14 height 14
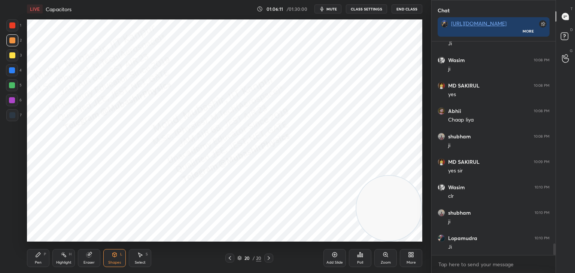
click at [120, 259] on div "Shapes L" at bounding box center [114, 258] width 22 height 18
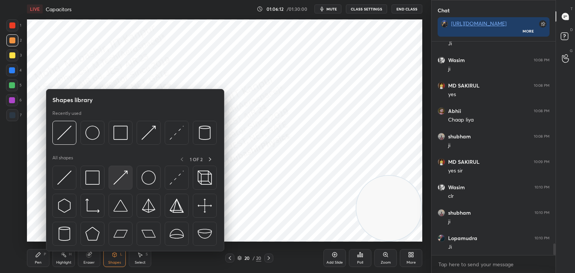
click at [120, 176] on img at bounding box center [120, 178] width 14 height 14
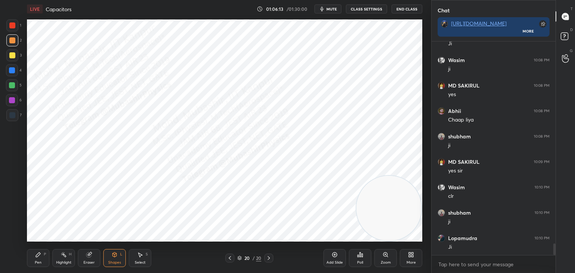
click at [10, 86] on div at bounding box center [12, 85] width 6 height 6
drag, startPoint x: 39, startPoint y: 257, endPoint x: 41, endPoint y: 246, distance: 10.6
click at [39, 254] on icon at bounding box center [38, 255] width 6 height 6
click at [12, 105] on div at bounding box center [12, 100] width 12 height 12
click at [12, 85] on div at bounding box center [12, 85] width 6 height 6
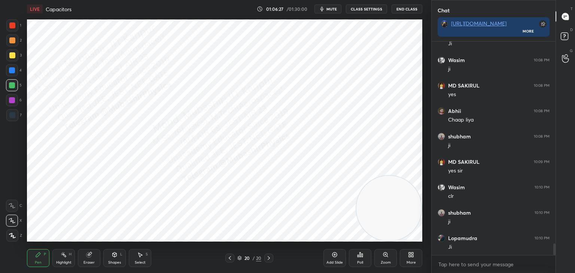
click at [15, 100] on div at bounding box center [12, 100] width 6 height 6
drag, startPoint x: 10, startPoint y: 89, endPoint x: 16, endPoint y: 98, distance: 10.6
click at [12, 92] on div "5" at bounding box center [14, 86] width 16 height 15
click at [12, 74] on div at bounding box center [12, 70] width 12 height 12
click at [110, 265] on div "Shapes" at bounding box center [114, 263] width 13 height 4
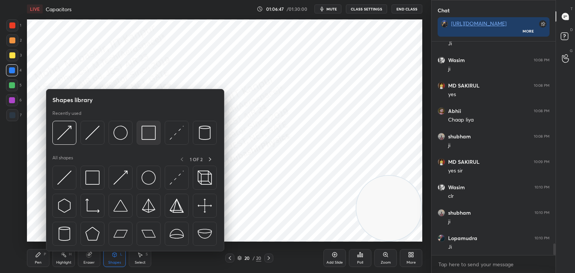
click at [149, 139] on img at bounding box center [149, 133] width 14 height 14
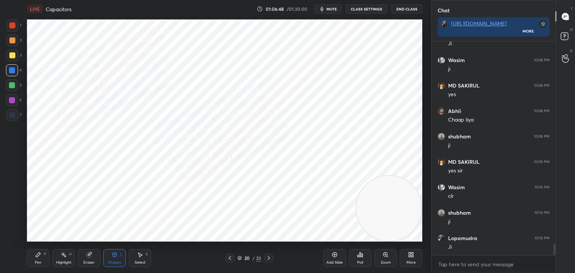
drag, startPoint x: 4, startPoint y: 27, endPoint x: 25, endPoint y: 31, distance: 21.0
click at [6, 28] on div "1 2 3 4 5 6 7 C X Z C X Z E E Erase all H H" at bounding box center [12, 130] width 24 height 222
click at [9, 29] on div at bounding box center [12, 25] width 12 height 12
click at [330, 12] on button "mute" at bounding box center [328, 8] width 27 height 9
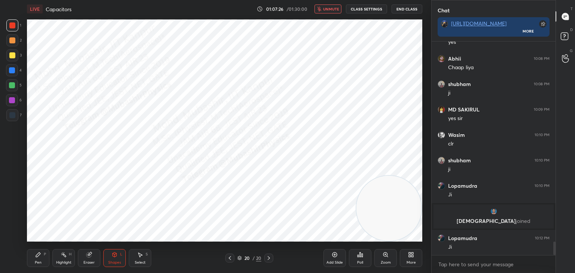
scroll to position [3194, 0]
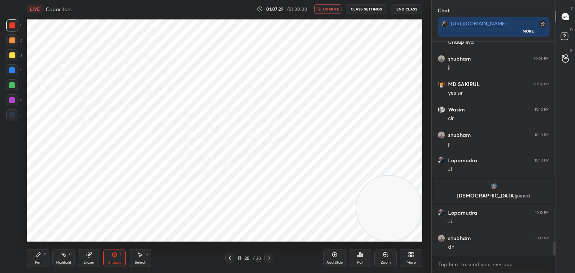
click at [333, 11] on button "unmute" at bounding box center [328, 8] width 27 height 9
click at [270, 258] on icon at bounding box center [269, 258] width 6 height 6
click at [415, 257] on div "More" at bounding box center [411, 258] width 22 height 18
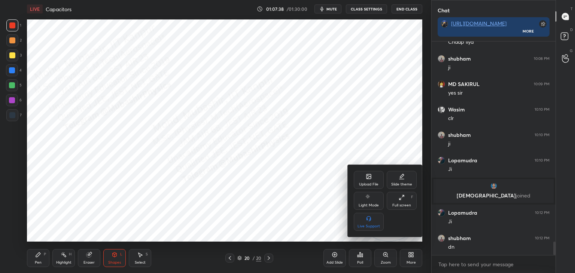
click at [367, 172] on div "Upload File" at bounding box center [369, 180] width 30 height 18
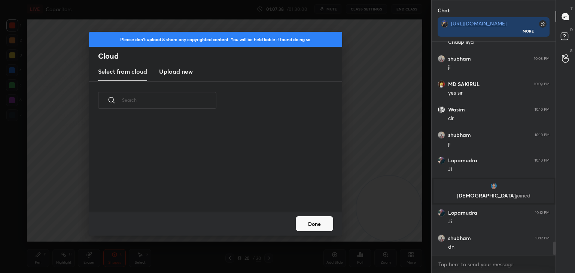
scroll to position [92, 240]
drag, startPoint x: 184, startPoint y: 75, endPoint x: 182, endPoint y: 78, distance: 4.0
click at [183, 74] on h3 "Upload new" at bounding box center [176, 71] width 34 height 9
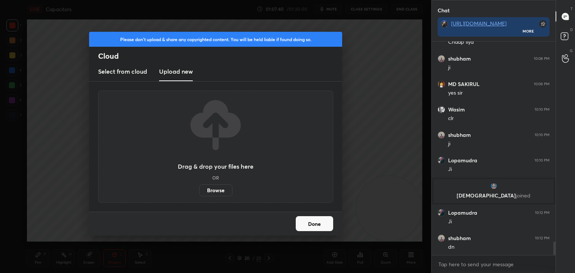
click at [217, 188] on label "Browse" at bounding box center [215, 191] width 33 height 12
click at [199, 188] on input "Browse" at bounding box center [199, 191] width 0 height 12
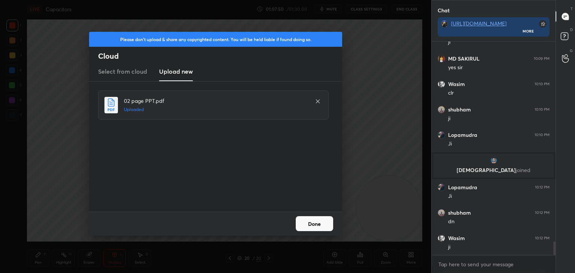
click at [316, 222] on button "Done" at bounding box center [314, 223] width 37 height 15
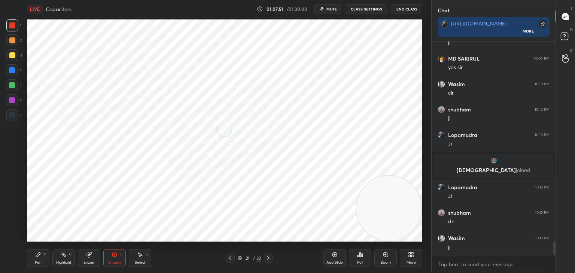
drag, startPoint x: 36, startPoint y: 262, endPoint x: 37, endPoint y: 249, distance: 12.8
click at [36, 261] on div "Pen" at bounding box center [38, 263] width 7 height 4
click at [16, 117] on div "7" at bounding box center [13, 116] width 15 height 15
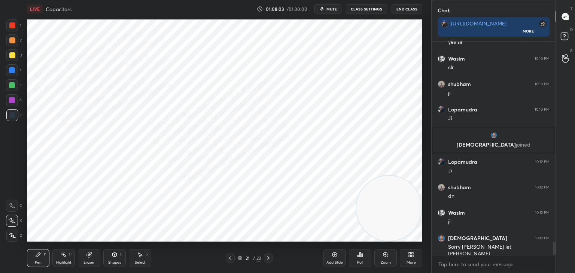
click at [109, 258] on div "Shapes L" at bounding box center [114, 258] width 22 height 18
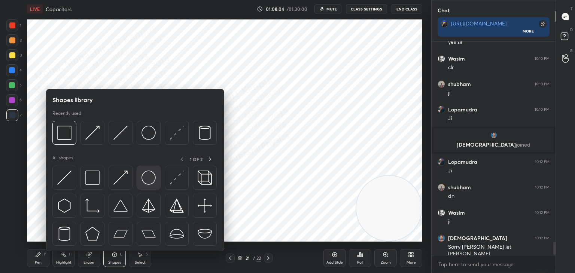
click at [152, 176] on img at bounding box center [149, 178] width 14 height 14
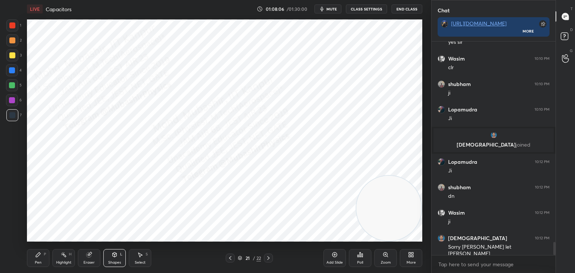
drag, startPoint x: 15, startPoint y: 99, endPoint x: 21, endPoint y: 98, distance: 6.1
click at [15, 100] on div at bounding box center [12, 100] width 12 height 12
click at [110, 255] on div "Shapes L" at bounding box center [114, 258] width 22 height 18
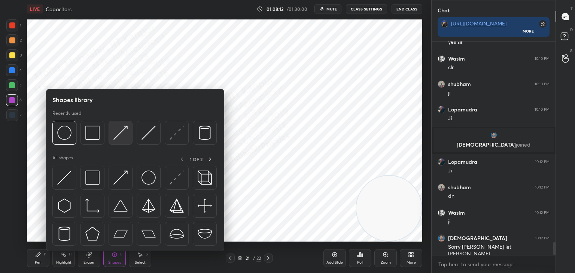
click at [116, 134] on img at bounding box center [120, 133] width 14 height 14
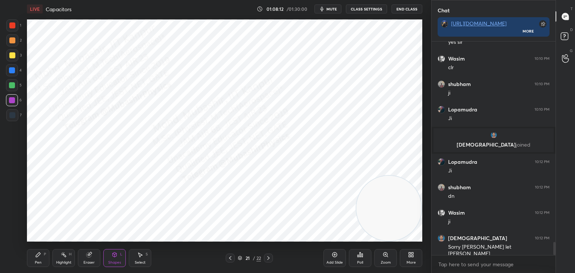
click at [13, 59] on div at bounding box center [12, 55] width 12 height 12
drag, startPoint x: 36, startPoint y: 261, endPoint x: 38, endPoint y: 257, distance: 4.0
click at [37, 260] on div "Pen P" at bounding box center [38, 258] width 22 height 18
click at [12, 44] on div at bounding box center [12, 40] width 12 height 12
click at [15, 84] on div at bounding box center [12, 85] width 6 height 6
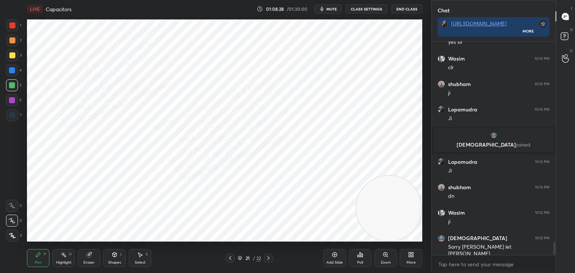
click at [15, 71] on div at bounding box center [12, 70] width 12 height 12
drag, startPoint x: 384, startPoint y: 214, endPoint x: 378, endPoint y: 53, distance: 161.2
click at [411, 35] on video at bounding box center [389, 52] width 65 height 65
click at [141, 252] on div "Select S" at bounding box center [140, 258] width 22 height 18
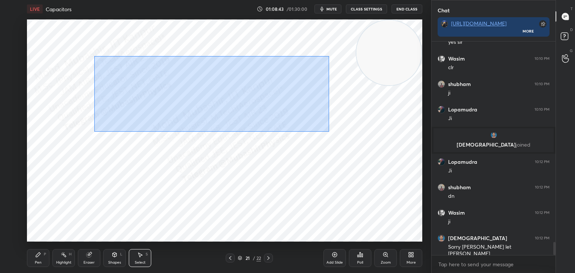
drag, startPoint x: 94, startPoint y: 56, endPoint x: 337, endPoint y: 128, distance: 253.5
click at [333, 132] on div "0 ° Undo Copy Paste here Duplicate Duplicate to new slide Delete" at bounding box center [225, 130] width 396 height 222
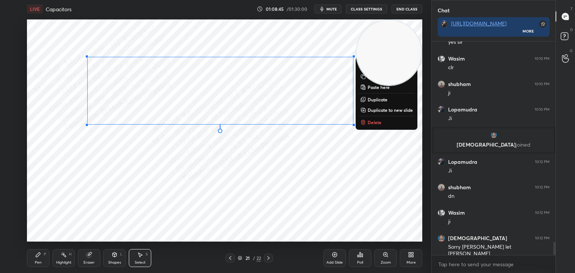
click at [369, 99] on p "Duplicate" at bounding box center [378, 100] width 20 height 6
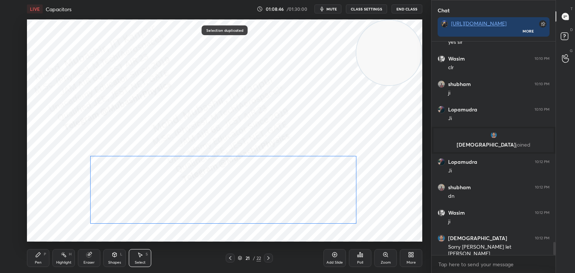
drag, startPoint x: 269, startPoint y: 115, endPoint x: 264, endPoint y: 194, distance: 78.8
click at [263, 199] on div "0 ° Undo Copy Paste here Duplicate Duplicate to new slide Delete" at bounding box center [225, 130] width 396 height 222
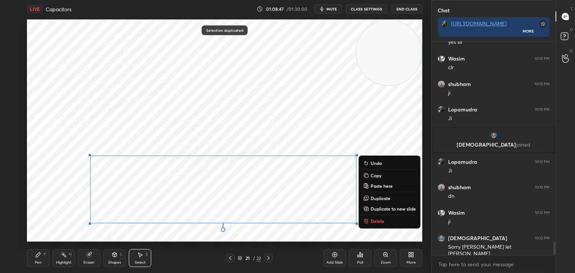
click at [45, 255] on div "Pen P" at bounding box center [38, 258] width 22 height 18
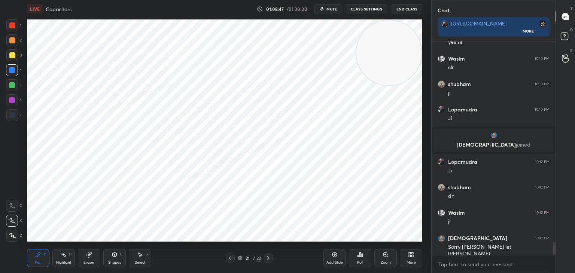
click at [13, 89] on div at bounding box center [12, 85] width 12 height 12
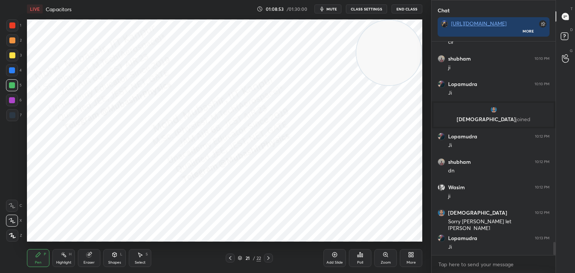
drag, startPoint x: 10, startPoint y: 71, endPoint x: 19, endPoint y: 75, distance: 9.4
click at [11, 71] on div at bounding box center [12, 70] width 6 height 6
click at [63, 258] on icon at bounding box center [64, 255] width 6 height 6
drag, startPoint x: 331, startPoint y: 9, endPoint x: 334, endPoint y: 6, distance: 4.2
click at [331, 8] on span "mute" at bounding box center [332, 8] width 10 height 5
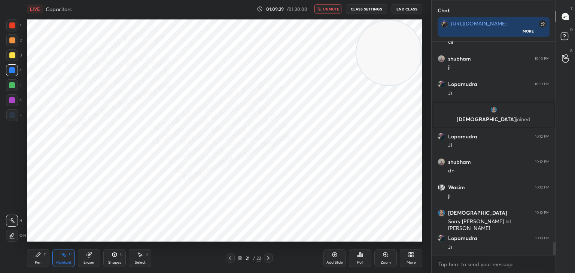
click at [38, 260] on div "Pen P" at bounding box center [38, 258] width 22 height 18
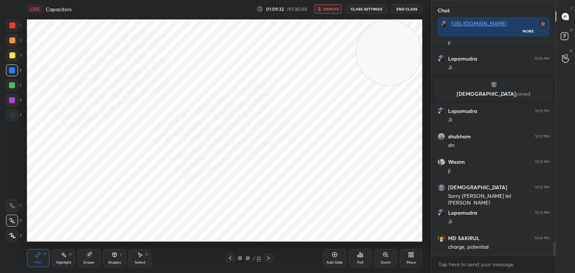
drag, startPoint x: 325, startPoint y: 9, endPoint x: 327, endPoint y: 14, distance: 5.6
click at [325, 8] on span "unmute" at bounding box center [331, 8] width 16 height 5
click at [328, 10] on span "mute" at bounding box center [332, 8] width 10 height 5
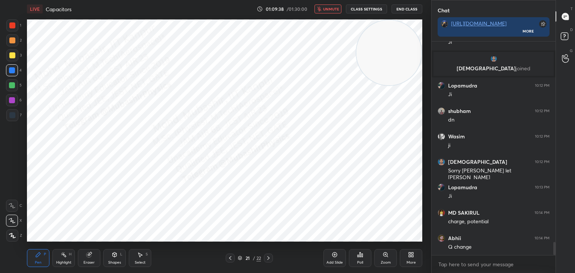
click at [334, 10] on span "unmute" at bounding box center [331, 8] width 16 height 5
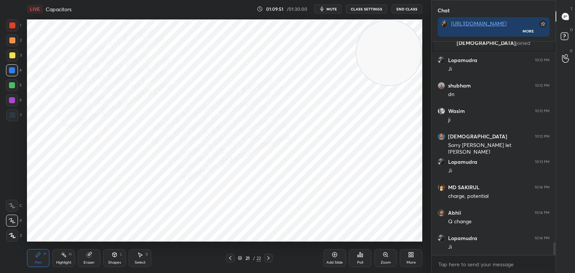
drag, startPoint x: 143, startPoint y: 258, endPoint x: 158, endPoint y: 255, distance: 14.5
click at [147, 258] on div "Select S" at bounding box center [140, 258] width 22 height 18
drag, startPoint x: 373, startPoint y: 181, endPoint x: 384, endPoint y: 184, distance: 10.8
click at [389, 184] on div "0 ° Undo Copy Paste here Duplicate Duplicate to new slide Delete" at bounding box center [225, 130] width 396 height 222
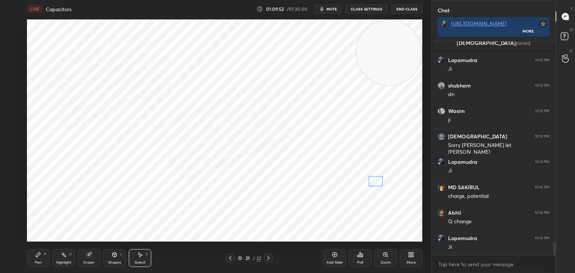
drag, startPoint x: 376, startPoint y: 180, endPoint x: 376, endPoint y: 185, distance: 4.9
click at [376, 182] on div "0 ° Undo Copy Paste here Duplicate Duplicate to new slide Delete" at bounding box center [225, 130] width 396 height 222
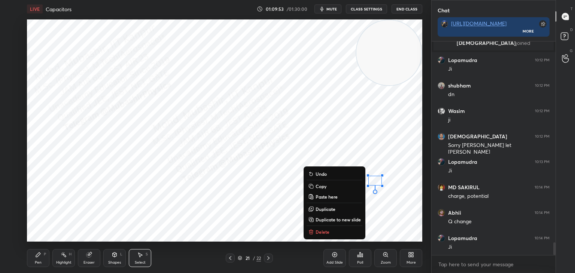
click at [39, 254] on icon at bounding box center [38, 255] width 4 height 4
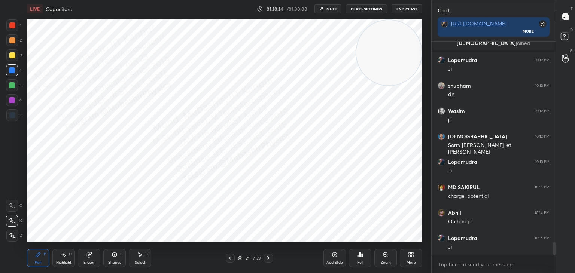
click at [59, 257] on div "Highlight H" at bounding box center [63, 258] width 22 height 18
click at [268, 259] on icon at bounding box center [269, 258] width 6 height 6
drag, startPoint x: 35, startPoint y: 258, endPoint x: 43, endPoint y: 252, distance: 10.4
click at [35, 258] on div "Pen P" at bounding box center [38, 258] width 22 height 18
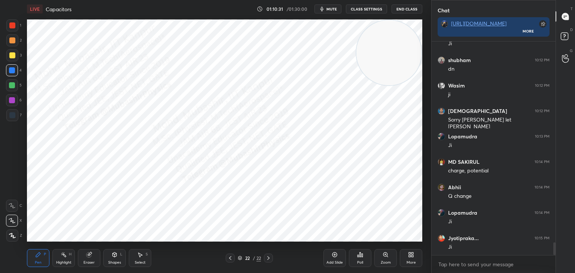
drag, startPoint x: 16, startPoint y: 55, endPoint x: 20, endPoint y: 58, distance: 4.1
click at [20, 58] on div "3" at bounding box center [13, 55] width 15 height 12
click at [12, 88] on div at bounding box center [12, 85] width 12 height 12
drag, startPoint x: 13, startPoint y: 100, endPoint x: 18, endPoint y: 100, distance: 4.9
click at [14, 100] on div at bounding box center [12, 100] width 6 height 6
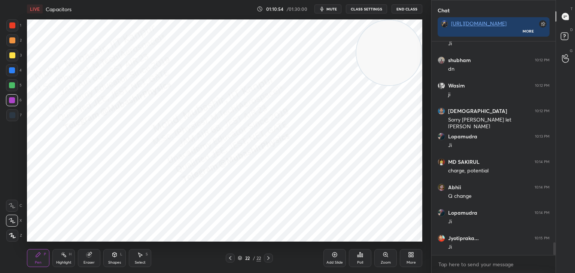
click at [16, 74] on div "4" at bounding box center [14, 70] width 16 height 12
click at [138, 261] on div "Select" at bounding box center [140, 263] width 11 height 4
click at [111, 255] on div "Shapes L" at bounding box center [114, 258] width 22 height 18
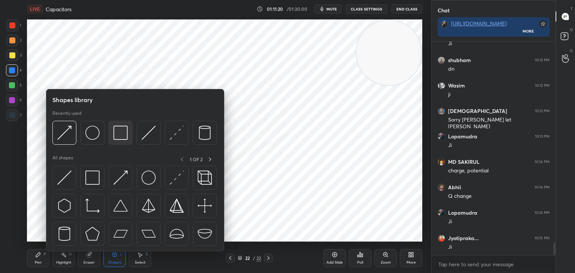
click at [117, 141] on div at bounding box center [121, 133] width 24 height 24
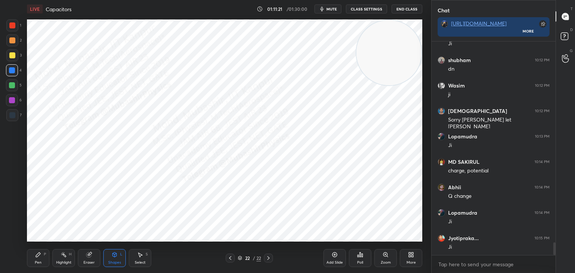
click at [12, 27] on div at bounding box center [12, 25] width 12 height 12
click at [68, 257] on div "Highlight H" at bounding box center [63, 258] width 22 height 18
click at [40, 256] on icon at bounding box center [38, 255] width 6 height 6
click at [12, 85] on div at bounding box center [12, 85] width 6 height 6
click at [140, 258] on icon at bounding box center [140, 255] width 6 height 6
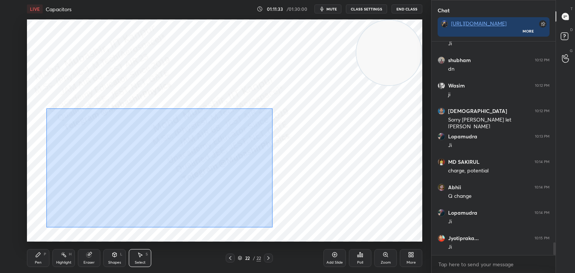
drag, startPoint x: 47, startPoint y: 112, endPoint x: 228, endPoint y: 209, distance: 204.9
click at [272, 228] on div "0 ° Undo Copy Paste here Duplicate Duplicate to new slide Delete" at bounding box center [225, 130] width 396 height 222
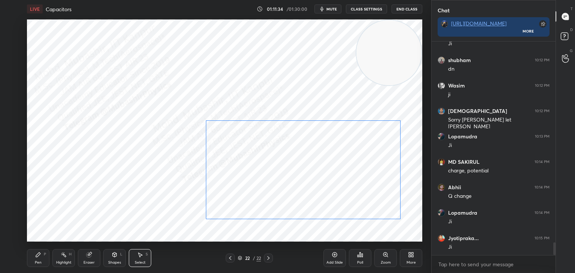
drag, startPoint x: 171, startPoint y: 181, endPoint x: 328, endPoint y: 186, distance: 157.8
click at [328, 186] on div "0 ° Undo Copy Paste here Duplicate Duplicate to new slide Delete" at bounding box center [225, 130] width 396 height 222
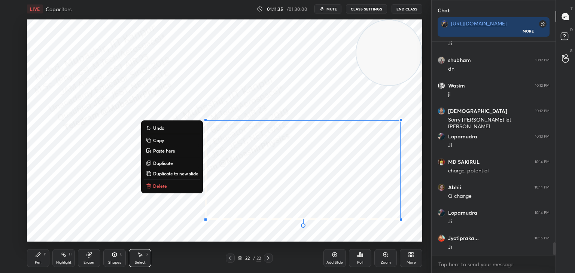
click at [39, 258] on icon at bounding box center [38, 255] width 6 height 6
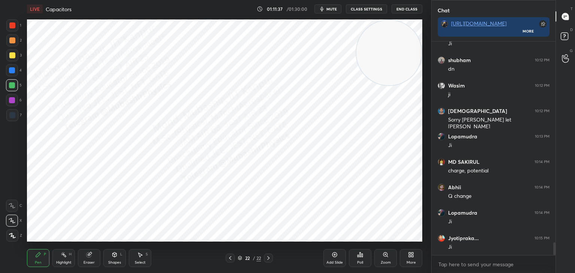
click at [15, 44] on div at bounding box center [12, 40] width 12 height 12
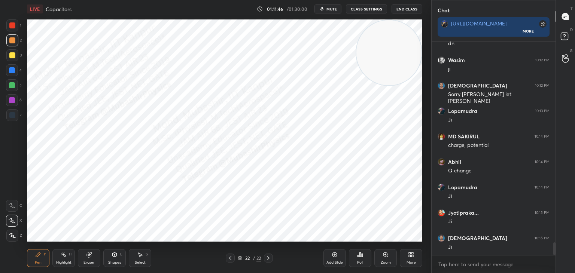
click at [63, 263] on div "Highlight" at bounding box center [63, 263] width 15 height 4
click at [413, 258] on div "More" at bounding box center [411, 258] width 22 height 18
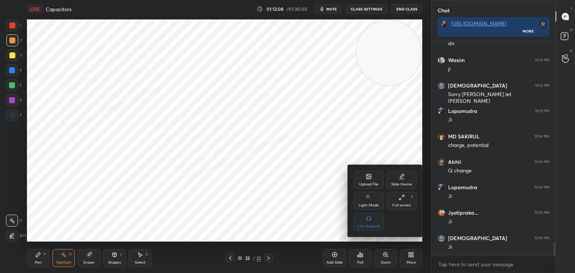
click at [372, 175] on icon at bounding box center [369, 177] width 6 height 6
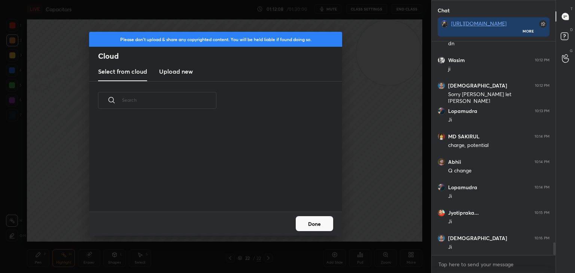
scroll to position [92, 240]
click at [178, 70] on h3 "Upload new" at bounding box center [176, 71] width 34 height 9
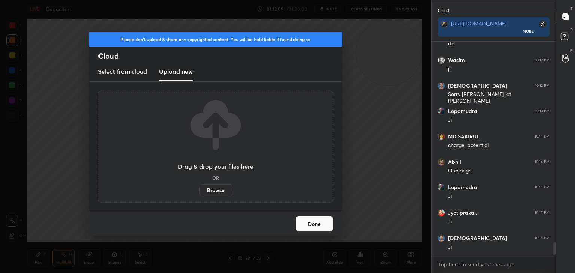
click at [221, 190] on label "Browse" at bounding box center [215, 191] width 33 height 12
click at [199, 190] on input "Browse" at bounding box center [199, 191] width 0 height 12
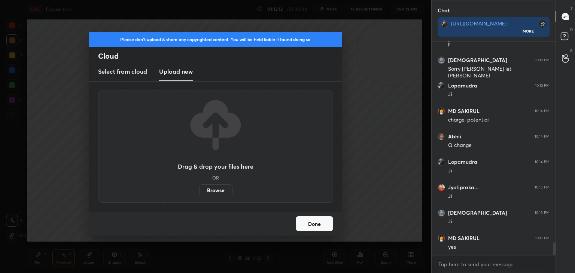
scroll to position [3449, 0]
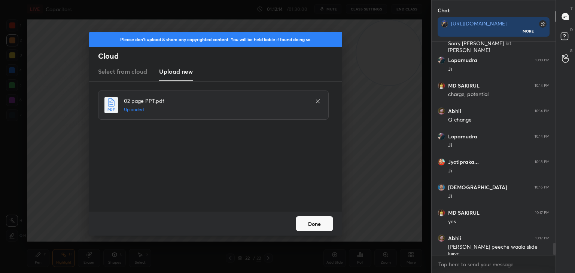
click at [316, 221] on button "Done" at bounding box center [314, 223] width 37 height 15
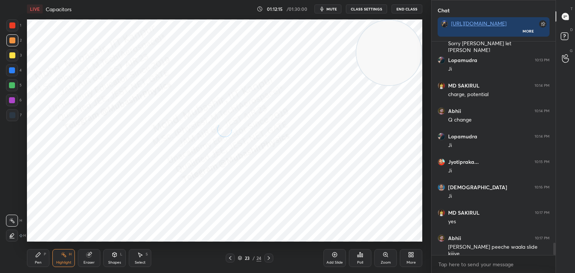
click at [231, 258] on icon at bounding box center [230, 258] width 6 height 6
click at [231, 257] on icon at bounding box center [230, 258] width 6 height 6
click at [118, 263] on div "Shapes" at bounding box center [114, 263] width 13 height 4
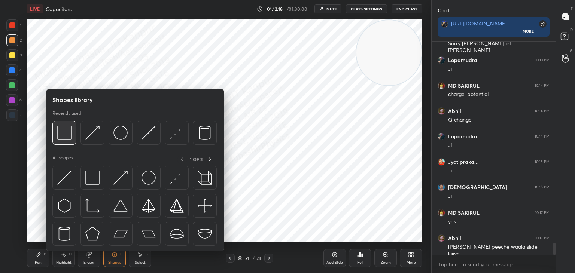
click at [66, 138] on img at bounding box center [64, 133] width 14 height 14
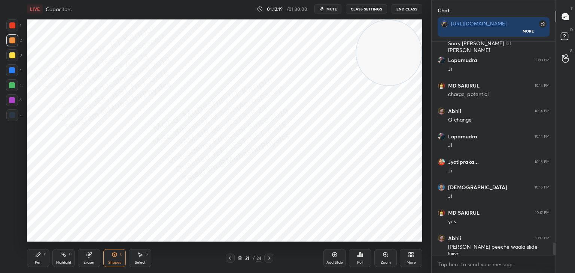
click at [13, 26] on div at bounding box center [12, 25] width 6 height 6
click at [65, 258] on div "Highlight H" at bounding box center [63, 258] width 22 height 18
drag, startPoint x: 393, startPoint y: 46, endPoint x: 255, endPoint y: 44, distance: 137.5
click at [234, 49] on video at bounding box center [230, 55] width 65 height 65
click at [333, 9] on span "mute" at bounding box center [332, 8] width 10 height 5
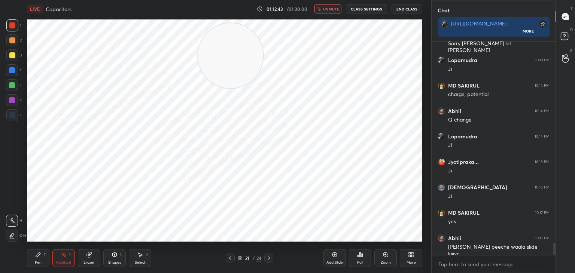
scroll to position [3456, 0]
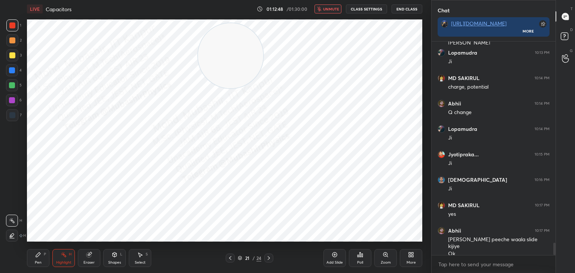
drag, startPoint x: 336, startPoint y: 8, endPoint x: 334, endPoint y: 15, distance: 7.1
click at [336, 9] on span "unmute" at bounding box center [331, 8] width 16 height 5
drag, startPoint x: 267, startPoint y: 258, endPoint x: 271, endPoint y: 258, distance: 4.5
click at [267, 258] on icon at bounding box center [269, 258] width 6 height 6
click at [269, 260] on icon at bounding box center [269, 258] width 6 height 6
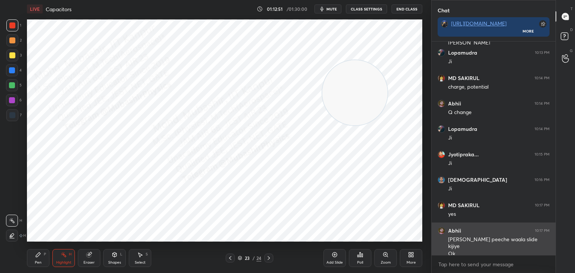
drag, startPoint x: 268, startPoint y: 63, endPoint x: 439, endPoint y: 240, distance: 245.8
click at [439, 240] on div "1 2 3 4 5 6 7 C X Z C X Z E E Erase all H H LIVE Capacitors 01:12:51 / 01:30:00…" at bounding box center [287, 136] width 575 height 273
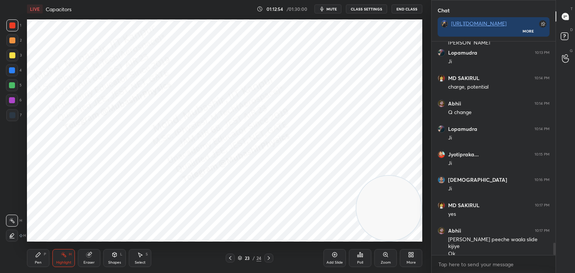
click at [40, 261] on div "Pen" at bounding box center [38, 263] width 7 height 4
drag, startPoint x: 13, startPoint y: 101, endPoint x: 23, endPoint y: 97, distance: 11.1
click at [13, 101] on div at bounding box center [12, 100] width 6 height 6
click at [231, 257] on icon at bounding box center [230, 259] width 2 height 4
click at [231, 258] on icon at bounding box center [230, 258] width 6 height 6
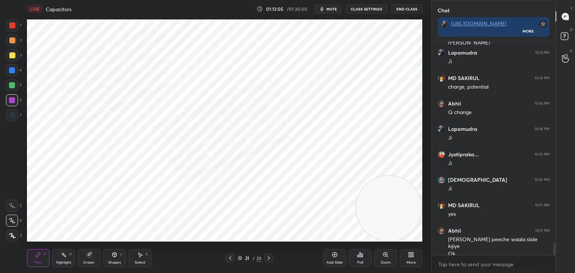
scroll to position [3482, 0]
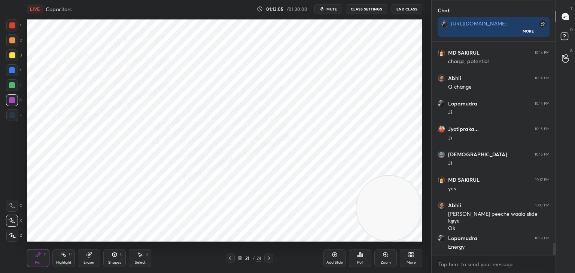
click at [267, 255] on div at bounding box center [268, 258] width 9 height 9
click at [267, 257] on div at bounding box center [268, 258] width 9 height 9
click at [12, 39] on div at bounding box center [12, 40] width 12 height 12
drag, startPoint x: 11, startPoint y: 86, endPoint x: 16, endPoint y: 81, distance: 7.2
click at [10, 86] on div at bounding box center [12, 85] width 6 height 6
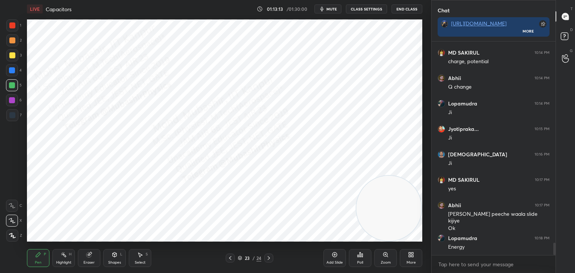
scroll to position [3489, 0]
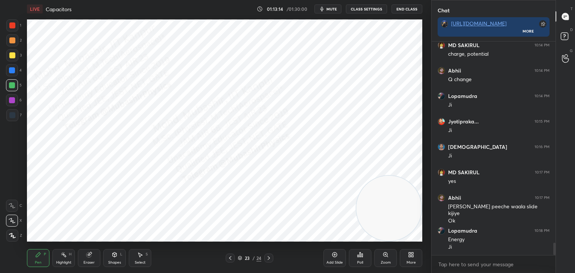
drag, startPoint x: 13, startPoint y: 69, endPoint x: 23, endPoint y: 81, distance: 14.9
click at [12, 70] on div at bounding box center [12, 70] width 6 height 6
drag, startPoint x: 112, startPoint y: 264, endPoint x: 108, endPoint y: 254, distance: 11.1
click at [111, 263] on div "Shapes" at bounding box center [114, 263] width 13 height 4
drag, startPoint x: 13, startPoint y: 24, endPoint x: 25, endPoint y: 38, distance: 18.6
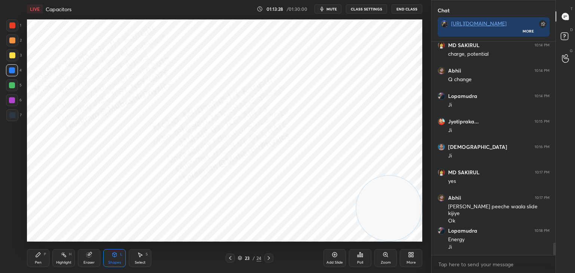
click at [13, 24] on div at bounding box center [12, 25] width 6 height 6
click at [230, 257] on icon at bounding box center [230, 258] width 6 height 6
drag, startPoint x: 59, startPoint y: 256, endPoint x: 61, endPoint y: 251, distance: 6.1
click at [60, 255] on div "Highlight H" at bounding box center [63, 258] width 22 height 18
click at [267, 257] on icon at bounding box center [269, 258] width 6 height 6
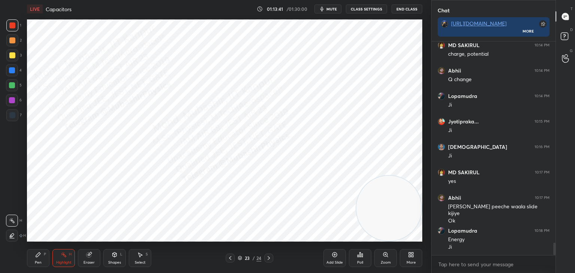
drag, startPoint x: 40, startPoint y: 257, endPoint x: 13, endPoint y: 141, distance: 118.5
click at [39, 257] on icon at bounding box center [38, 255] width 6 height 6
drag, startPoint x: 12, startPoint y: 72, endPoint x: 19, endPoint y: 77, distance: 8.6
click at [12, 72] on div at bounding box center [12, 70] width 6 height 6
click at [268, 258] on icon at bounding box center [269, 258] width 6 height 6
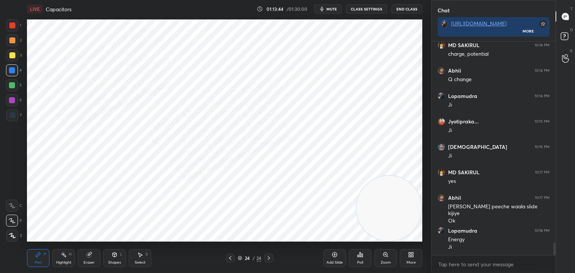
scroll to position [3497, 0]
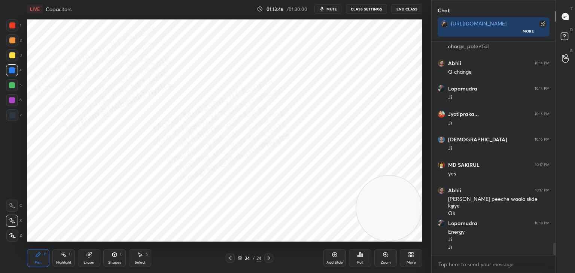
drag, startPoint x: 11, startPoint y: 26, endPoint x: 24, endPoint y: 36, distance: 16.3
click at [12, 27] on div at bounding box center [12, 25] width 6 height 6
click at [15, 39] on div at bounding box center [12, 40] width 12 height 12
click at [13, 74] on div at bounding box center [12, 70] width 12 height 12
drag, startPoint x: 12, startPoint y: 91, endPoint x: 18, endPoint y: 89, distance: 6.6
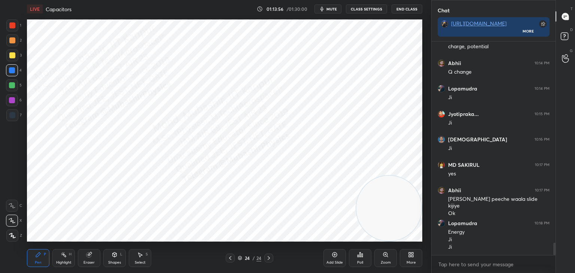
click at [12, 90] on div at bounding box center [12, 85] width 12 height 12
drag, startPoint x: 12, startPoint y: 74, endPoint x: 21, endPoint y: 74, distance: 9.4
click at [13, 74] on div at bounding box center [12, 70] width 12 height 12
drag, startPoint x: 16, startPoint y: 82, endPoint x: 21, endPoint y: 97, distance: 15.3
click at [16, 88] on div at bounding box center [12, 85] width 12 height 12
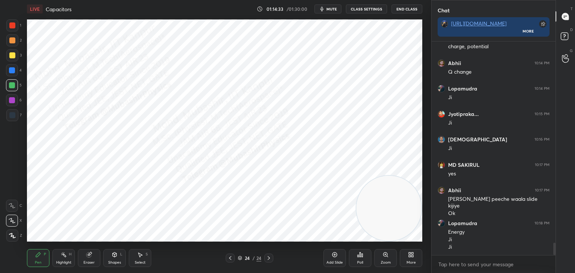
click at [64, 257] on icon at bounding box center [64, 255] width 6 height 6
click at [139, 256] on icon at bounding box center [141, 255] width 4 height 4
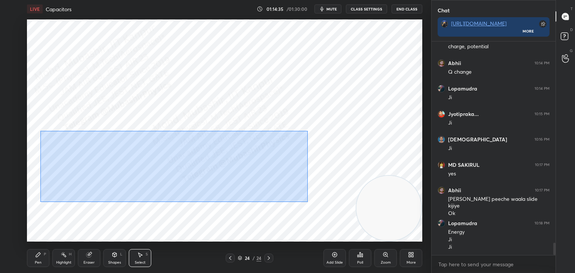
drag, startPoint x: 53, startPoint y: 132, endPoint x: 312, endPoint y: 195, distance: 267.2
click at [319, 204] on div "0 ° Undo Copy Paste here Duplicate Duplicate to new slide Delete" at bounding box center [225, 130] width 396 height 222
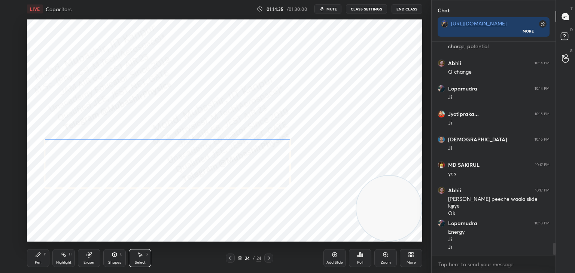
click at [216, 172] on div "0 ° Undo Copy Paste here Duplicate Duplicate to new slide Delete" at bounding box center [225, 130] width 396 height 222
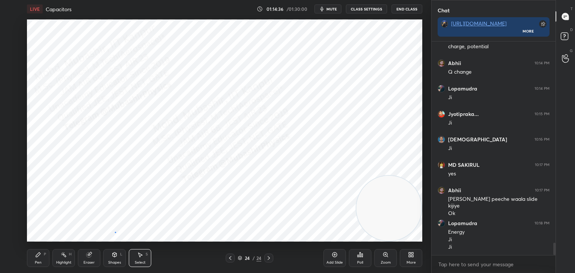
click at [115, 231] on div "0 ° Undo Copy Paste here Duplicate Duplicate to new slide Delete" at bounding box center [225, 130] width 396 height 222
drag, startPoint x: 78, startPoint y: 256, endPoint x: 72, endPoint y: 256, distance: 6.0
click at [73, 256] on div "Pen P Highlight H Eraser Shapes L Select S" at bounding box center [101, 258] width 148 height 18
click at [61, 258] on icon at bounding box center [64, 255] width 6 height 6
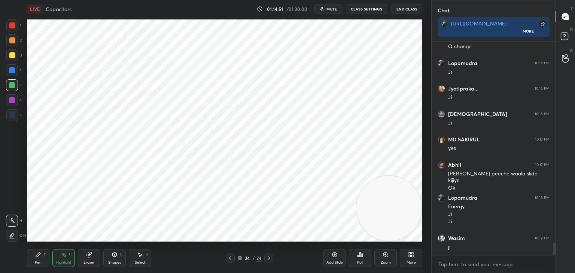
scroll to position [3548, 0]
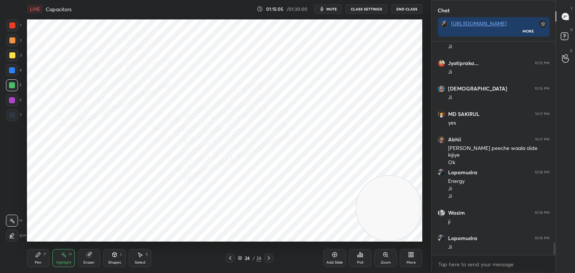
click at [334, 7] on span "mute" at bounding box center [332, 8] width 10 height 5
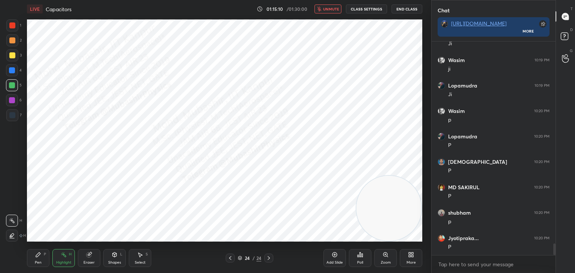
scroll to position [3726, 0]
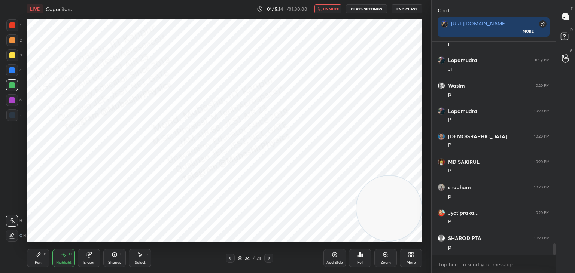
drag, startPoint x: 338, startPoint y: 8, endPoint x: 339, endPoint y: 13, distance: 4.6
click at [338, 9] on span "unmute" at bounding box center [331, 8] width 16 height 5
click at [410, 258] on div "More" at bounding box center [411, 258] width 22 height 18
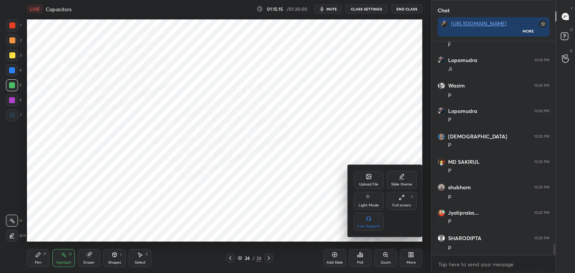
click at [363, 178] on div "Upload File" at bounding box center [369, 180] width 30 height 18
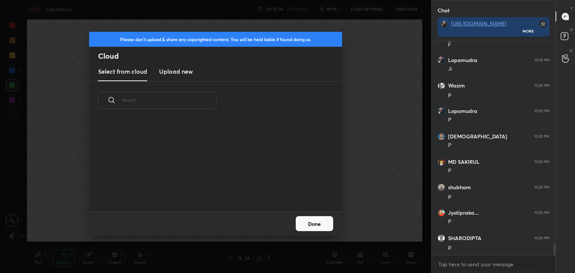
click at [178, 73] on h3 "Upload new" at bounding box center [176, 71] width 34 height 9
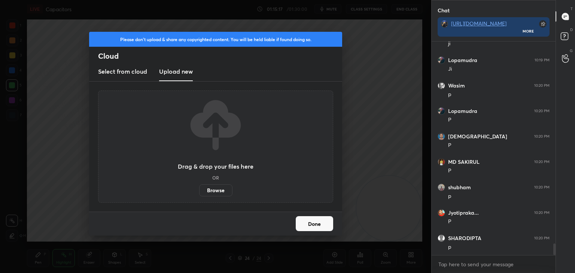
click at [216, 190] on label "Browse" at bounding box center [215, 191] width 33 height 12
click at [199, 190] on input "Browse" at bounding box center [199, 191] width 0 height 12
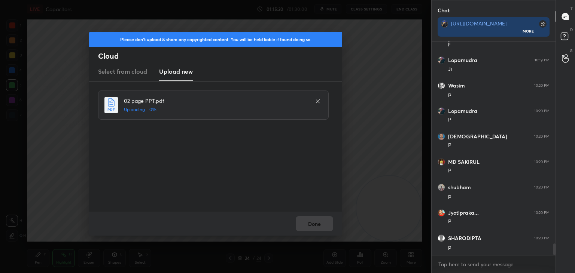
click at [322, 224] on div "Done" at bounding box center [215, 224] width 253 height 24
click at [321, 226] on button "Done" at bounding box center [314, 223] width 37 height 15
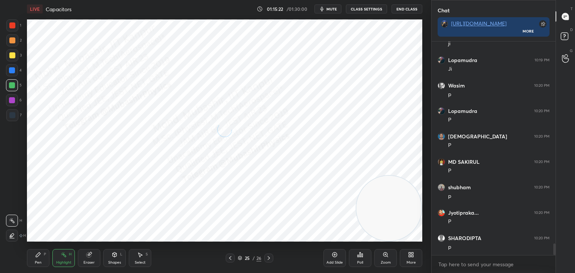
click at [34, 260] on div "Pen P" at bounding box center [38, 258] width 22 height 18
drag, startPoint x: 11, startPoint y: 115, endPoint x: 25, endPoint y: 104, distance: 17.9
click at [12, 113] on div at bounding box center [12, 115] width 6 height 6
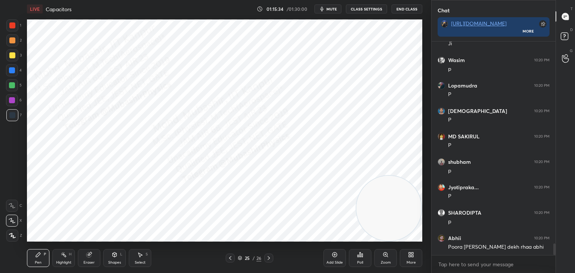
click at [115, 254] on icon at bounding box center [115, 254] width 4 height 1
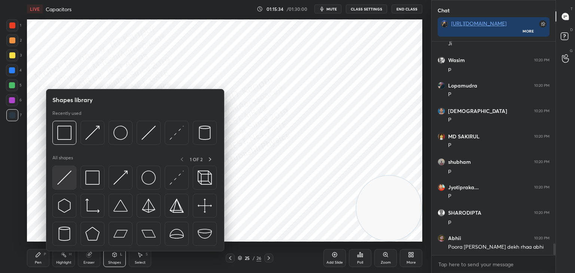
click at [64, 180] on img at bounding box center [64, 178] width 14 height 14
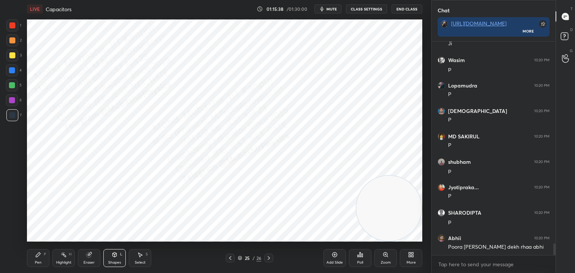
click at [39, 259] on div "Pen P" at bounding box center [38, 258] width 22 height 18
click at [118, 261] on div "Shapes" at bounding box center [114, 263] width 13 height 4
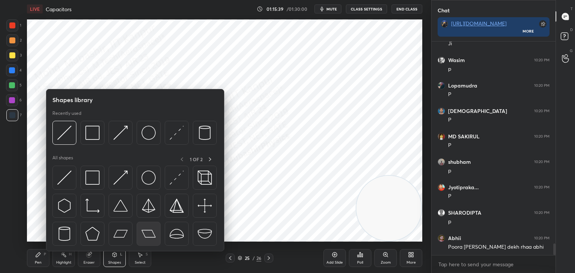
click at [142, 233] on img at bounding box center [149, 234] width 14 height 14
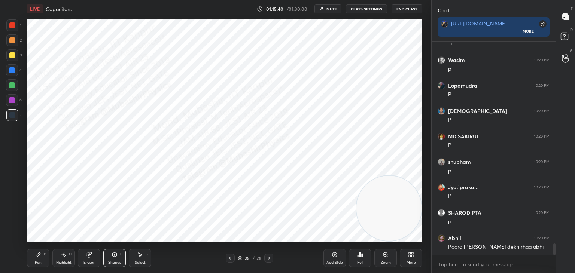
drag, startPoint x: 13, startPoint y: 104, endPoint x: 21, endPoint y: 104, distance: 7.9
click at [13, 105] on div at bounding box center [12, 100] width 12 height 12
drag, startPoint x: 144, startPoint y: 261, endPoint x: 142, endPoint y: 254, distance: 7.5
click at [143, 258] on div "Select S" at bounding box center [140, 258] width 22 height 18
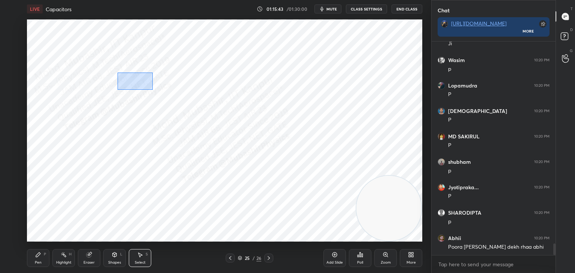
drag, startPoint x: 117, startPoint y: 73, endPoint x: 243, endPoint y: 155, distance: 150.1
click at [243, 155] on div "0 ° Undo Copy Paste here Duplicate Duplicate to new slide Delete" at bounding box center [225, 130] width 396 height 222
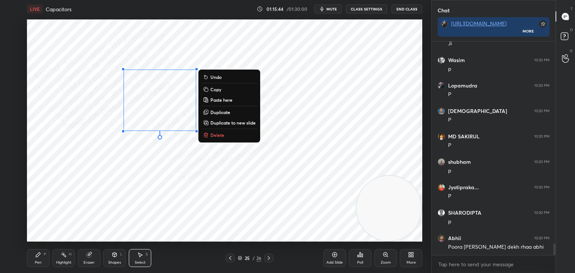
click at [235, 116] on button "Duplicate" at bounding box center [230, 112] width 56 height 9
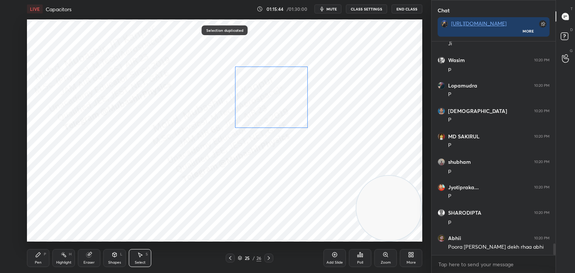
drag, startPoint x: 236, startPoint y: 113, endPoint x: 282, endPoint y: 112, distance: 46.4
click at [278, 107] on div "0 ° Undo Copy Paste here Duplicate Duplicate to new slide Delete" at bounding box center [225, 130] width 396 height 222
drag, startPoint x: 270, startPoint y: 136, endPoint x: 279, endPoint y: 135, distance: 9.7
click at [281, 135] on div "10 ° Undo Copy Paste here Duplicate Duplicate to new slide Delete" at bounding box center [225, 130] width 396 height 222
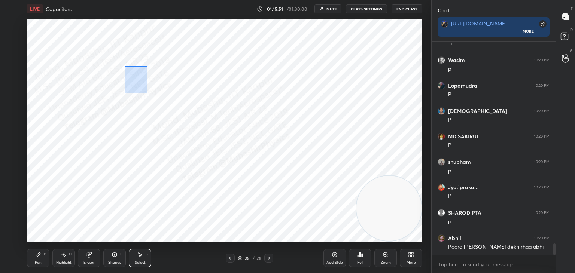
drag, startPoint x: 147, startPoint y: 94, endPoint x: 187, endPoint y: 132, distance: 55.1
click at [195, 133] on div "0 ° Undo Copy Paste here Duplicate Duplicate to new slide Delete" at bounding box center [225, 130] width 396 height 222
drag, startPoint x: 122, startPoint y: 132, endPoint x: 136, endPoint y: 136, distance: 15.1
click at [136, 136] on div at bounding box center [135, 135] width 3 height 3
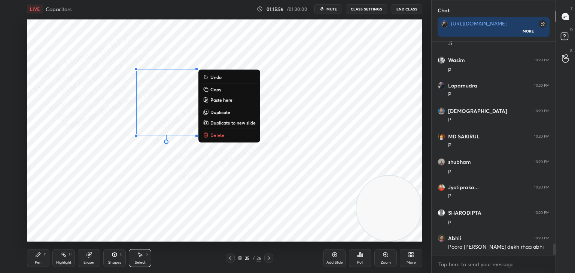
click at [216, 138] on p "Delete" at bounding box center [217, 135] width 14 height 6
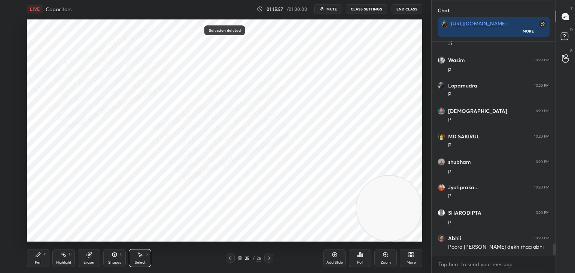
click at [119, 251] on div "Shapes L" at bounding box center [114, 258] width 22 height 18
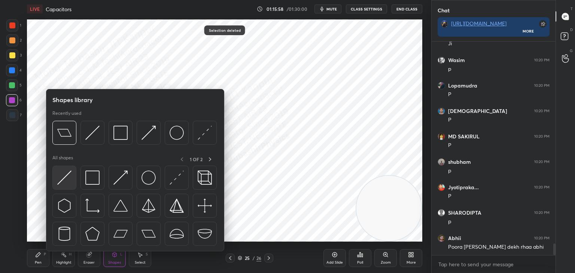
click at [63, 175] on img at bounding box center [64, 178] width 14 height 14
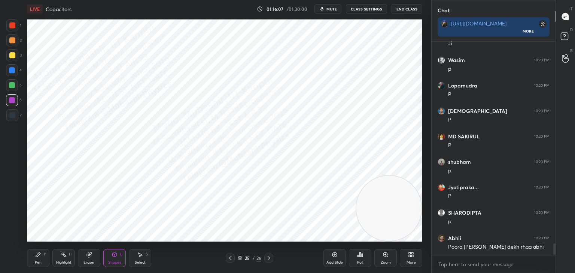
click at [141, 260] on div "Select S" at bounding box center [140, 258] width 22 height 18
drag, startPoint x: 115, startPoint y: 59, endPoint x: 202, endPoint y: 125, distance: 109.1
click at [210, 133] on div "0 ° Undo Copy Paste here Duplicate Duplicate to new slide Delete" at bounding box center [225, 130] width 396 height 222
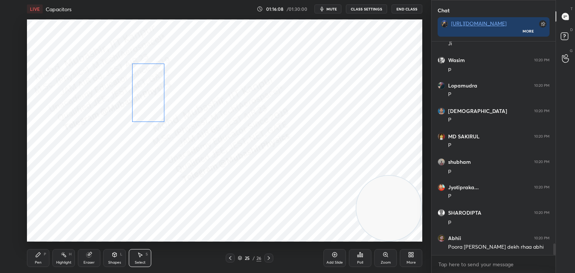
click at [150, 92] on div "0 ° Undo Copy Paste here Duplicate Duplicate to new slide Delete" at bounding box center [225, 130] width 396 height 222
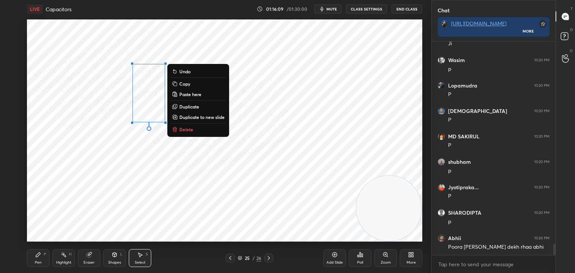
click at [193, 105] on p "Duplicate" at bounding box center [189, 107] width 20 height 6
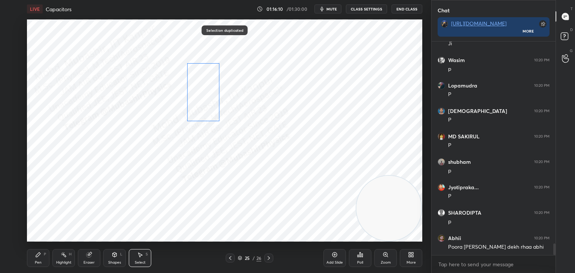
drag, startPoint x: 177, startPoint y: 98, endPoint x: 204, endPoint y: 92, distance: 27.3
click at [204, 92] on div "0 ° Undo Copy Paste here Duplicate Duplicate to new slide Delete" at bounding box center [225, 130] width 396 height 222
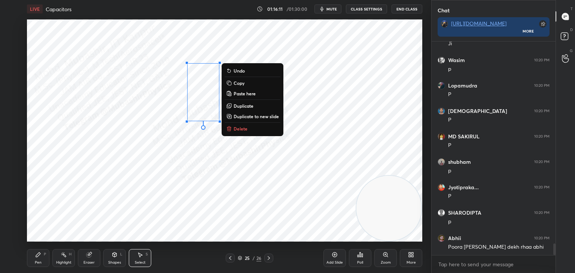
click at [111, 259] on div "Shapes L" at bounding box center [114, 258] width 22 height 18
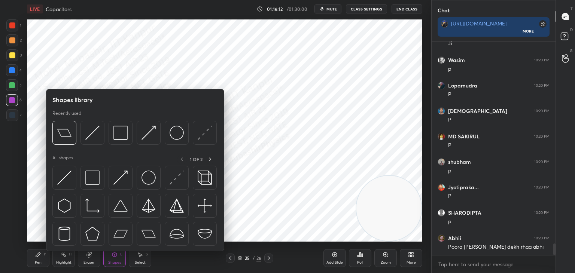
click at [33, 257] on div "Pen P" at bounding box center [38, 258] width 22 height 18
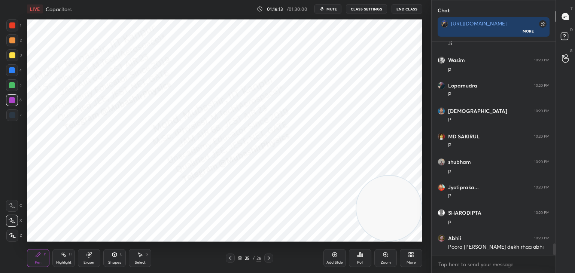
click at [16, 88] on div at bounding box center [12, 85] width 12 height 12
click at [10, 72] on div at bounding box center [12, 70] width 6 height 6
drag, startPoint x: 11, startPoint y: 34, endPoint x: 24, endPoint y: 41, distance: 15.1
click at [16, 38] on div "1 2 3 4 5 6 7" at bounding box center [14, 71] width 16 height 105
drag, startPoint x: 10, startPoint y: 41, endPoint x: 21, endPoint y: 49, distance: 13.7
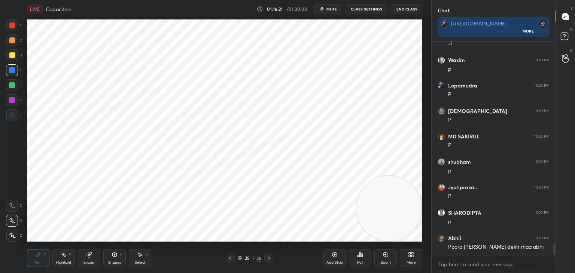
click at [11, 43] on div at bounding box center [12, 40] width 6 height 6
drag, startPoint x: 13, startPoint y: 73, endPoint x: 22, endPoint y: 75, distance: 8.9
click at [15, 72] on div at bounding box center [12, 70] width 12 height 12
click at [143, 256] on icon at bounding box center [140, 255] width 6 height 6
drag, startPoint x: 366, startPoint y: 149, endPoint x: 363, endPoint y: 154, distance: 5.6
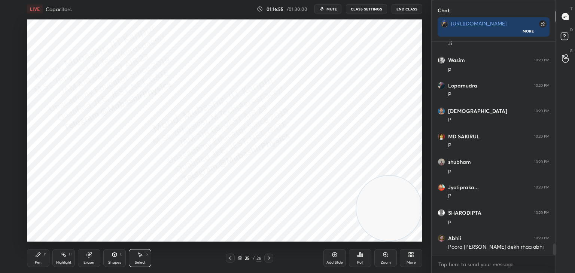
click at [363, 152] on div "0 ° Undo Copy Paste here Duplicate Duplicate to new slide Delete" at bounding box center [225, 130] width 396 height 222
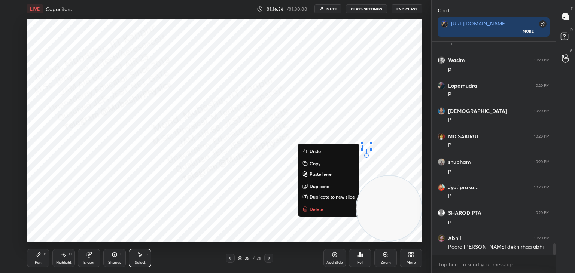
click at [315, 210] on p "Delete" at bounding box center [317, 209] width 14 height 6
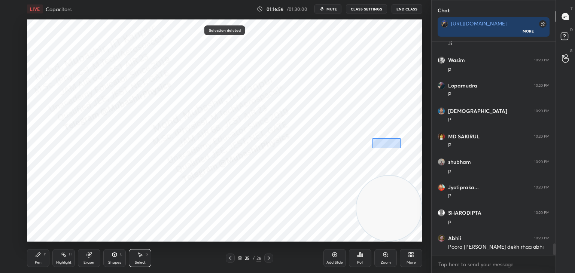
drag, startPoint x: 373, startPoint y: 139, endPoint x: 388, endPoint y: 147, distance: 17.9
click at [404, 150] on div "0 ° Undo Copy Paste here Duplicate Duplicate to new slide Delete" at bounding box center [225, 130] width 396 height 222
click at [381, 148] on div "0 ° Undo Copy Paste here Duplicate Duplicate to new slide Delete" at bounding box center [225, 130] width 396 height 222
drag, startPoint x: 364, startPoint y: 106, endPoint x: 374, endPoint y: 123, distance: 20.2
click at [365, 112] on div "0 ° Undo Copy Paste here Duplicate Duplicate to new slide Delete" at bounding box center [225, 130] width 396 height 222
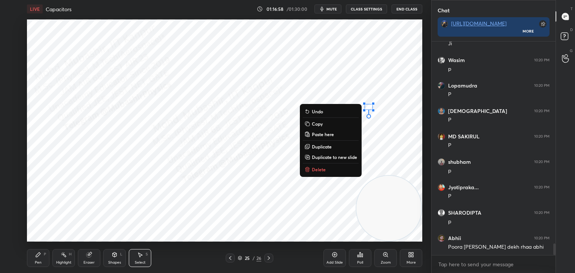
click at [339, 169] on button "Delete" at bounding box center [331, 169] width 56 height 9
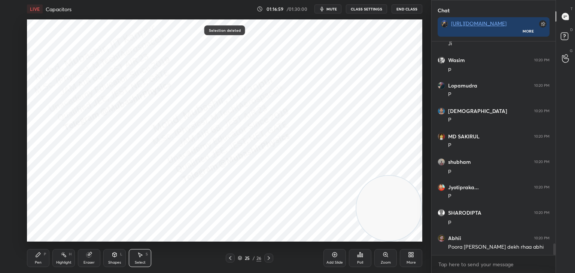
drag, startPoint x: 370, startPoint y: 102, endPoint x: 384, endPoint y: 110, distance: 15.9
click at [386, 109] on div "0 ° Undo Copy Paste here Duplicate Duplicate to new slide Delete" at bounding box center [225, 130] width 396 height 222
click at [370, 109] on div "0 ° Undo Copy Paste here Duplicate Duplicate to new slide Delete" at bounding box center [225, 130] width 396 height 222
drag, startPoint x: 372, startPoint y: 101, endPoint x: 379, endPoint y: 108, distance: 10.3
click at [384, 109] on div "0 ° Undo Copy Paste here Duplicate Duplicate to new slide Delete" at bounding box center [225, 130] width 396 height 222
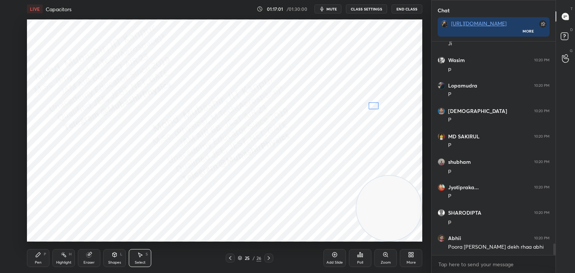
click at [372, 107] on div "0 ° Undo Copy Paste here Duplicate Duplicate to new slide Delete" at bounding box center [225, 130] width 396 height 222
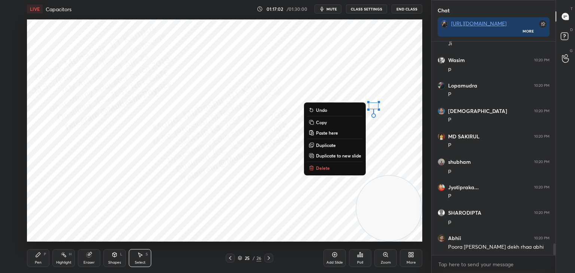
click at [40, 261] on div "Pen" at bounding box center [38, 263] width 7 height 4
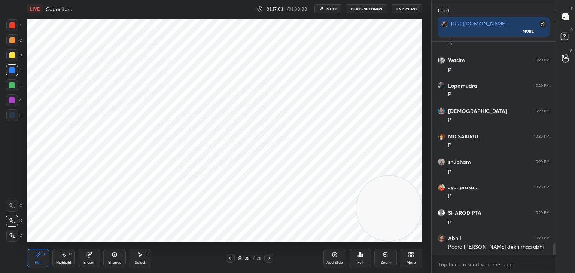
drag, startPoint x: 12, startPoint y: 44, endPoint x: 22, endPoint y: 46, distance: 10.7
click at [13, 44] on div at bounding box center [12, 40] width 12 height 12
click at [78, 256] on div "Eraser" at bounding box center [89, 258] width 22 height 18
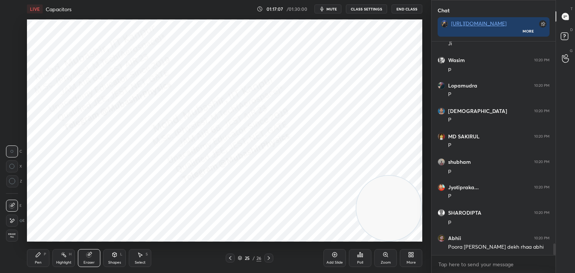
drag, startPoint x: 57, startPoint y: 269, endPoint x: 67, endPoint y: 254, distance: 18.3
click at [58, 264] on div "Pen P Highlight H Eraser Shapes L Select S 25 / 26 Add Slide Poll Zoom More" at bounding box center [225, 258] width 396 height 30
click at [64, 255] on icon at bounding box center [64, 255] width 6 height 6
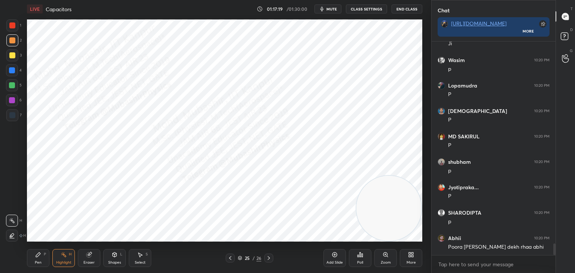
scroll to position [3777, 0]
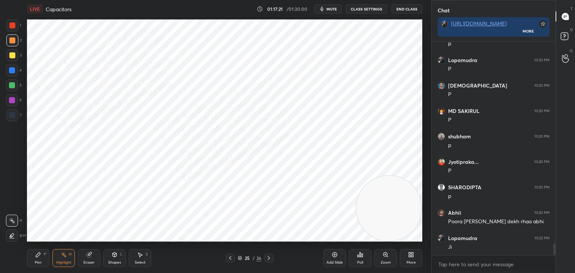
click at [36, 257] on icon at bounding box center [38, 255] width 4 height 4
drag, startPoint x: 12, startPoint y: 76, endPoint x: 26, endPoint y: 134, distance: 60.1
click at [14, 78] on div "4" at bounding box center [14, 71] width 16 height 15
click at [115, 257] on icon at bounding box center [115, 256] width 0 height 3
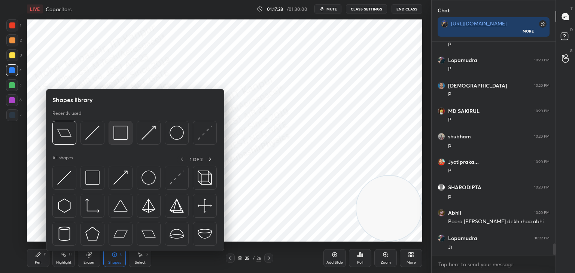
click at [121, 136] on img at bounding box center [120, 133] width 14 height 14
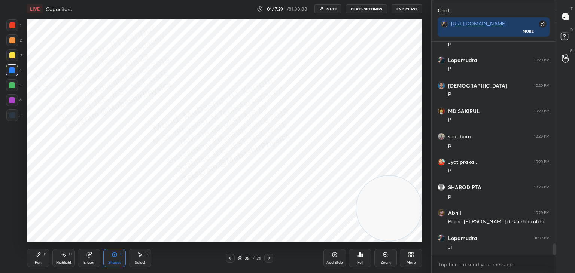
click at [11, 31] on div at bounding box center [12, 25] width 12 height 12
click at [39, 257] on icon at bounding box center [38, 255] width 6 height 6
click at [10, 74] on div at bounding box center [12, 70] width 12 height 12
click at [142, 257] on icon at bounding box center [140, 255] width 6 height 6
drag, startPoint x: 61, startPoint y: 139, endPoint x: 198, endPoint y: 198, distance: 148.8
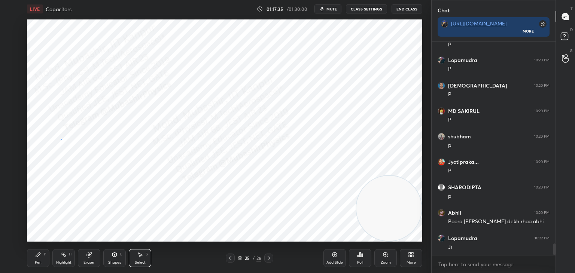
click at [207, 203] on div "0 ° Undo Copy Paste here Duplicate Duplicate to new slide Delete" at bounding box center [225, 130] width 396 height 222
drag, startPoint x: 162, startPoint y: 182, endPoint x: 151, endPoint y: 190, distance: 13.1
click at [161, 175] on div "0 ° Undo Copy Paste here Duplicate Duplicate to new slide Delete" at bounding box center [225, 130] width 396 height 222
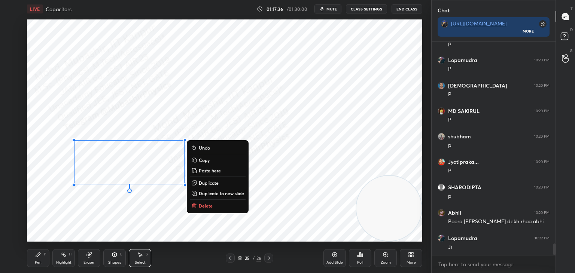
drag, startPoint x: 39, startPoint y: 260, endPoint x: 48, endPoint y: 251, distance: 13.3
click at [39, 260] on div "Pen P" at bounding box center [38, 258] width 22 height 18
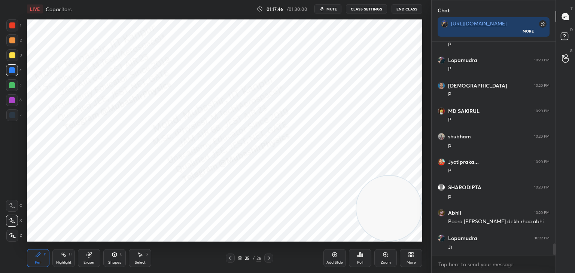
click at [334, 11] on button "mute" at bounding box center [328, 8] width 27 height 9
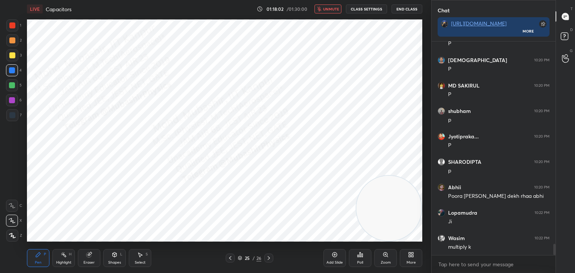
click at [141, 262] on div "Select" at bounding box center [140, 263] width 11 height 4
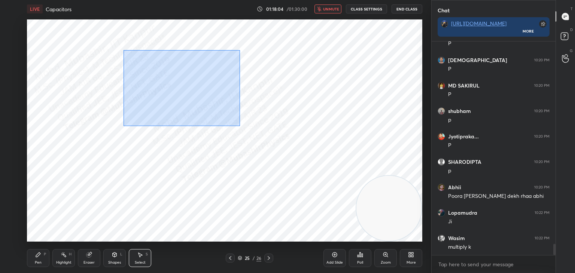
drag, startPoint x: 167, startPoint y: 74, endPoint x: 240, endPoint y: 126, distance: 88.9
click at [240, 126] on div "0 ° Undo Copy Paste here Duplicate Duplicate to new slide Delete" at bounding box center [225, 130] width 396 height 222
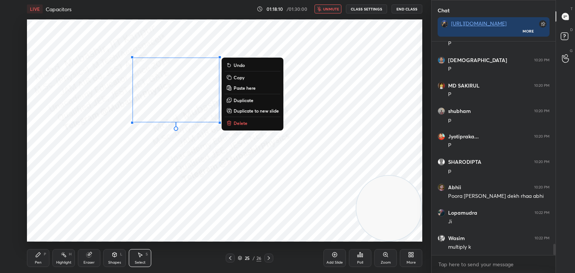
click at [248, 77] on button "Copy" at bounding box center [253, 77] width 56 height 9
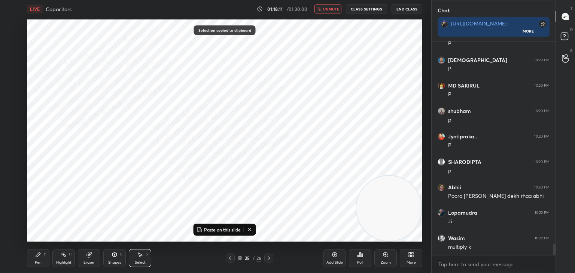
click at [272, 260] on icon at bounding box center [269, 258] width 6 height 6
click at [238, 230] on p "Paste on this slide" at bounding box center [222, 230] width 37 height 6
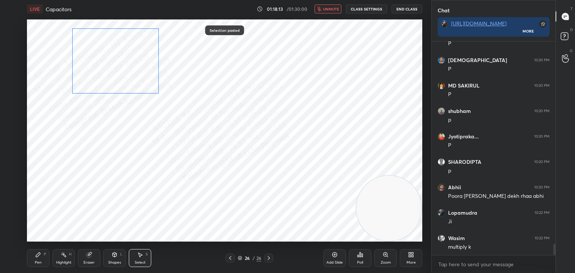
drag, startPoint x: 177, startPoint y: 95, endPoint x: 131, endPoint y: 64, distance: 55.9
click at [131, 72] on div "0 ° Undo Copy Paste here Duplicate Duplicate to new slide Delete" at bounding box center [225, 130] width 396 height 222
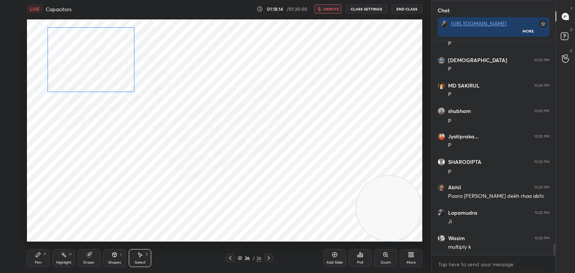
drag, startPoint x: 118, startPoint y: 61, endPoint x: 102, endPoint y: 52, distance: 18.8
click at [102, 52] on div "0 ° Undo Copy Paste here Duplicate Duplicate to new slide Delete" at bounding box center [225, 130] width 396 height 222
drag, startPoint x: 98, startPoint y: 64, endPoint x: 93, endPoint y: 64, distance: 5.2
click at [93, 64] on div "0 ° Undo Copy Paste here Duplicate Duplicate to new slide Delete" at bounding box center [225, 130] width 396 height 222
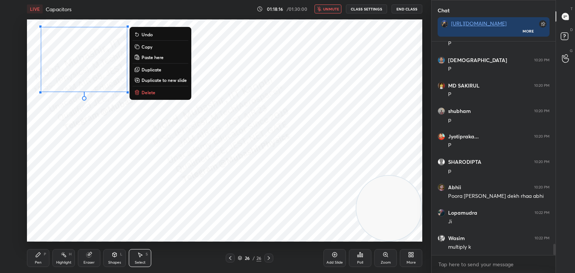
drag, startPoint x: 316, startPoint y: 69, endPoint x: 322, endPoint y: 28, distance: 41.5
click at [316, 68] on div "0 ° Undo Copy Paste here Duplicate Duplicate to new slide Delete" at bounding box center [225, 130] width 396 height 222
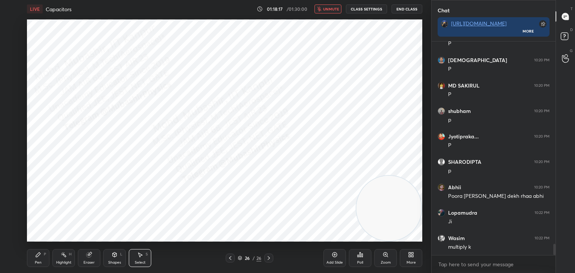
click at [328, 7] on span "unmute" at bounding box center [331, 8] width 16 height 5
click at [45, 253] on div "P" at bounding box center [45, 255] width 2 height 4
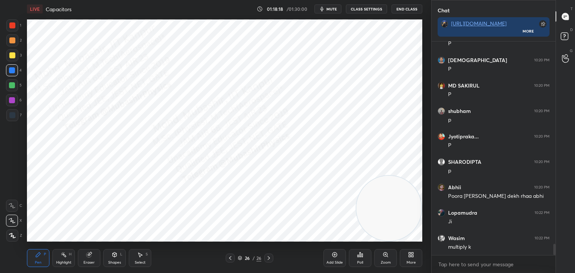
click at [39, 260] on div "Pen P" at bounding box center [38, 258] width 22 height 18
click at [11, 46] on div at bounding box center [12, 40] width 12 height 12
click at [12, 58] on div at bounding box center [12, 55] width 6 height 6
click at [10, 38] on div at bounding box center [12, 40] width 6 height 6
click at [12, 26] on div at bounding box center [12, 25] width 6 height 6
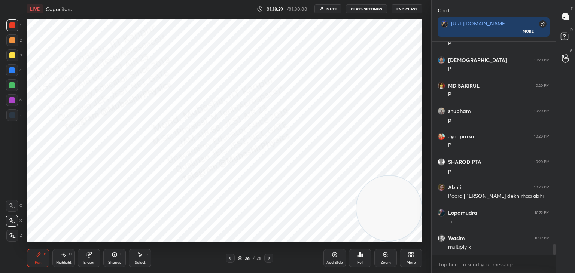
click at [13, 115] on div at bounding box center [12, 115] width 6 height 6
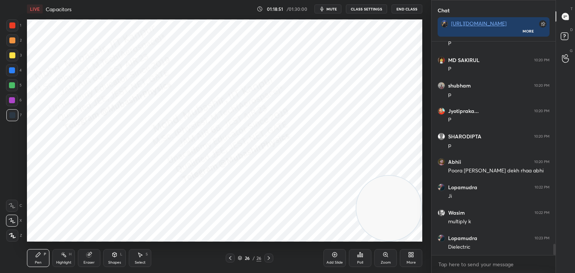
drag, startPoint x: 13, startPoint y: 70, endPoint x: 23, endPoint y: 77, distance: 12.0
click at [13, 71] on div at bounding box center [12, 70] width 6 height 6
click at [118, 258] on div "Shapes L" at bounding box center [114, 258] width 22 height 18
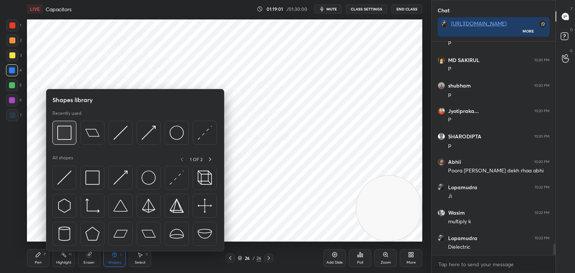
click at [59, 141] on div at bounding box center [64, 133] width 24 height 24
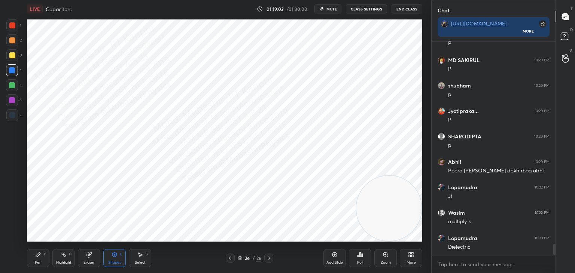
drag, startPoint x: 9, startPoint y: 26, endPoint x: 18, endPoint y: 32, distance: 10.7
click at [9, 25] on div at bounding box center [12, 25] width 12 height 12
click at [57, 257] on div "Highlight H" at bounding box center [63, 258] width 22 height 18
drag, startPoint x: 399, startPoint y: 189, endPoint x: 396, endPoint y: 165, distance: 24.2
click at [396, 165] on video at bounding box center [383, 155] width 65 height 65
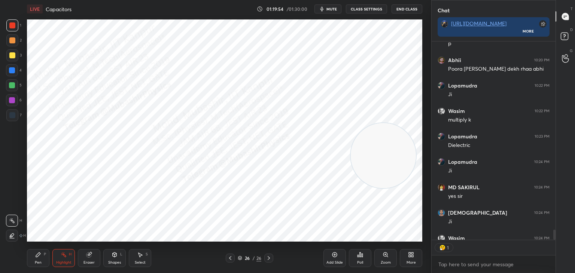
scroll to position [3, 2]
drag, startPoint x: 379, startPoint y: 159, endPoint x: 375, endPoint y: 158, distance: 4.0
click at [378, 158] on video at bounding box center [383, 151] width 65 height 65
drag, startPoint x: 555, startPoint y: 251, endPoint x: 541, endPoint y: 263, distance: 18.6
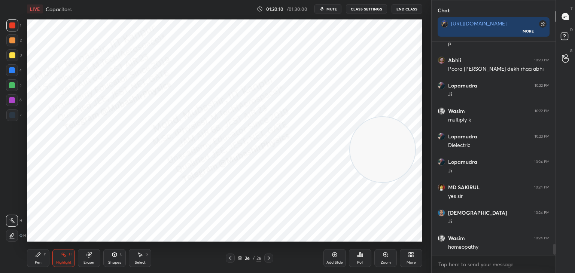
click at [555, 257] on div "Abhii 10:17 PM [PERSON_NAME] peeche waala slide kijiye Ok [PERSON_NAME] 10:18 P…" at bounding box center [494, 158] width 124 height 232
click at [525, 266] on textarea at bounding box center [494, 265] width 112 height 12
click at [543, 263] on textarea at bounding box center [494, 265] width 112 height 12
drag, startPoint x: 555, startPoint y: 249, endPoint x: 549, endPoint y: 261, distance: 12.7
click at [552, 259] on div "Abhii 10:17 PM [PERSON_NAME] peeche waala slide kijiye Ok [PERSON_NAME] 10:18 P…" at bounding box center [494, 158] width 124 height 232
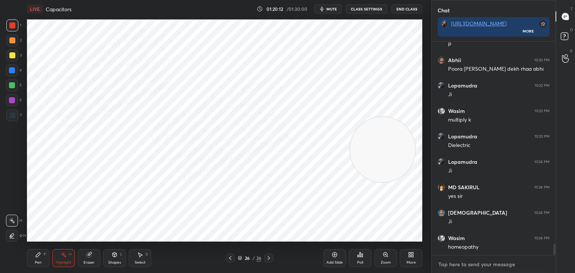
click at [534, 264] on textarea at bounding box center [494, 265] width 112 height 12
click at [533, 261] on textarea at bounding box center [494, 265] width 112 height 12
drag, startPoint x: 554, startPoint y: 249, endPoint x: 552, endPoint y: 257, distance: 8.2
click at [552, 257] on div "Jyotipraka... 10:20 PM P SHARODIPTA 10:20 PM p Abhii 10:20 PM Poora [PERSON_NAM…" at bounding box center [494, 158] width 124 height 232
click at [532, 260] on textarea at bounding box center [494, 265] width 112 height 12
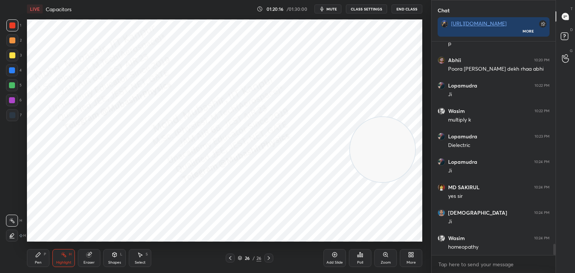
drag, startPoint x: 554, startPoint y: 250, endPoint x: 538, endPoint y: 266, distance: 22.5
click at [552, 258] on div "Jyotipraka... 10:20 PM P SHARODIPTA 10:20 PM p Abhii 10:20 PM Poora [PERSON_NAM…" at bounding box center [494, 158] width 124 height 232
click at [533, 264] on textarea at bounding box center [494, 265] width 112 height 12
click at [512, 260] on textarea at bounding box center [494, 265] width 112 height 12
drag, startPoint x: 379, startPoint y: 151, endPoint x: 348, endPoint y: 156, distance: 31.2
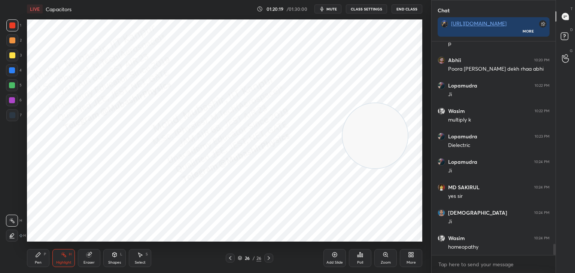
click at [370, 137] on video at bounding box center [375, 135] width 65 height 65
drag, startPoint x: 136, startPoint y: 258, endPoint x: 138, endPoint y: 246, distance: 12.1
click at [137, 258] on div "Select S" at bounding box center [140, 258] width 22 height 18
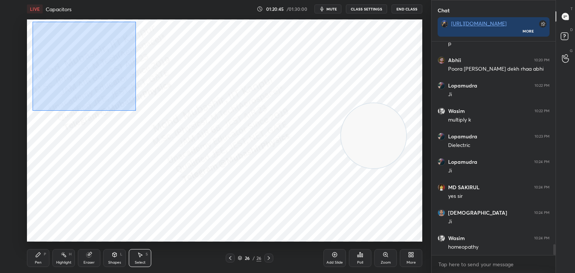
scroll to position [3955, 0]
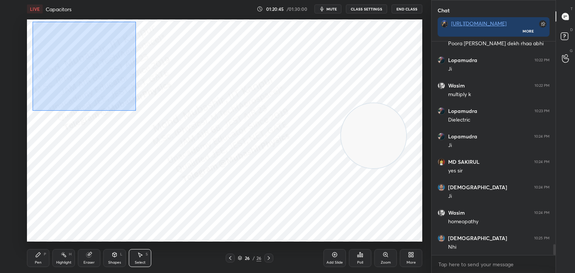
drag, startPoint x: 36, startPoint y: 23, endPoint x: 142, endPoint y: 105, distance: 134.0
click at [136, 110] on div "0 ° Undo Copy Paste here Duplicate Duplicate to new slide Delete" at bounding box center [225, 130] width 396 height 222
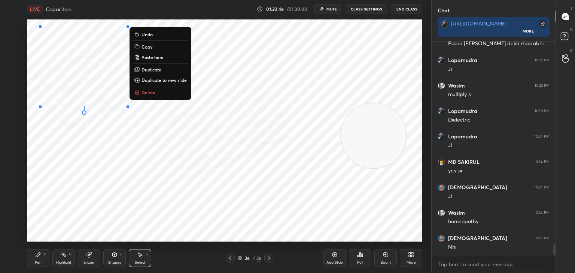
drag, startPoint x: 158, startPoint y: 46, endPoint x: 208, endPoint y: 143, distance: 109.4
click at [158, 46] on button "Copy" at bounding box center [161, 46] width 56 height 9
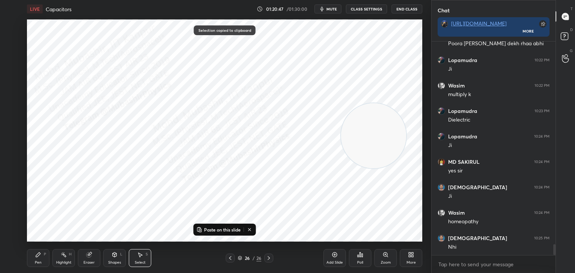
click at [270, 257] on icon at bounding box center [269, 258] width 6 height 6
click at [415, 255] on div "More" at bounding box center [411, 258] width 22 height 18
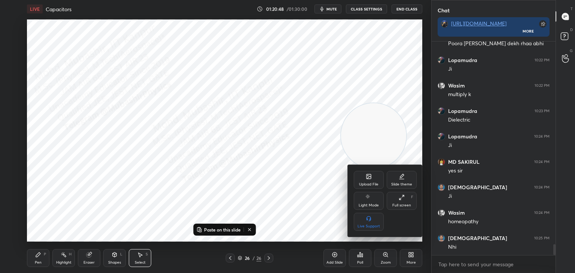
scroll to position [3981, 0]
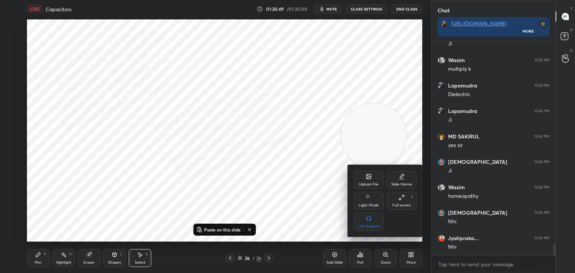
click at [362, 181] on div "Upload File" at bounding box center [369, 180] width 30 height 18
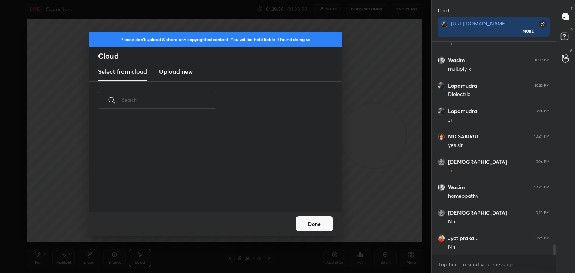
click at [182, 67] on h3 "Upload new" at bounding box center [176, 71] width 34 height 9
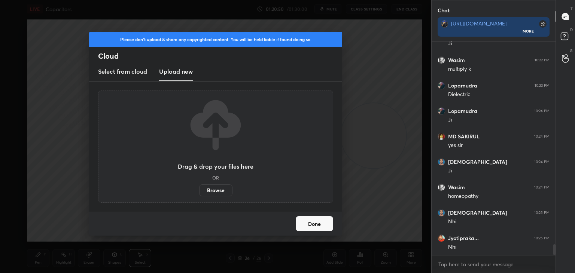
scroll to position [4006, 0]
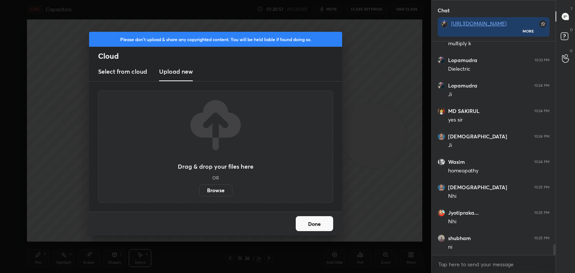
click at [218, 189] on label "Browse" at bounding box center [215, 191] width 33 height 12
click at [199, 189] on input "Browse" at bounding box center [199, 191] width 0 height 12
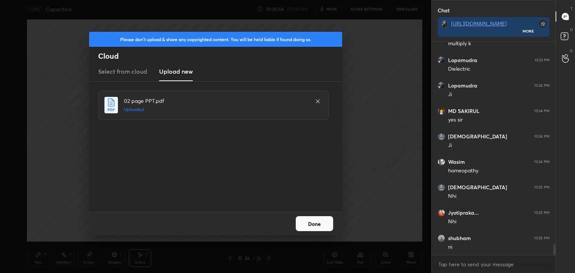
scroll to position [4032, 0]
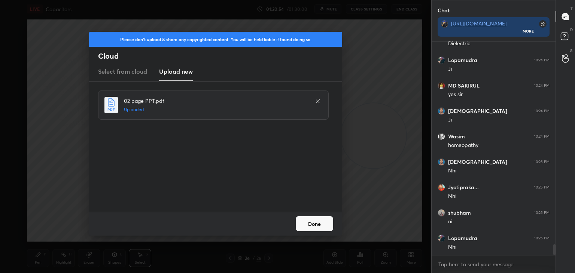
click at [313, 224] on button "Done" at bounding box center [314, 223] width 37 height 15
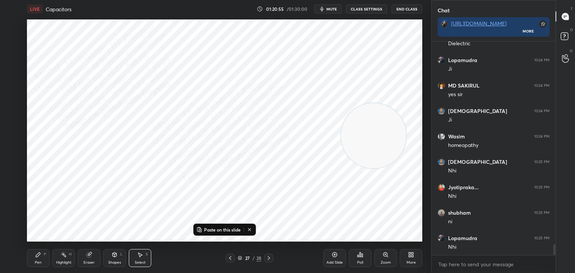
click at [221, 228] on p "Paste on this slide" at bounding box center [222, 230] width 37 height 6
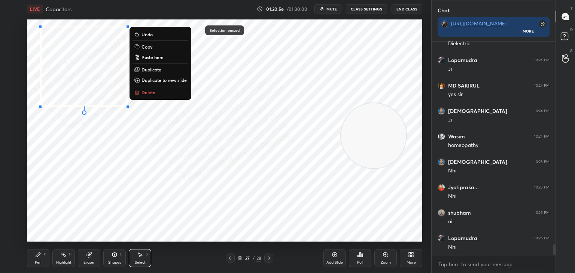
scroll to position [4057, 0]
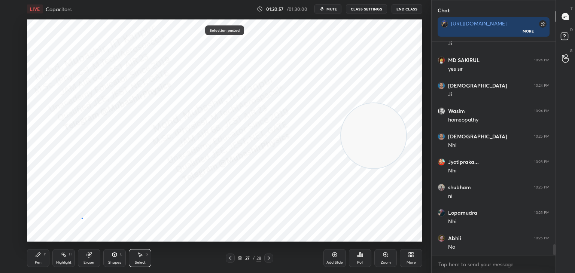
click at [82, 218] on div "0 ° Undo Copy Paste here Duplicate Duplicate to new slide Delete" at bounding box center [225, 130] width 396 height 222
click at [36, 257] on icon at bounding box center [38, 255] width 6 height 6
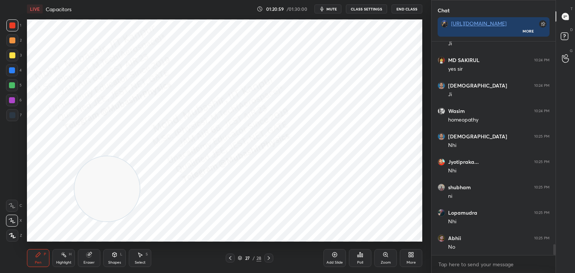
drag, startPoint x: 337, startPoint y: 148, endPoint x: 7, endPoint y: 216, distance: 337.2
click at [0, 231] on div "1 2 3 4 5 6 7 C X Z C X Z E E Erase all H H LIVE Capacitors 01:20:59 / 01:30:00…" at bounding box center [212, 136] width 425 height 273
click at [11, 69] on div at bounding box center [12, 70] width 6 height 6
click at [10, 118] on div at bounding box center [12, 115] width 6 height 6
click at [9, 69] on div at bounding box center [12, 70] width 6 height 6
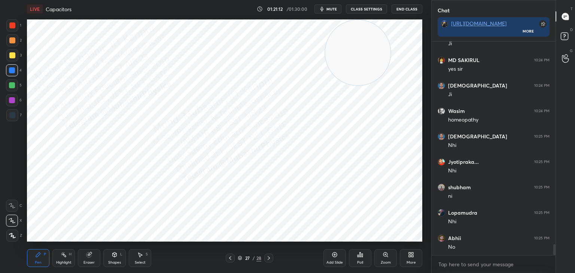
drag, startPoint x: 61, startPoint y: 202, endPoint x: 325, endPoint y: 46, distance: 306.3
click at [358, 39] on video at bounding box center [357, 52] width 65 height 65
click at [61, 261] on div "Highlight" at bounding box center [63, 263] width 15 height 4
click at [228, 258] on icon at bounding box center [230, 258] width 6 height 6
drag, startPoint x: 267, startPoint y: 258, endPoint x: 160, endPoint y: 261, distance: 106.4
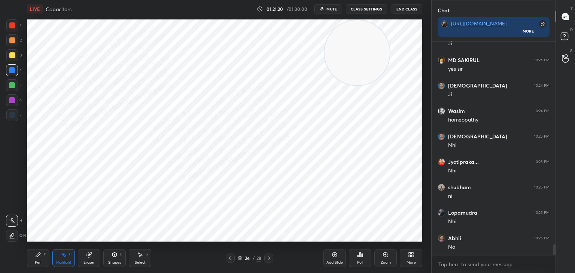
click at [266, 258] on icon at bounding box center [269, 258] width 6 height 6
drag, startPoint x: 37, startPoint y: 261, endPoint x: 56, endPoint y: 246, distance: 23.7
click at [39, 257] on div "Pen P" at bounding box center [38, 258] width 22 height 18
click at [118, 257] on div "Shapes L" at bounding box center [114, 258] width 22 height 18
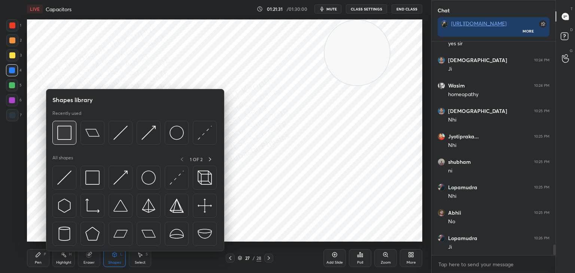
click at [59, 131] on img at bounding box center [64, 133] width 14 height 14
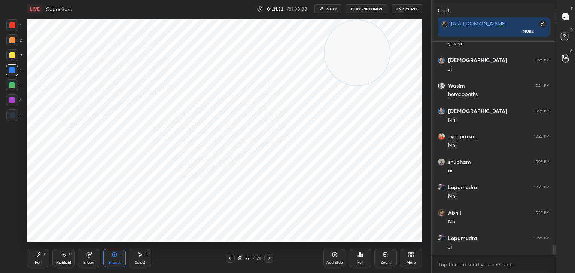
click at [14, 26] on div at bounding box center [12, 25] width 6 height 6
drag, startPoint x: 69, startPoint y: 259, endPoint x: 76, endPoint y: 242, distance: 18.8
click at [65, 258] on div "Highlight H" at bounding box center [63, 258] width 22 height 18
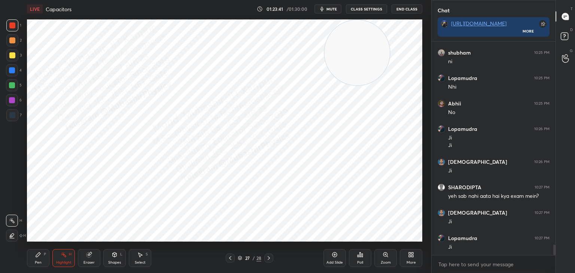
scroll to position [4217, 0]
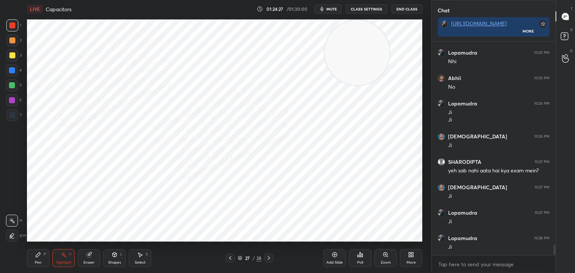
drag, startPoint x: 271, startPoint y: 261, endPoint x: 276, endPoint y: 258, distance: 5.2
click at [271, 261] on div at bounding box center [268, 258] width 9 height 9
drag, startPoint x: 364, startPoint y: 48, endPoint x: 363, endPoint y: 183, distance: 134.8
click at [418, 185] on video at bounding box center [389, 174] width 65 height 65
drag, startPoint x: 39, startPoint y: 251, endPoint x: 24, endPoint y: 170, distance: 82.6
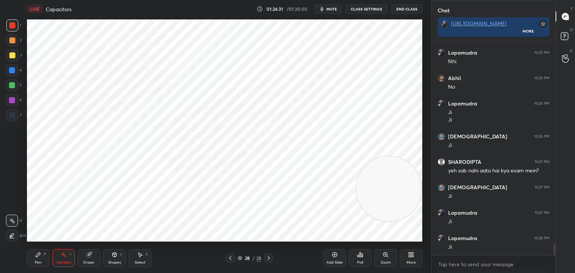
click at [39, 248] on div "Pen P Highlight H Eraser Shapes L Select S 28 / 28 Add Slide Poll Zoom More" at bounding box center [225, 258] width 396 height 30
click at [13, 103] on div at bounding box center [12, 100] width 12 height 12
drag, startPoint x: 15, startPoint y: 41, endPoint x: 22, endPoint y: 44, distance: 8.1
click at [14, 41] on div at bounding box center [12, 40] width 6 height 6
drag, startPoint x: 12, startPoint y: 31, endPoint x: 26, endPoint y: 30, distance: 13.5
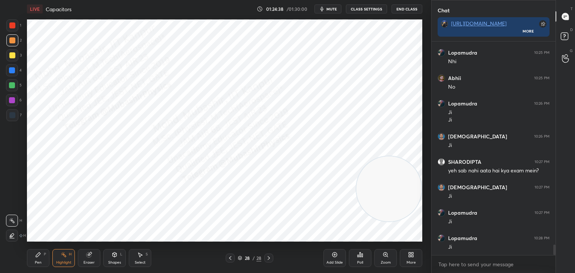
click at [14, 30] on div at bounding box center [12, 25] width 12 height 12
click at [39, 261] on div "Pen" at bounding box center [38, 263] width 7 height 4
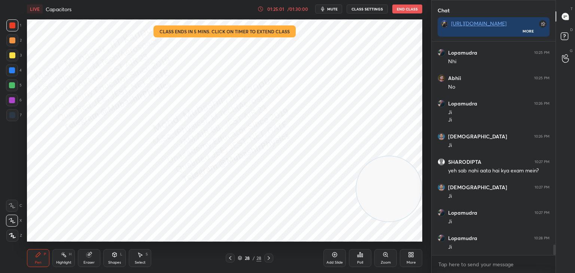
drag, startPoint x: 11, startPoint y: 75, endPoint x: 18, endPoint y: 77, distance: 7.0
click at [12, 76] on div at bounding box center [12, 70] width 12 height 12
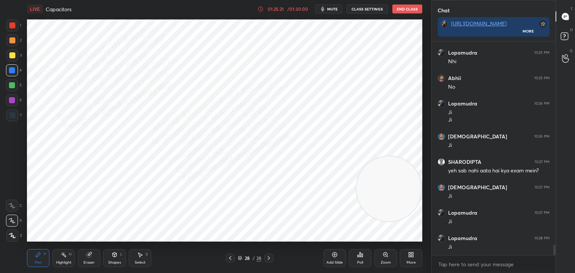
click at [106, 261] on div "Shapes L" at bounding box center [114, 258] width 22 height 18
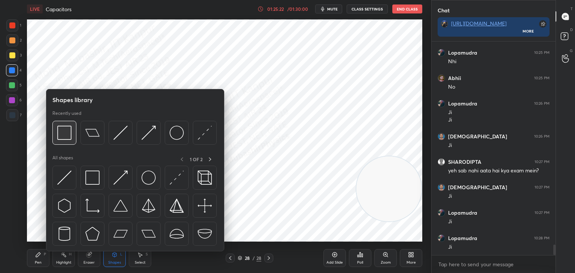
click at [65, 135] on img at bounding box center [64, 133] width 14 height 14
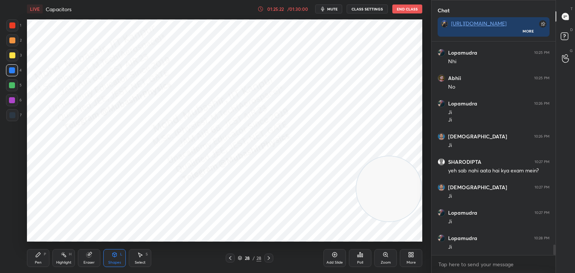
click at [26, 116] on div "Setting up your live class Poll for secs No correct answer Start poll" at bounding box center [225, 130] width 402 height 225
click at [13, 118] on div at bounding box center [12, 115] width 12 height 12
drag, startPoint x: 30, startPoint y: 257, endPoint x: 33, endPoint y: 245, distance: 12.5
click at [33, 252] on div "Pen P" at bounding box center [38, 258] width 22 height 18
click at [10, 102] on div at bounding box center [12, 100] width 12 height 12
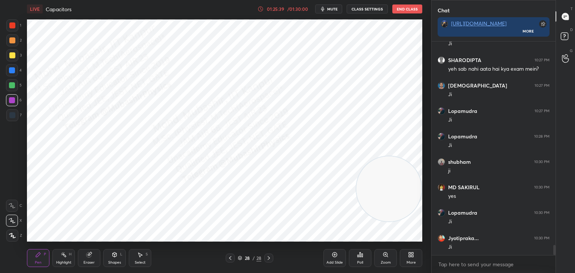
scroll to position [4345, 0]
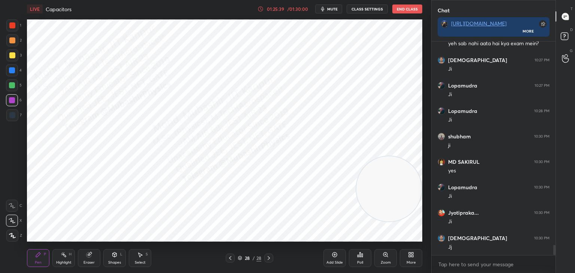
drag, startPoint x: 114, startPoint y: 258, endPoint x: 111, endPoint y: 255, distance: 4.0
click at [112, 258] on icon at bounding box center [115, 255] width 6 height 6
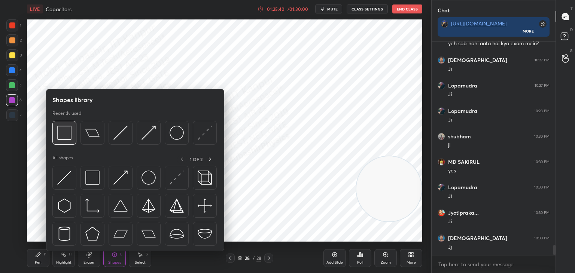
click at [57, 131] on img at bounding box center [64, 133] width 14 height 14
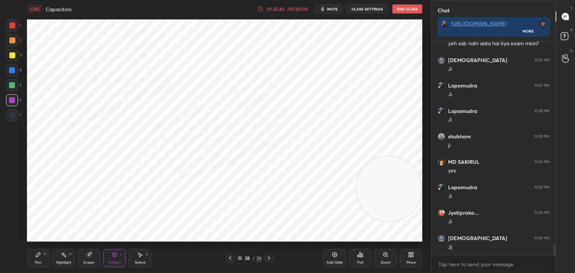
drag, startPoint x: 10, startPoint y: 88, endPoint x: 21, endPoint y: 93, distance: 11.7
click at [10, 86] on div at bounding box center [12, 85] width 6 height 6
click at [43, 258] on div "Pen P" at bounding box center [38, 258] width 22 height 18
drag, startPoint x: 407, startPoint y: 164, endPoint x: 419, endPoint y: 41, distance: 123.0
click at [425, 39] on div "Setting up your live class Poll for secs No correct answer Start poll" at bounding box center [225, 130] width 402 height 225
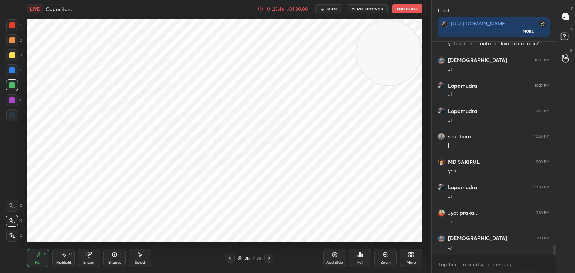
drag, startPoint x: 14, startPoint y: 40, endPoint x: 21, endPoint y: 43, distance: 8.4
click at [21, 43] on div "1 2 3 4 5 6 7" at bounding box center [14, 71] width 16 height 105
drag, startPoint x: 14, startPoint y: 40, endPoint x: 23, endPoint y: 46, distance: 10.5
click at [15, 43] on div at bounding box center [12, 40] width 12 height 12
drag, startPoint x: 15, startPoint y: 71, endPoint x: 18, endPoint y: 76, distance: 5.6
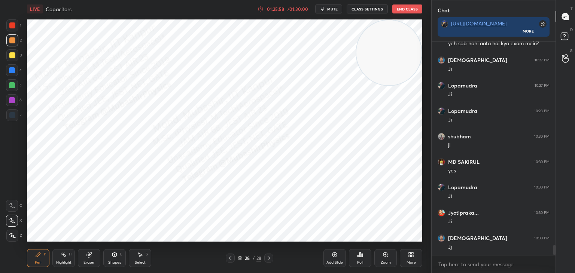
click at [15, 73] on div at bounding box center [12, 70] width 12 height 12
drag, startPoint x: 12, startPoint y: 60, endPoint x: 20, endPoint y: 61, distance: 7.6
click at [14, 61] on div at bounding box center [12, 55] width 12 height 12
click at [62, 257] on div "Highlight H" at bounding box center [63, 258] width 22 height 18
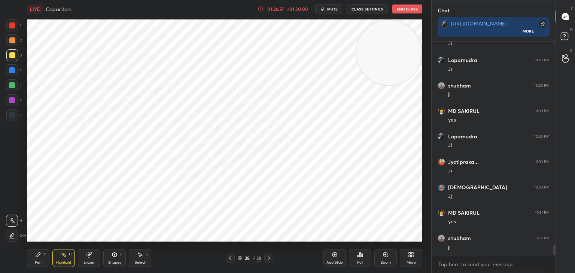
scroll to position [4403, 0]
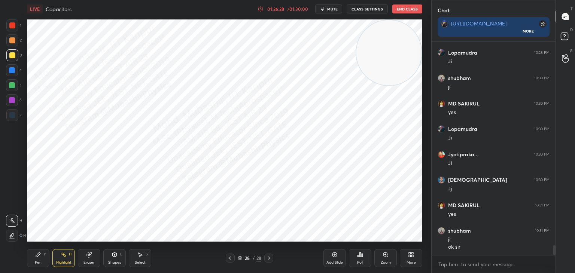
click at [415, 258] on div "More" at bounding box center [411, 258] width 22 height 18
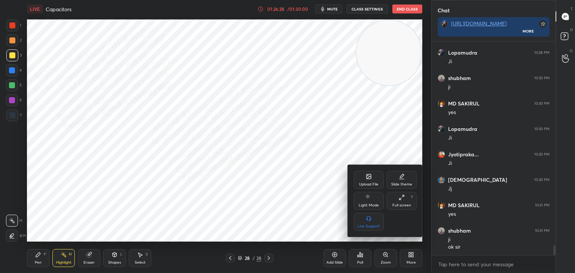
click at [365, 180] on div "Upload File" at bounding box center [369, 180] width 30 height 18
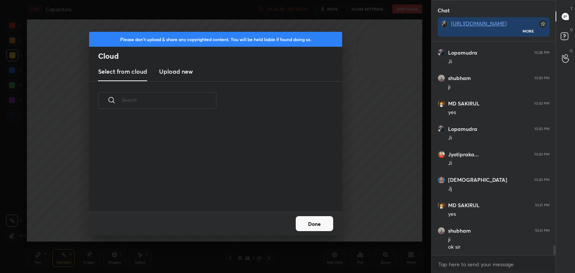
scroll to position [92, 240]
click at [170, 67] on h3 "Upload new" at bounding box center [176, 71] width 34 height 9
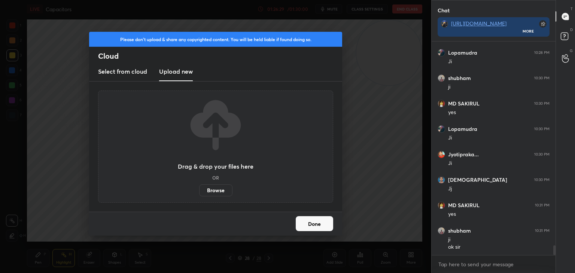
click at [216, 192] on label "Browse" at bounding box center [215, 191] width 33 height 12
click at [199, 192] on input "Browse" at bounding box center [199, 191] width 0 height 12
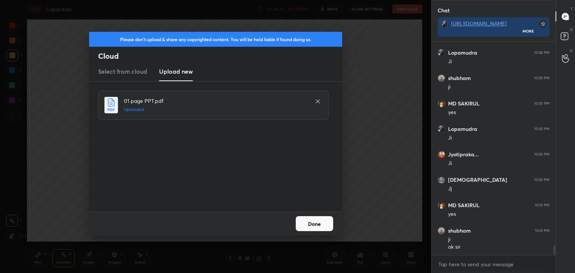
click at [315, 219] on button "Done" at bounding box center [314, 223] width 37 height 15
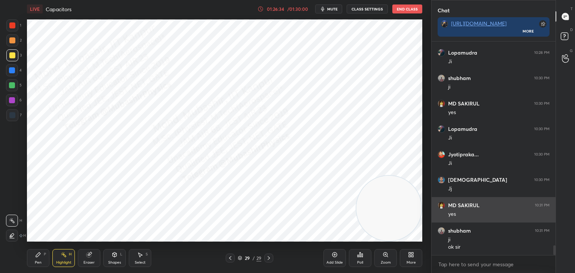
drag, startPoint x: 387, startPoint y: 47, endPoint x: 433, endPoint y: 216, distance: 175.3
click at [433, 216] on div "1 2 3 4 5 6 7 C X Z C X Z E E Erase all H H LIVE Capacitors 01:26:34 / 01:30:00…" at bounding box center [287, 136] width 575 height 273
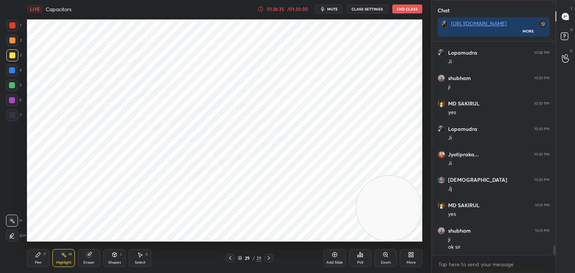
click at [34, 257] on div "Pen P" at bounding box center [38, 258] width 22 height 18
click at [14, 29] on div at bounding box center [12, 25] width 12 height 12
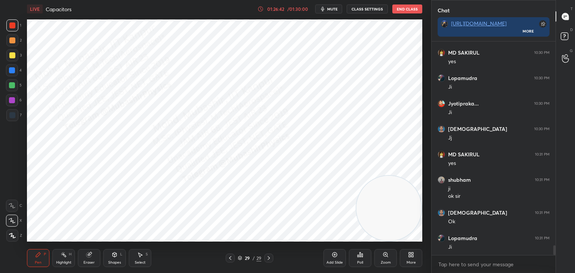
scroll to position [4479, 0]
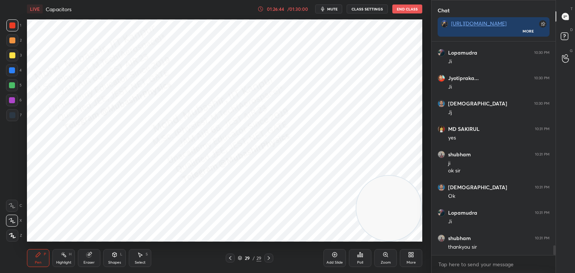
drag, startPoint x: 11, startPoint y: 71, endPoint x: 19, endPoint y: 77, distance: 10.5
click at [11, 73] on div at bounding box center [12, 70] width 6 height 6
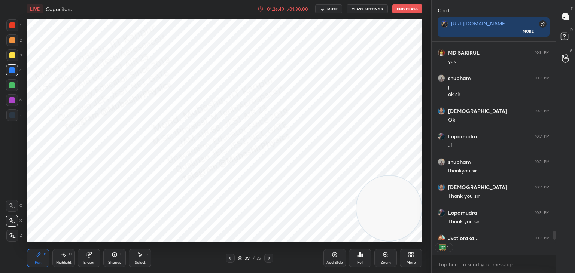
scroll to position [3, 2]
drag, startPoint x: 56, startPoint y: 264, endPoint x: 81, endPoint y: 252, distance: 27.7
click at [57, 263] on div "Highlight" at bounding box center [63, 263] width 15 height 4
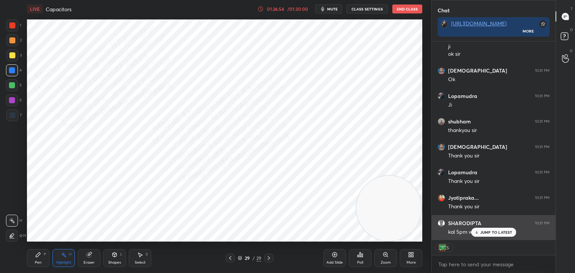
click at [486, 236] on div "JUMP TO LATEST" at bounding box center [493, 232] width 45 height 9
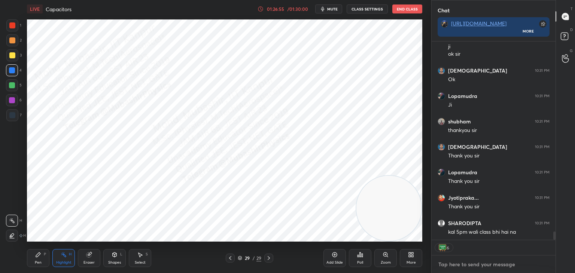
click at [473, 262] on textarea at bounding box center [494, 265] width 112 height 12
click at [465, 268] on textarea at bounding box center [494, 265] width 112 height 12
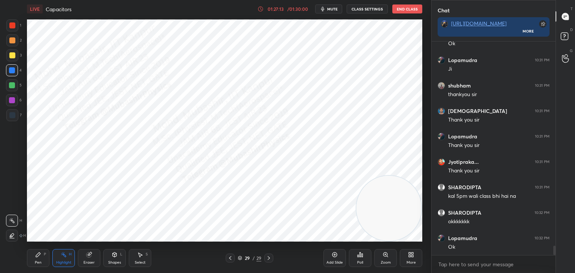
scroll to position [4658, 0]
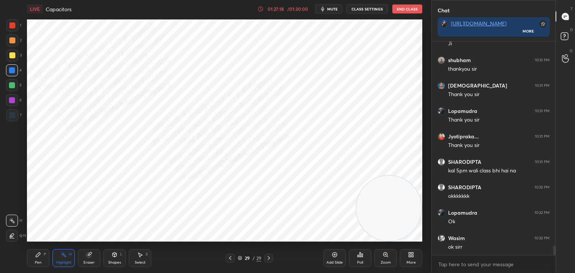
click at [405, 7] on button "End Class" at bounding box center [408, 8] width 30 height 9
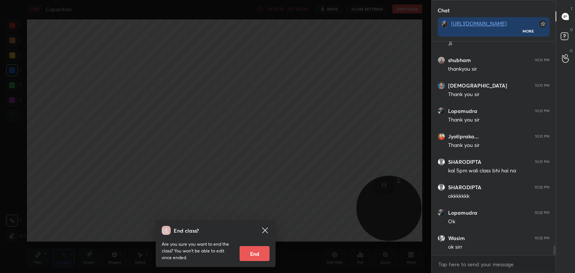
click at [256, 253] on button "End" at bounding box center [255, 253] width 30 height 15
type textarea "x"
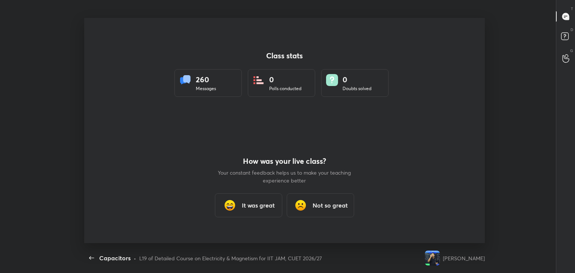
scroll to position [0, 0]
